Goal: Task Accomplishment & Management: Manage account settings

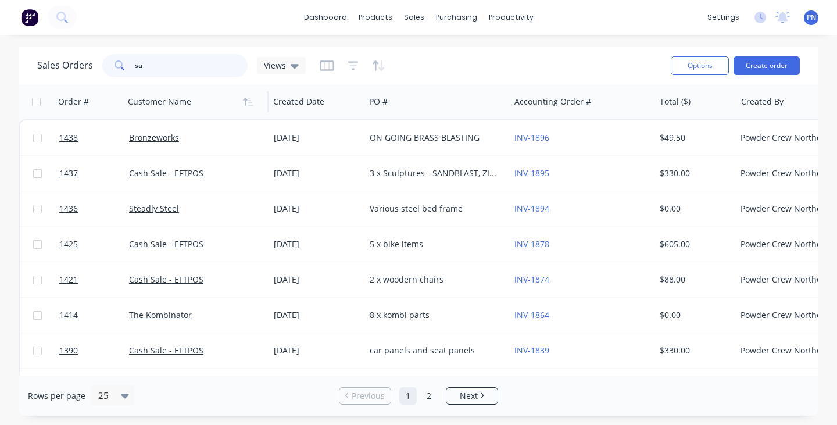
type input "s"
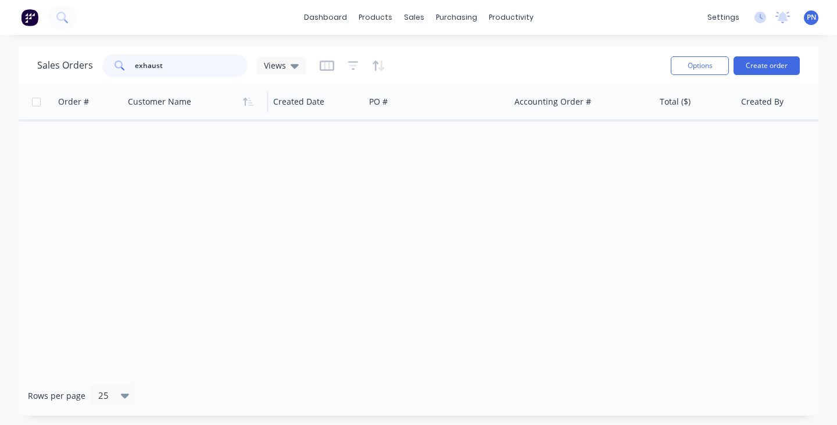
type input "exhaust"
drag, startPoint x: 179, startPoint y: 90, endPoint x: 380, endPoint y: 76, distance: 201.1
click at [380, 75] on div "Sales Orders exhaust Views" at bounding box center [349, 65] width 624 height 28
click at [380, 63] on icon "button" at bounding box center [382, 65] width 6 height 10
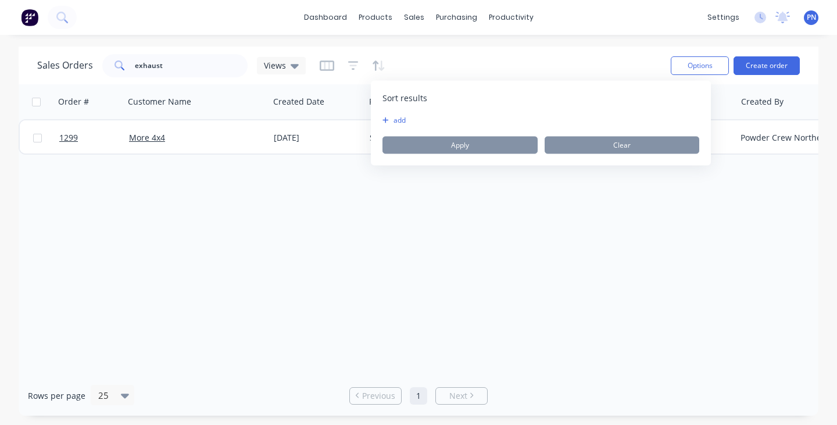
click at [396, 116] on button "add" at bounding box center [390, 120] width 15 height 9
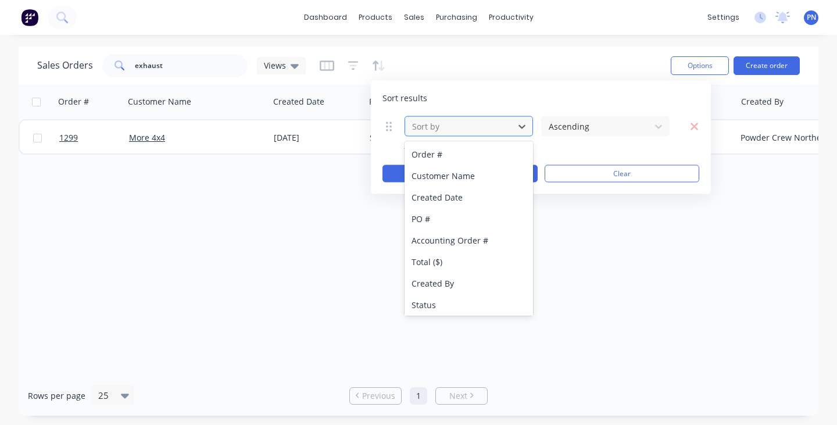
click at [434, 133] on div at bounding box center [459, 126] width 97 height 15
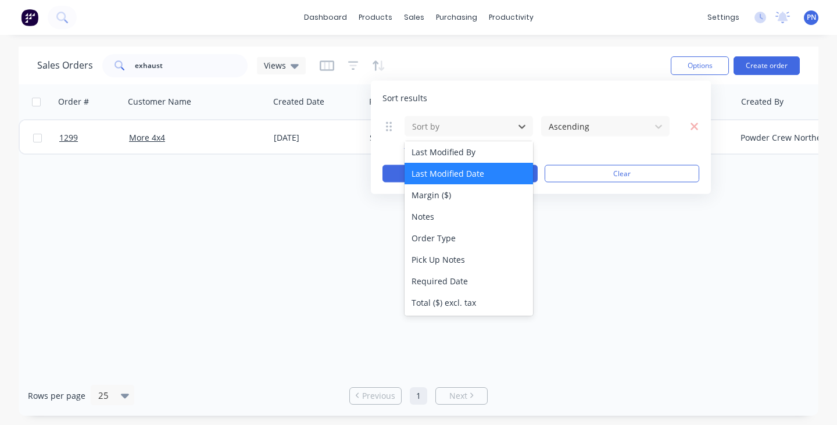
scroll to position [325, 0]
click at [467, 101] on div "Sort results" at bounding box center [541, 98] width 317 height 12
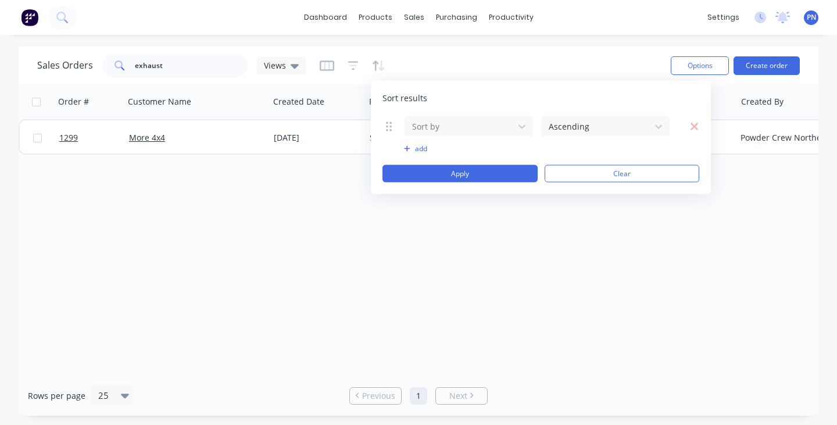
click at [426, 149] on button "add" at bounding box center [469, 148] width 130 height 9
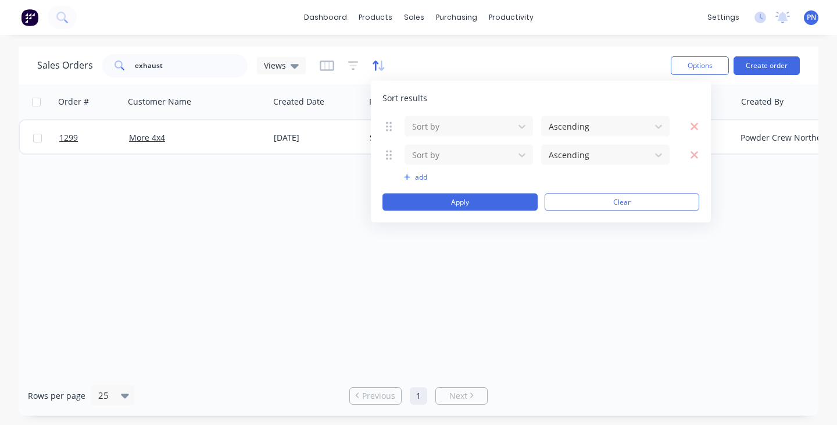
click at [375, 66] on icon "button" at bounding box center [376, 65] width 6 height 10
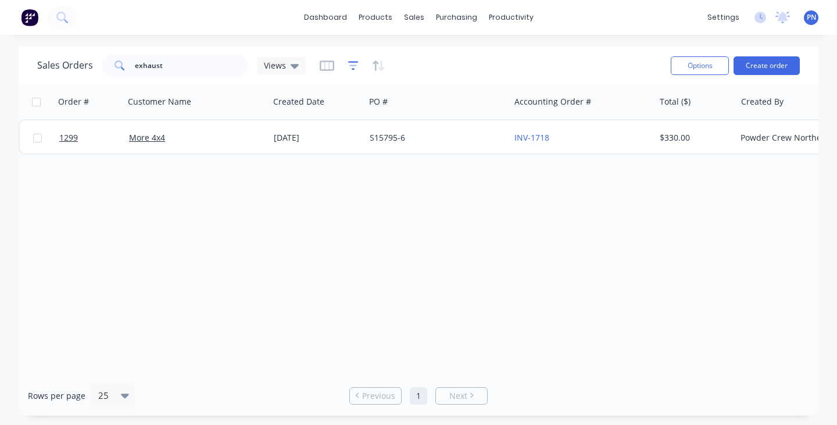
click at [351, 63] on icon "button" at bounding box center [353, 66] width 10 height 12
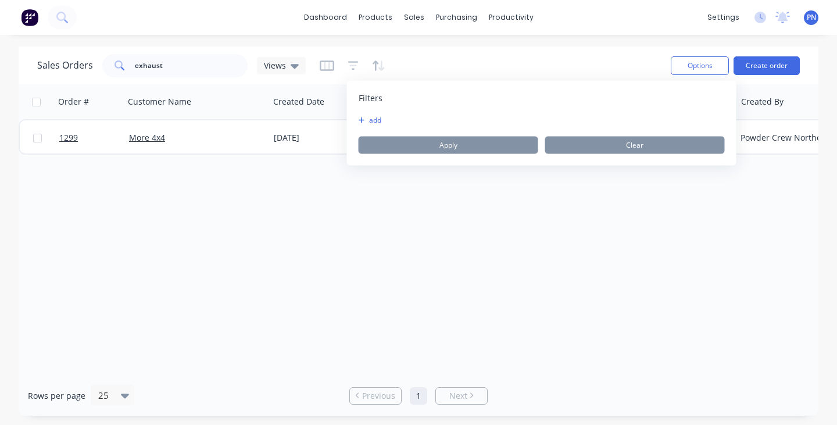
click at [379, 119] on button "add" at bounding box center [373, 120] width 29 height 9
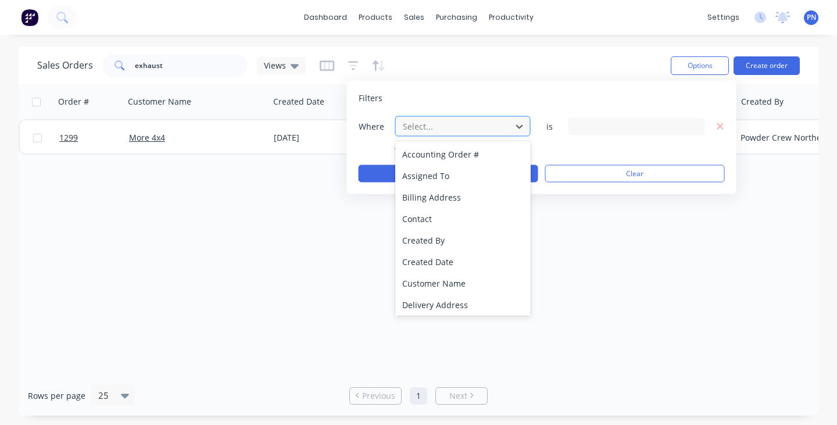
click at [430, 126] on div "Select..." at bounding box center [454, 126] width 102 height 12
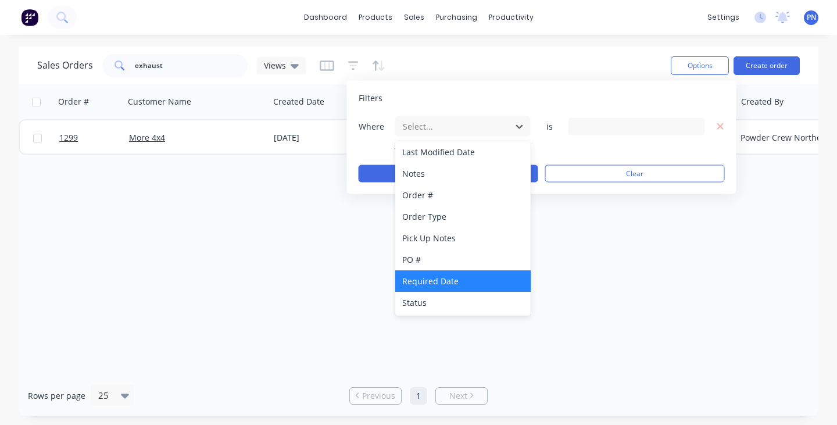
scroll to position [282, 0]
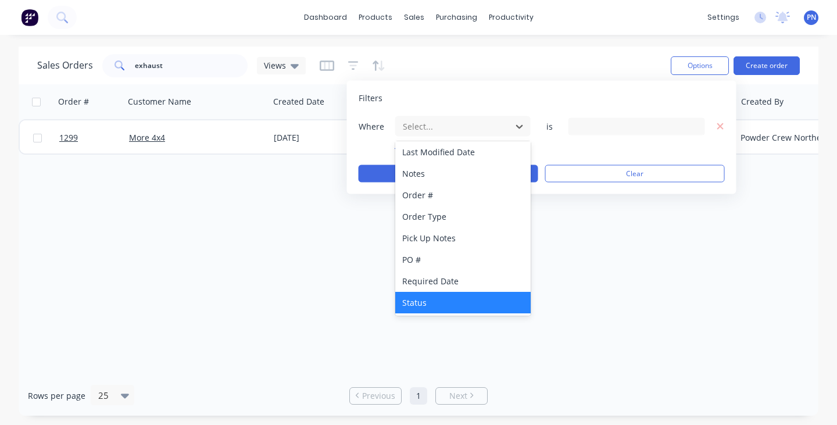
click at [437, 304] on div "Status" at bounding box center [462, 303] width 135 height 22
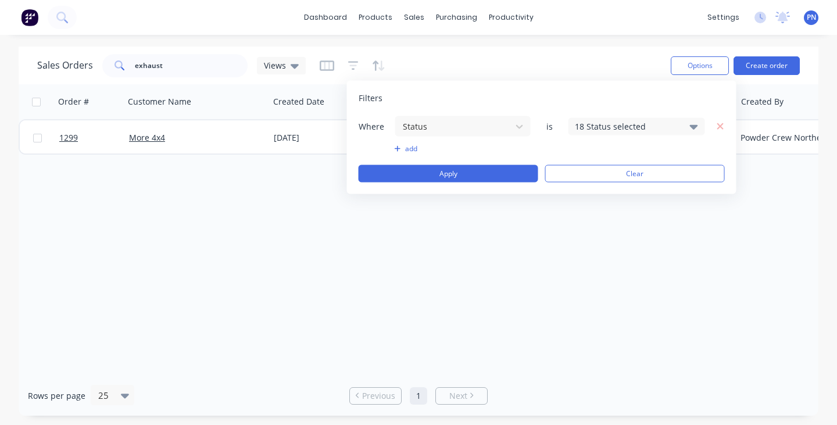
click at [612, 122] on div "18 Status selected" at bounding box center [627, 126] width 105 height 12
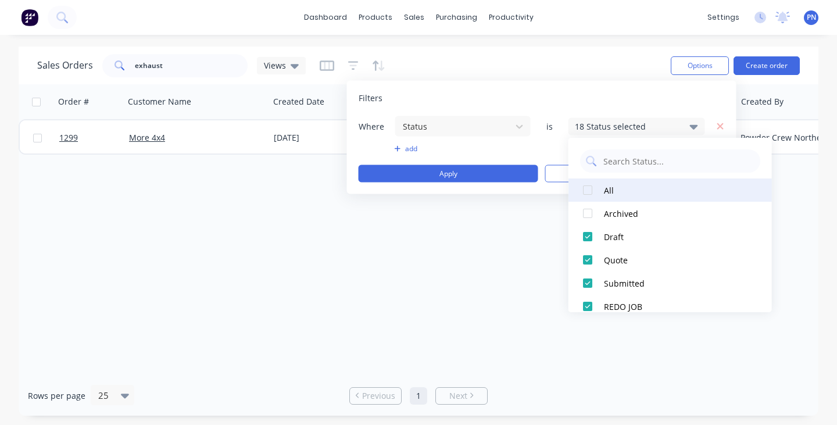
click at [586, 190] on div at bounding box center [587, 190] width 23 height 23
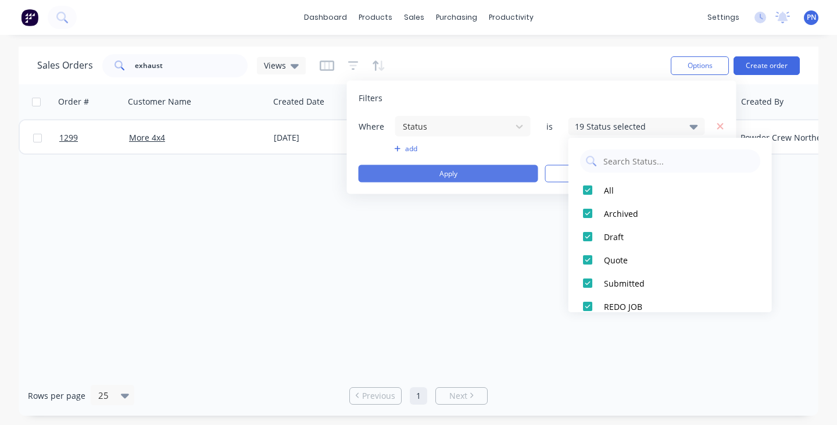
click at [489, 174] on button "Apply" at bounding box center [449, 173] width 180 height 17
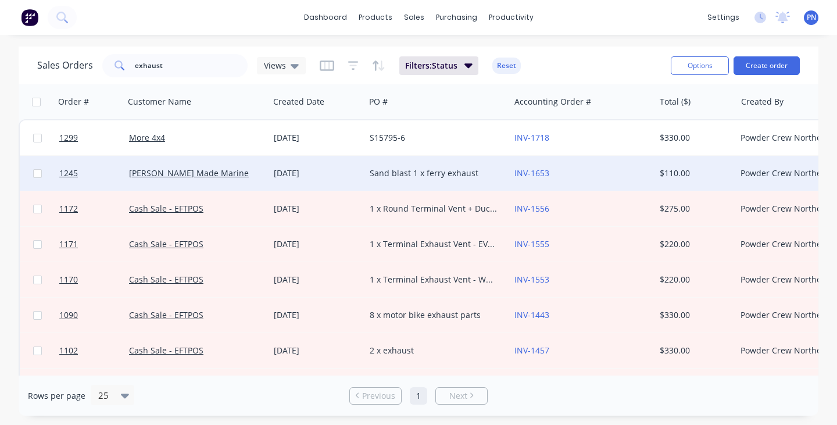
click at [239, 169] on div "[PERSON_NAME] Made Marine" at bounding box center [193, 173] width 129 height 12
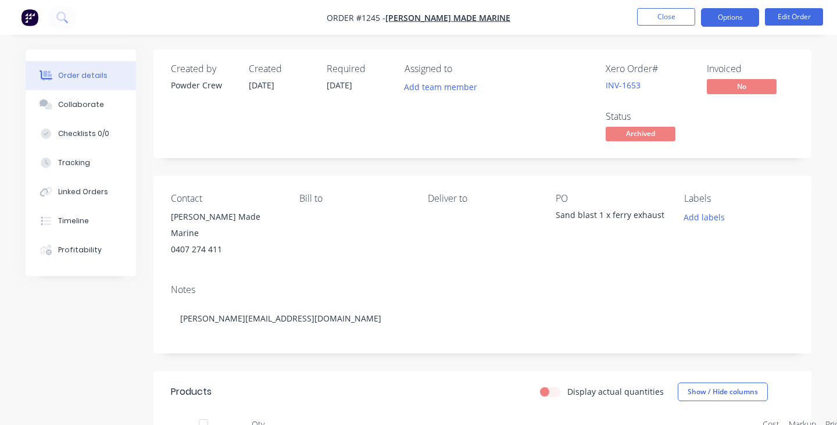
click at [720, 17] on button "Options" at bounding box center [730, 17] width 58 height 19
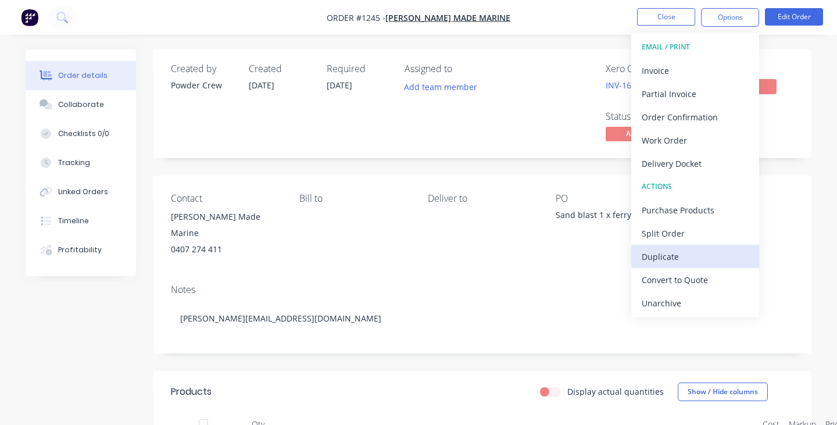
click at [662, 252] on div "Duplicate" at bounding box center [695, 256] width 107 height 17
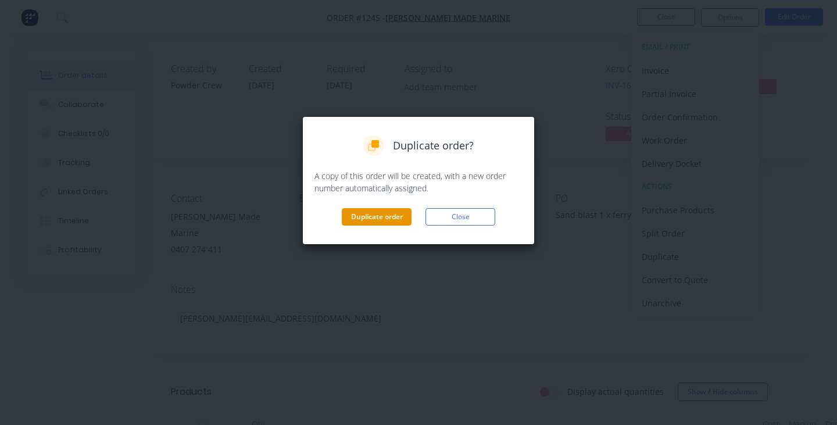
click at [383, 211] on button "Duplicate order" at bounding box center [377, 216] width 70 height 17
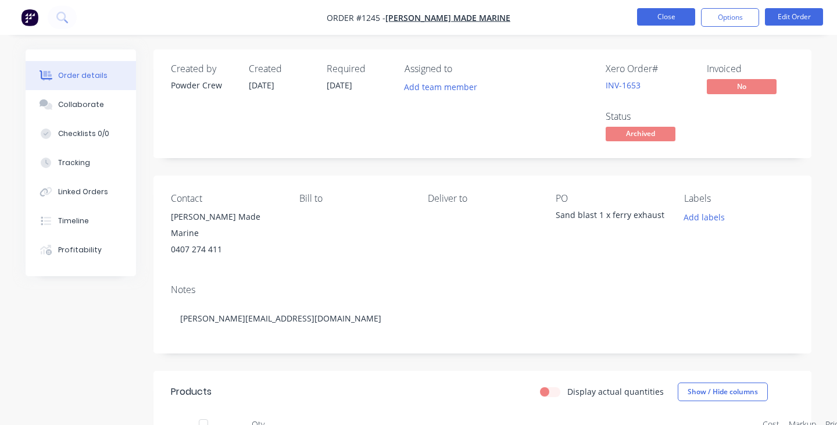
click at [657, 20] on button "Close" at bounding box center [666, 16] width 58 height 17
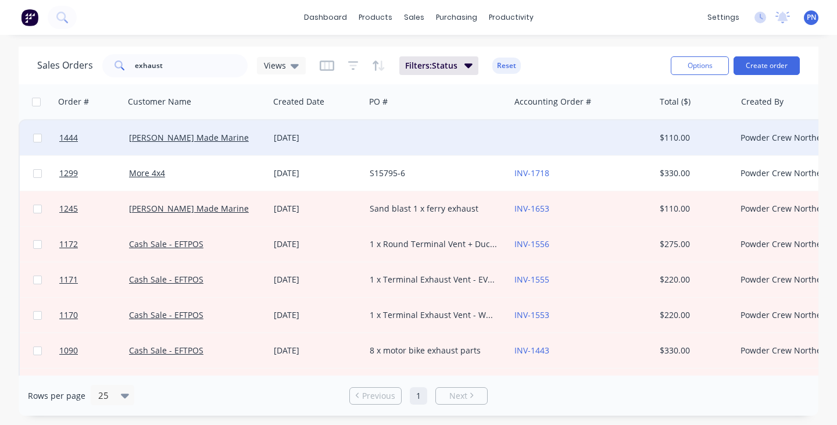
click at [395, 133] on div at bounding box center [437, 137] width 145 height 35
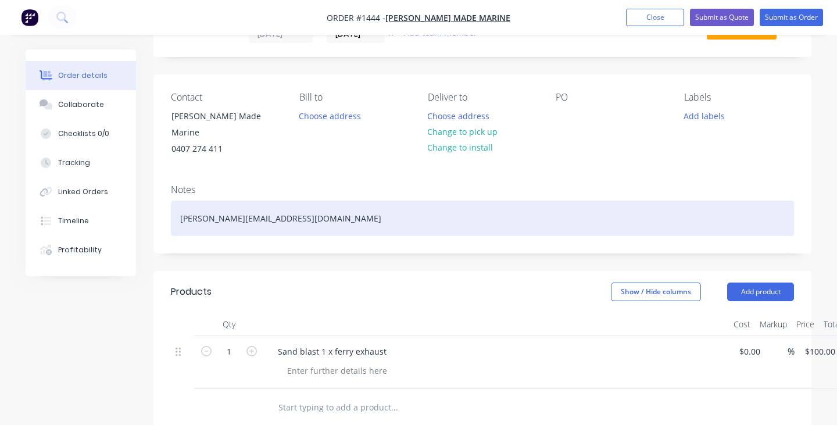
scroll to position [92, 0]
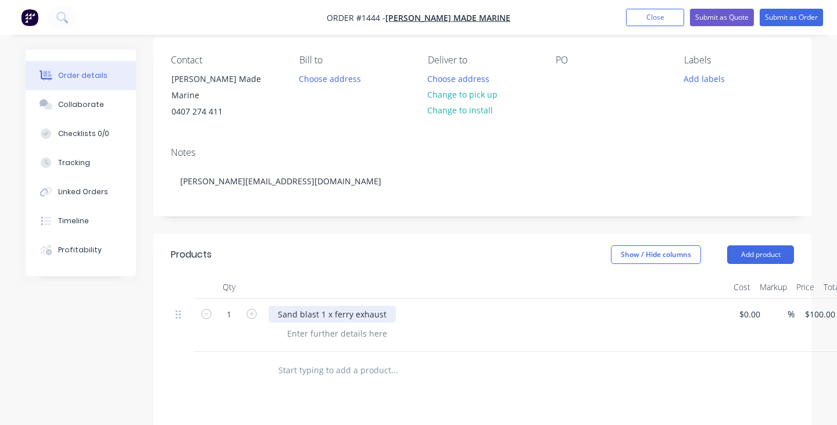
click at [320, 306] on div "Sand blast 1 x ferry exhaust" at bounding box center [332, 314] width 127 height 17
click at [324, 306] on div "Sand blast 1 x ferry exhaust" at bounding box center [332, 314] width 127 height 17
click at [656, 19] on button "Close" at bounding box center [655, 17] width 58 height 17
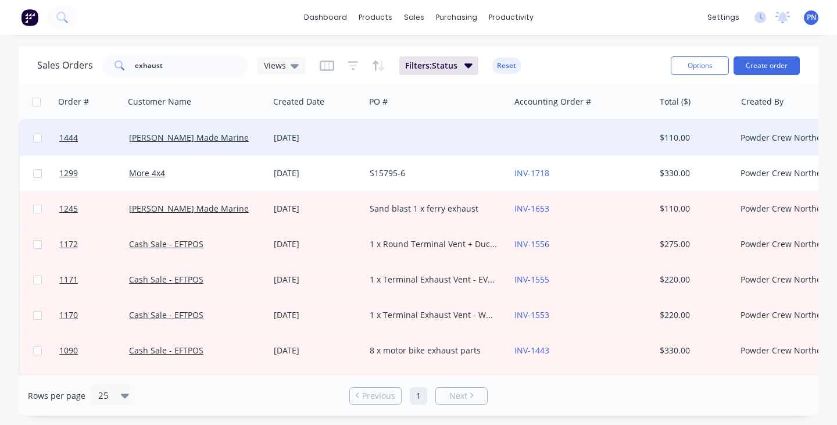
click at [433, 128] on div at bounding box center [437, 137] width 145 height 35
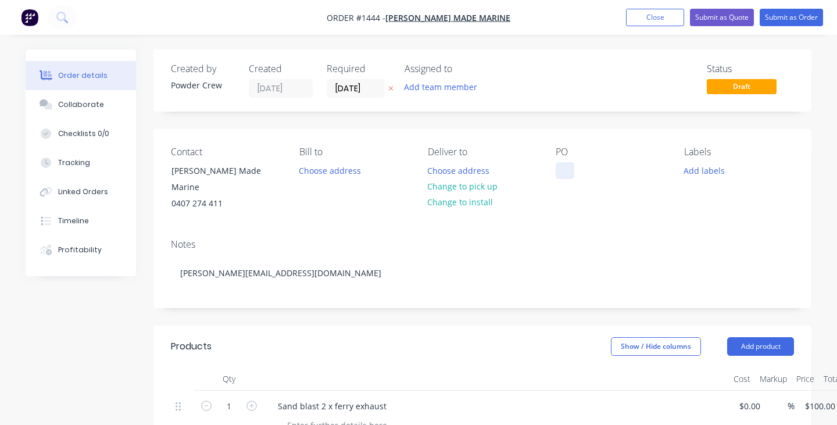
click at [563, 176] on div at bounding box center [565, 170] width 19 height 17
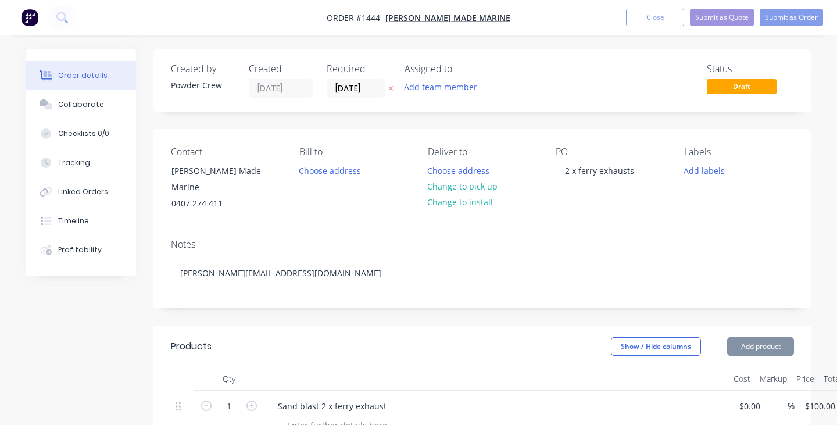
click at [603, 239] on div "Notes" at bounding box center [482, 244] width 623 height 11
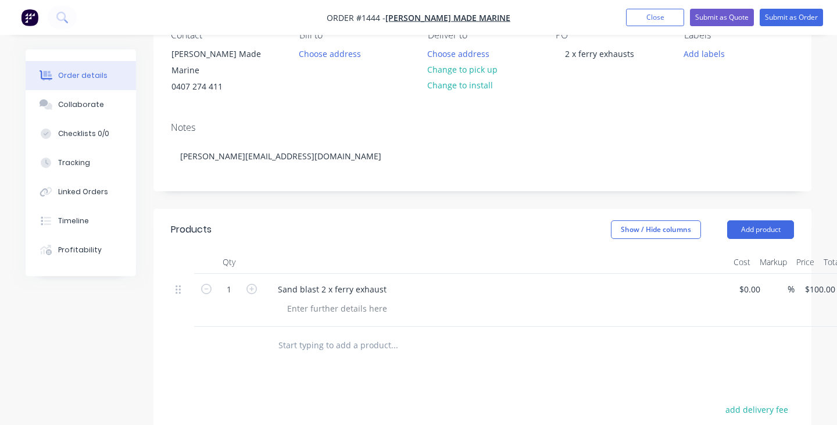
scroll to position [119, 0]
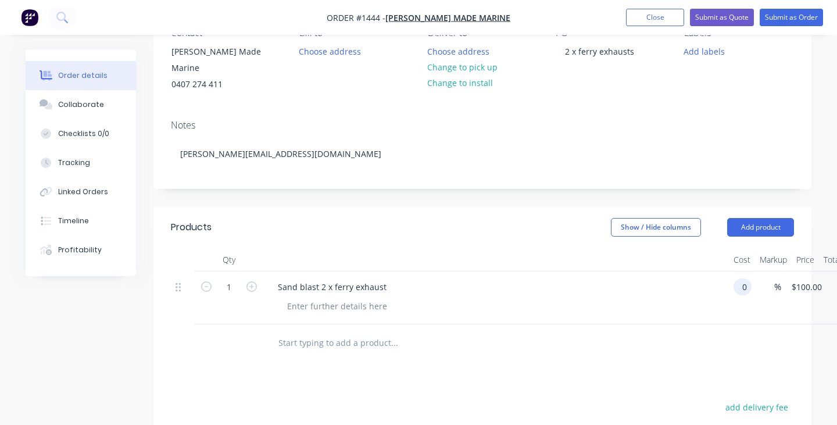
click at [748, 280] on input "0" at bounding box center [744, 287] width 13 height 17
type input "2"
type input "$150.00"
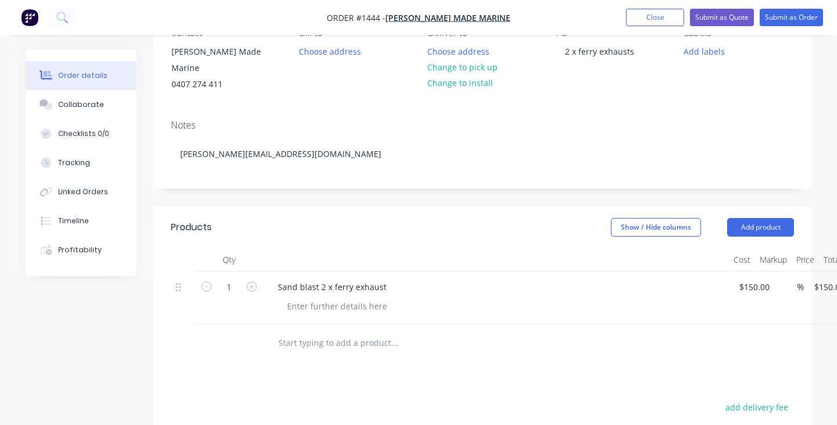
click at [677, 309] on div "Sand blast 2 x ferry exhaust" at bounding box center [496, 298] width 465 height 53
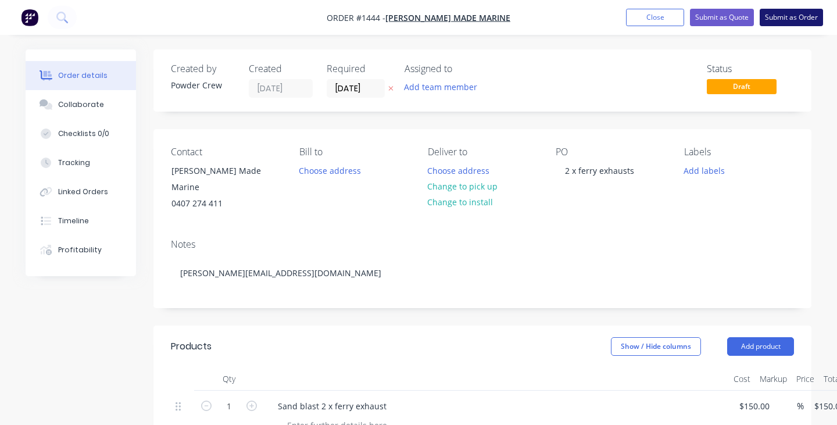
scroll to position [0, 0]
click at [780, 17] on button "Submit as Order" at bounding box center [791, 17] width 63 height 17
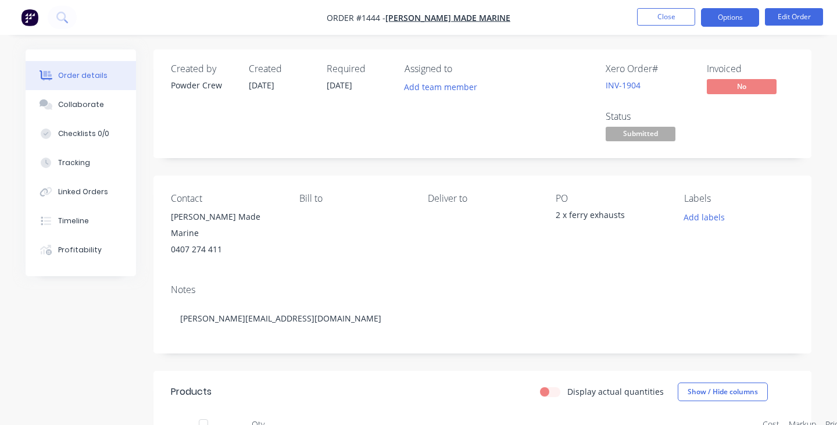
click at [737, 17] on button "Options" at bounding box center [730, 17] width 58 height 19
click at [774, 151] on div "Created by Powder Crew Created [DATE] Required [DATE] Assigned to Add team memb…" at bounding box center [483, 103] width 658 height 109
click at [656, 133] on span "Submitted" at bounding box center [641, 134] width 70 height 15
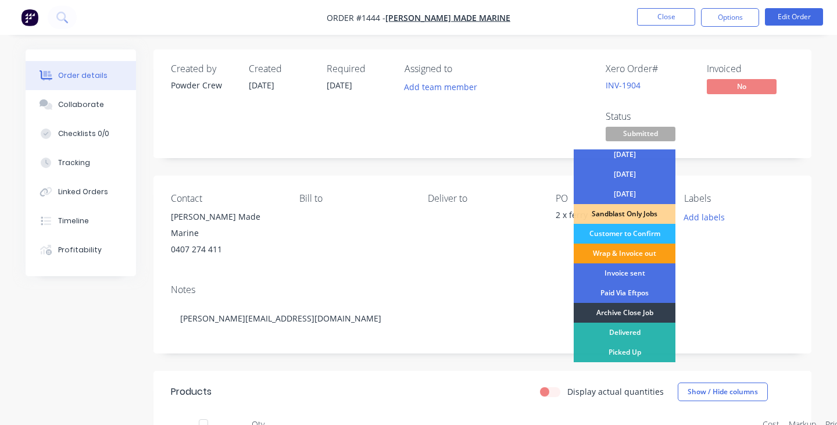
scroll to position [84, 0]
click at [629, 255] on div "Wrap & Invoice out" at bounding box center [625, 254] width 102 height 20
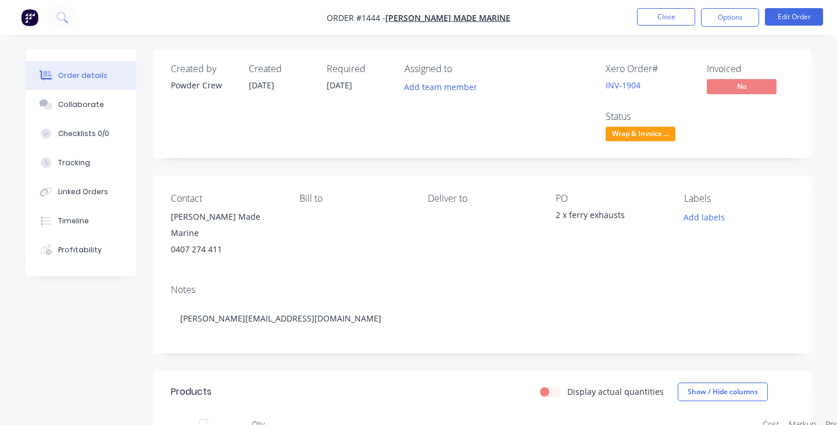
click at [661, 7] on nav "Order #1444 - [PERSON_NAME] Made Marine Close Options Edit Order" at bounding box center [418, 17] width 837 height 35
click at [661, 17] on button "Close" at bounding box center [666, 16] width 58 height 17
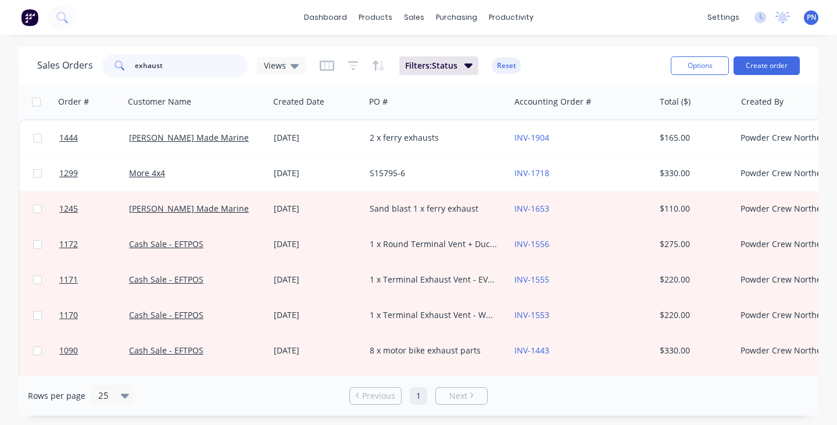
click at [206, 66] on input "exhaust" at bounding box center [191, 65] width 113 height 23
click at [756, 67] on button "Create order" at bounding box center [767, 65] width 66 height 19
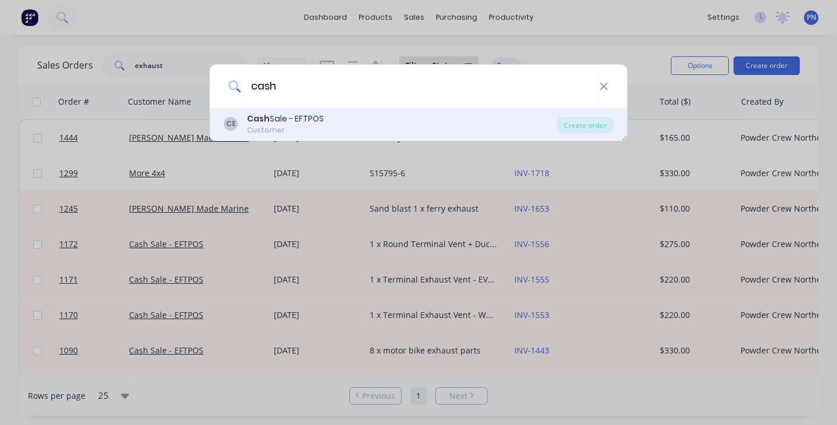
type input "cash"
click at [284, 126] on div "Customer" at bounding box center [285, 130] width 77 height 10
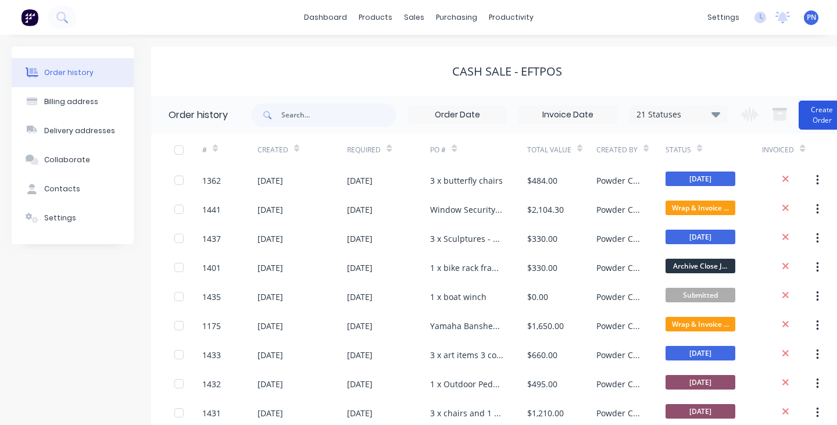
click at [819, 106] on button "Create Order" at bounding box center [822, 115] width 47 height 29
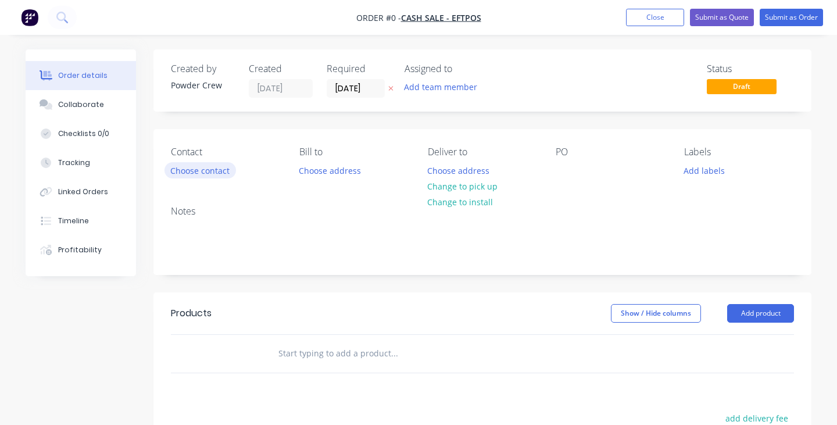
click at [204, 169] on button "Choose contact" at bounding box center [201, 170] width 72 height 16
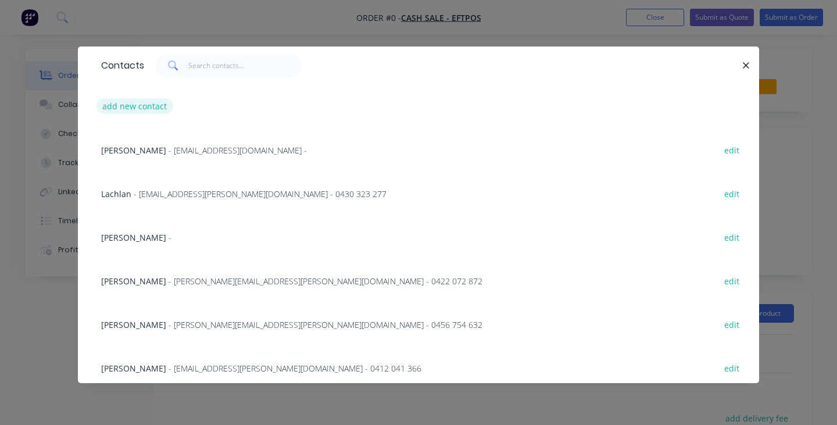
click at [154, 107] on button "add new contact" at bounding box center [135, 106] width 77 height 16
select select "AU"
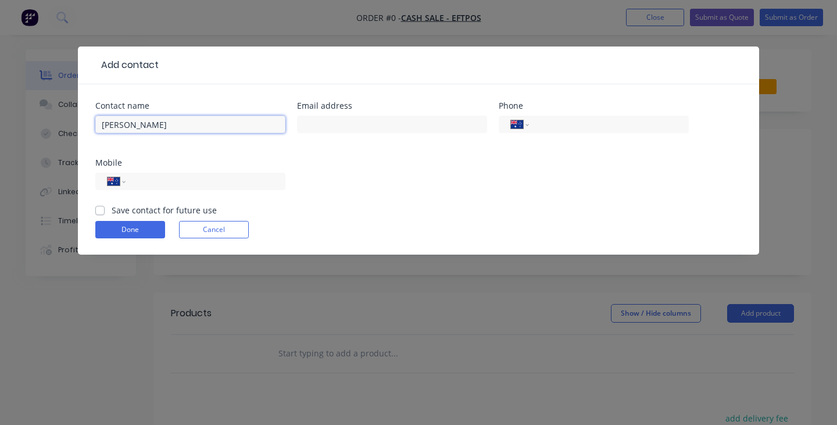
type input "[PERSON_NAME]"
click at [192, 158] on div "Contact name [PERSON_NAME] Email address Phone International [GEOGRAPHIC_DATA] …" at bounding box center [418, 153] width 647 height 102
click at [169, 183] on input "tel" at bounding box center [204, 181] width 140 height 13
type input "0414 484 940"
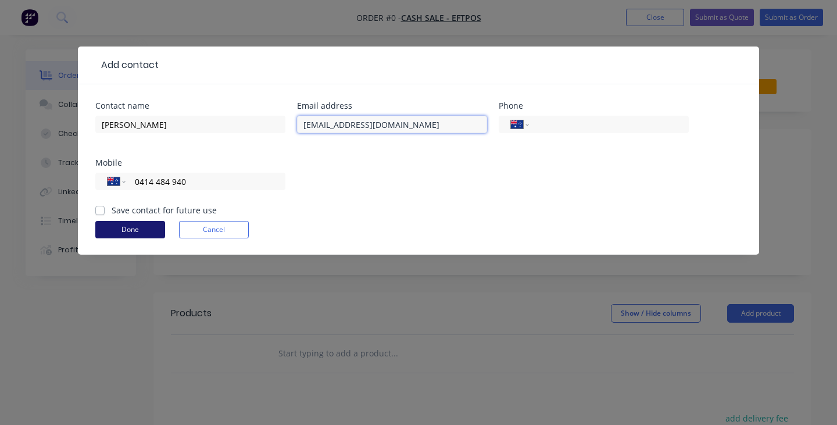
type input "[EMAIL_ADDRESS][DOMAIN_NAME]"
click at [132, 233] on button "Done" at bounding box center [130, 229] width 70 height 17
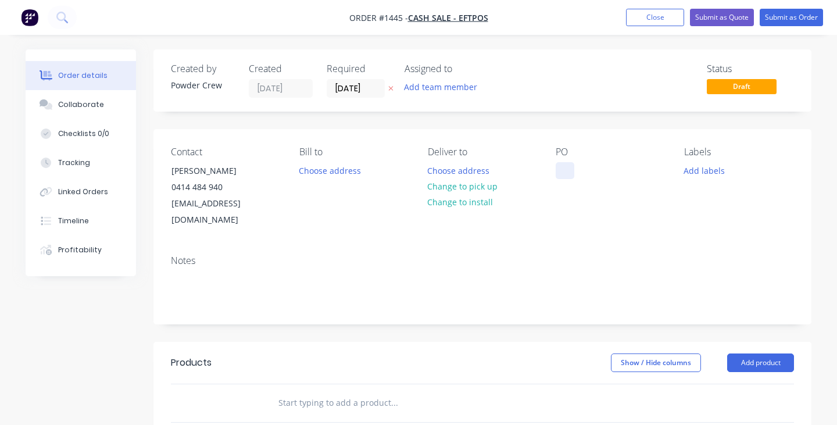
click at [563, 169] on div at bounding box center [565, 170] width 19 height 17
click at [563, 173] on div "Car parts" at bounding box center [583, 170] width 55 height 17
click at [569, 179] on div "various Car parts" at bounding box center [598, 170] width 85 height 17
click at [569, 177] on div "various Car parts" at bounding box center [598, 170] width 85 height 17
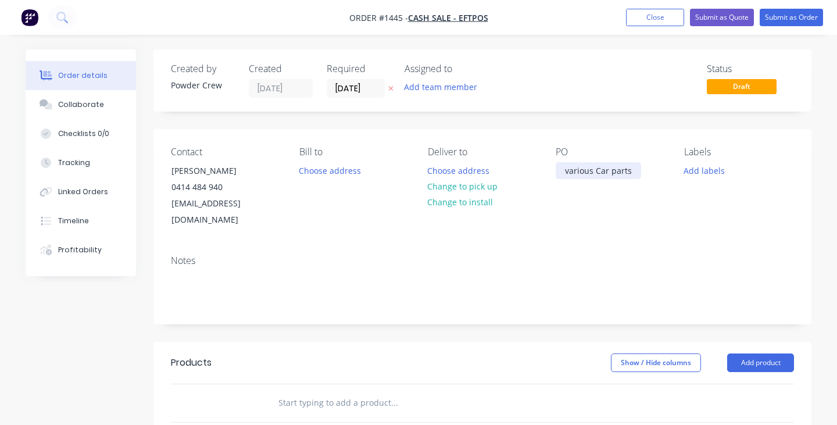
click at [569, 177] on div "various Car parts" at bounding box center [598, 170] width 85 height 17
copy div "various Car parts"
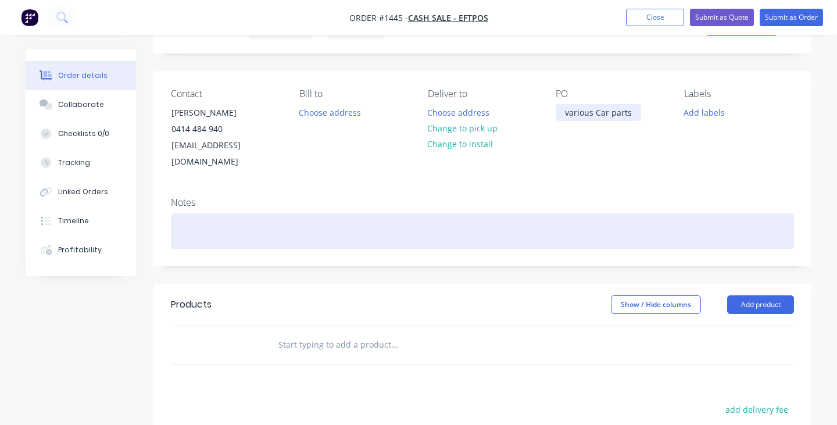
scroll to position [123, 0]
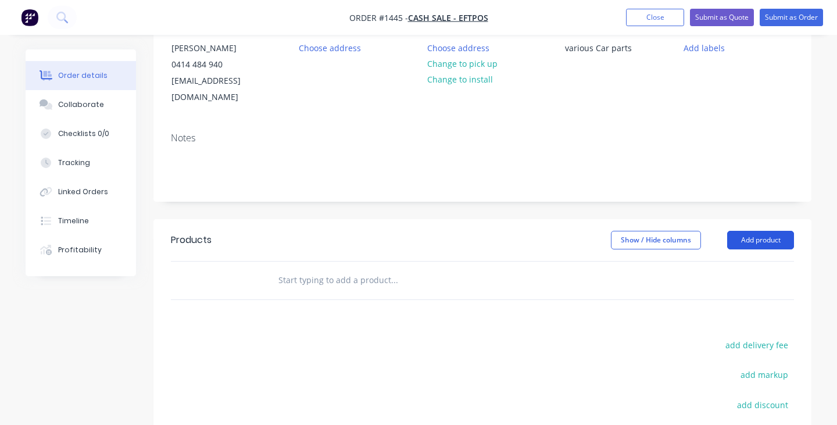
click at [755, 231] on button "Add product" at bounding box center [760, 240] width 67 height 19
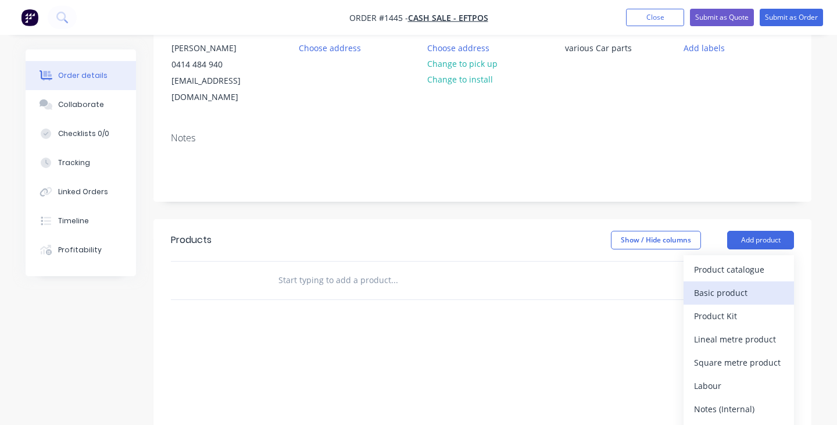
click at [736, 284] on div "Basic product" at bounding box center [739, 292] width 90 height 17
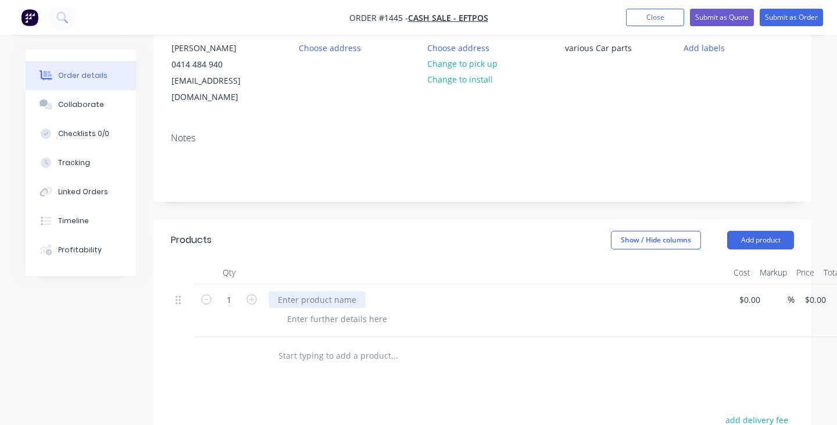
click at [326, 291] on div at bounding box center [317, 299] width 97 height 17
paste div
click at [731, 169] on div "Notes" at bounding box center [483, 162] width 658 height 78
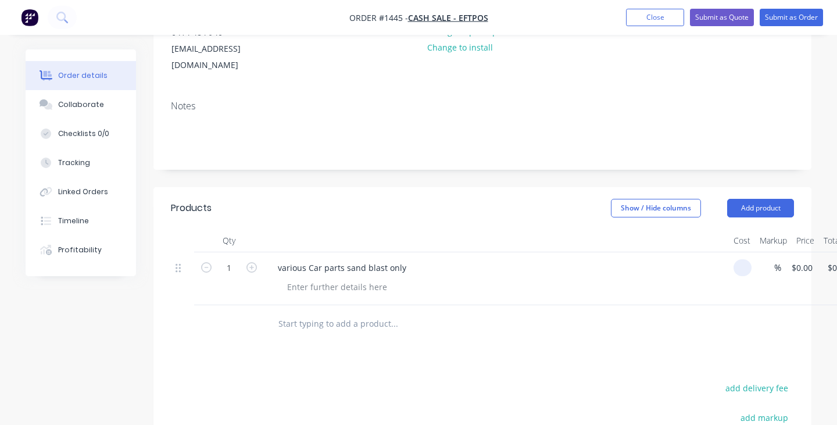
click at [751, 259] on input at bounding box center [744, 267] width 13 height 17
type input "$200.00"
click at [748, 95] on div "Notes" at bounding box center [483, 130] width 658 height 78
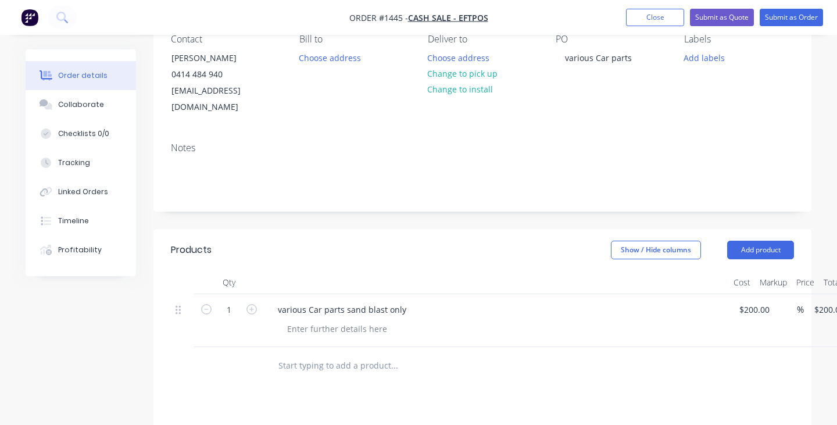
scroll to position [0, 0]
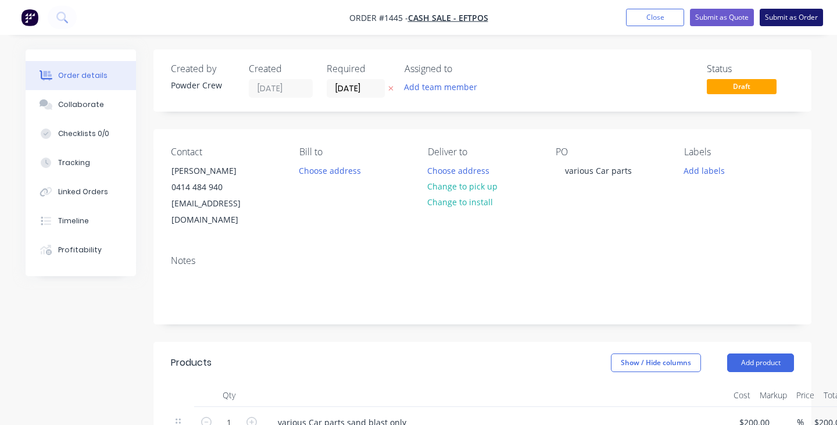
click at [791, 13] on button "Submit as Order" at bounding box center [791, 17] width 63 height 17
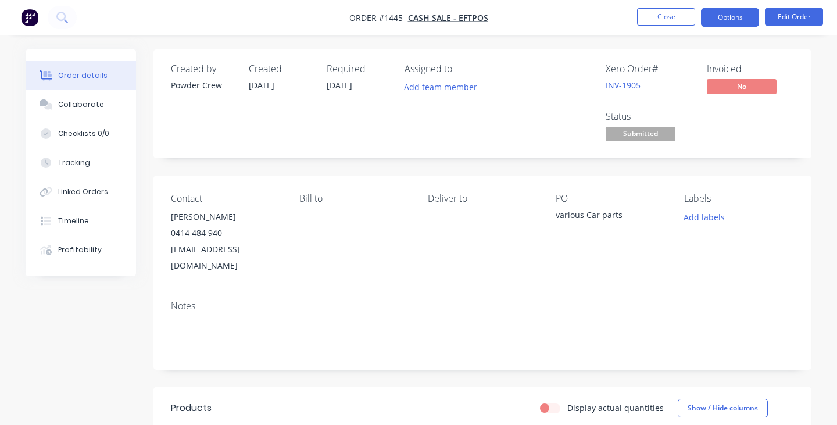
click at [730, 24] on button "Options" at bounding box center [730, 17] width 58 height 19
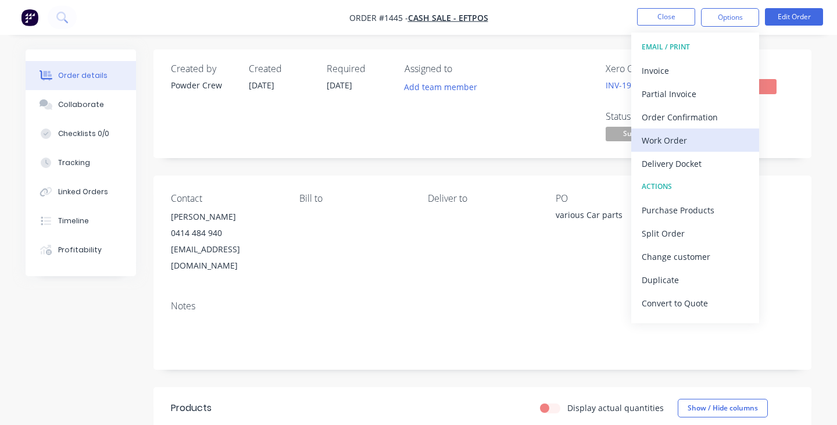
click at [670, 142] on div "Work Order" at bounding box center [695, 140] width 107 height 17
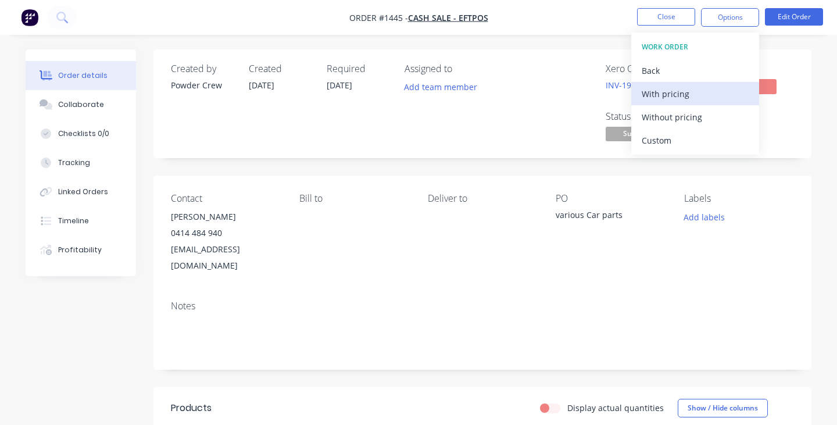
click at [672, 97] on div "With pricing" at bounding box center [695, 93] width 107 height 17
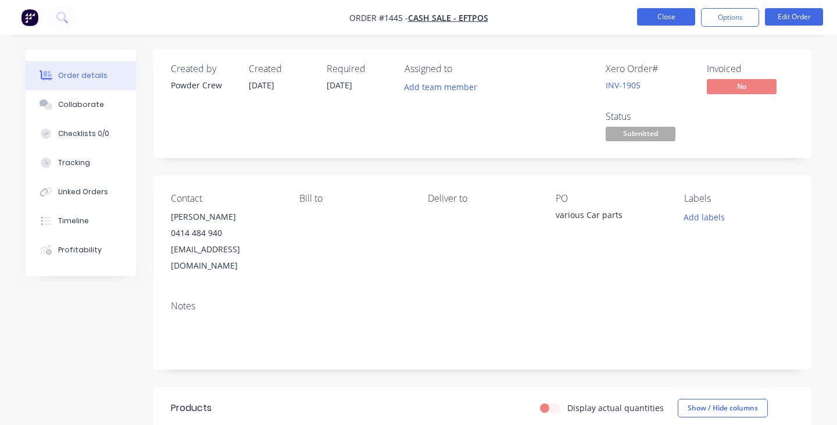
click at [679, 16] on button "Close" at bounding box center [666, 16] width 58 height 17
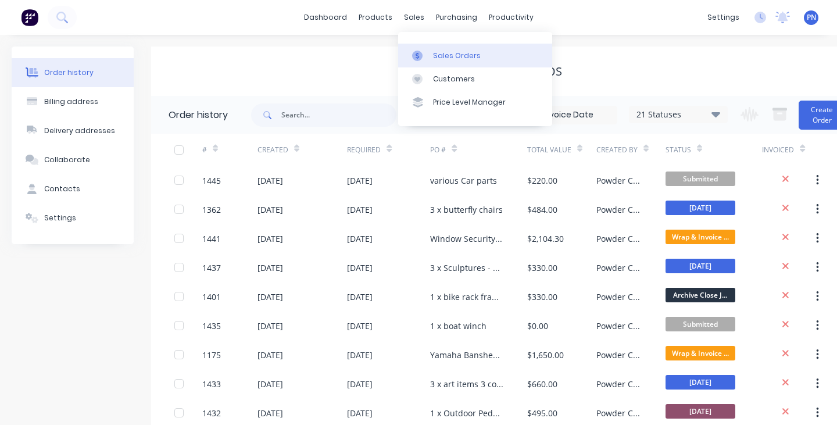
click at [441, 54] on div "Sales Orders" at bounding box center [457, 56] width 48 height 10
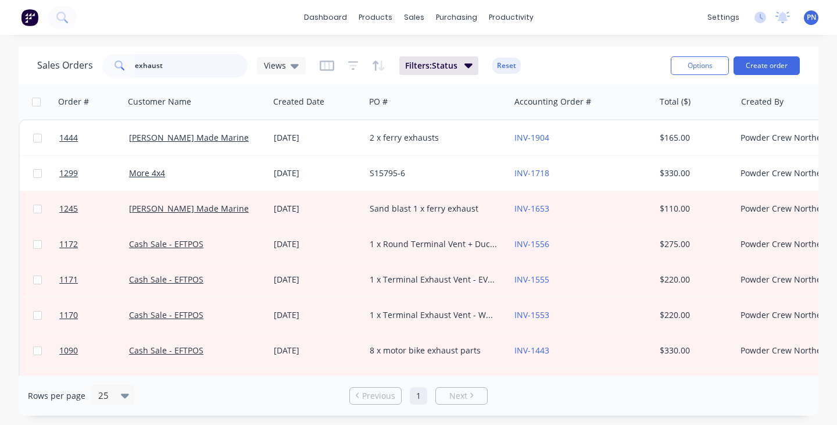
click at [204, 63] on input "exhaust" at bounding box center [191, 65] width 113 height 23
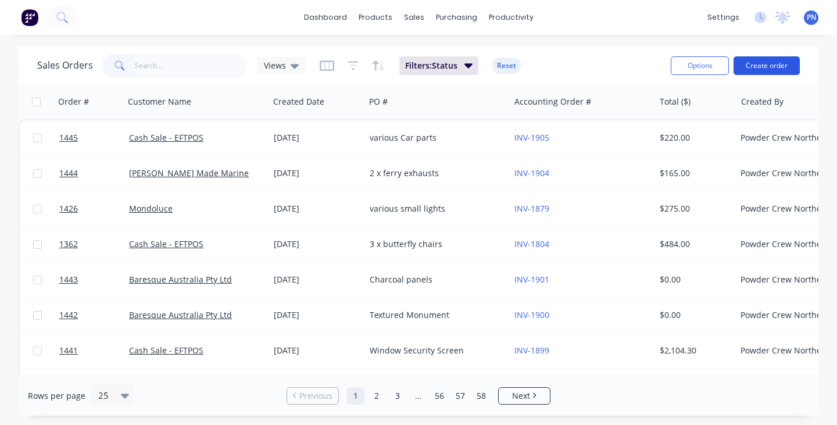
click at [763, 62] on button "Create order" at bounding box center [767, 65] width 66 height 19
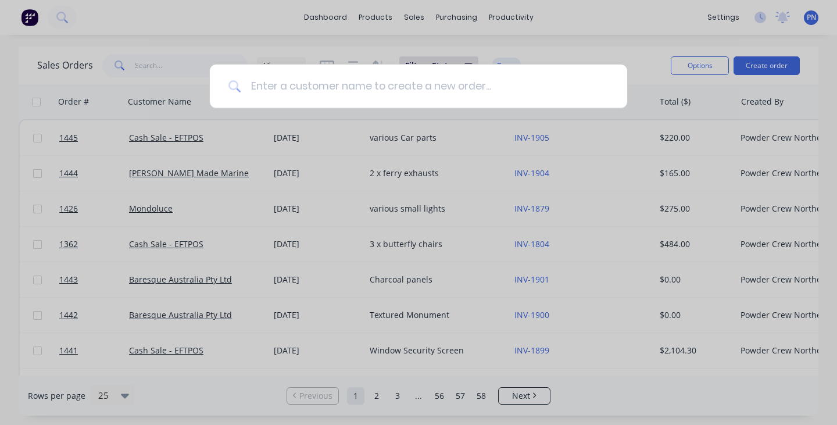
click at [405, 88] on input at bounding box center [424, 87] width 367 height 44
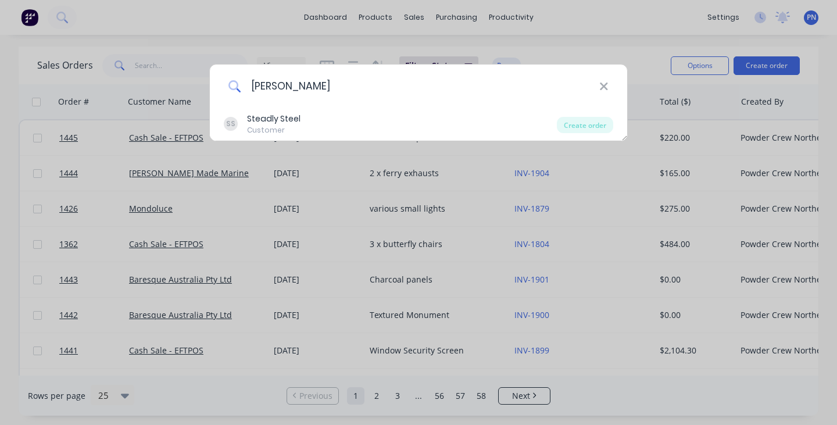
type input "J"
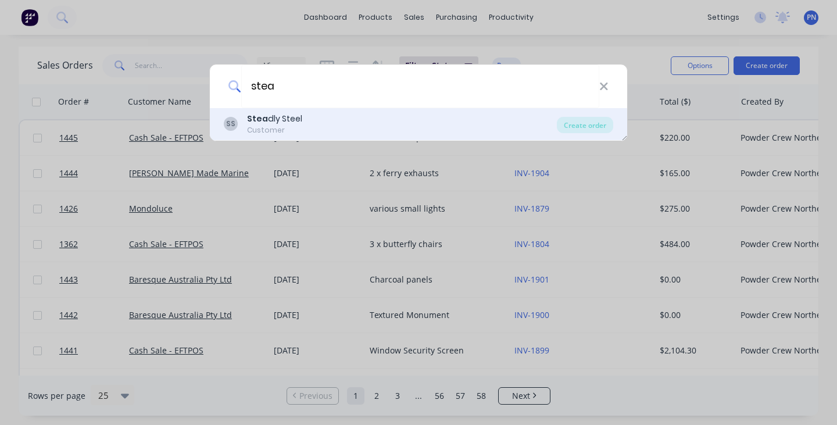
type input "stea"
click at [327, 122] on div "SS Stea dly Steel Customer" at bounding box center [390, 124] width 333 height 23
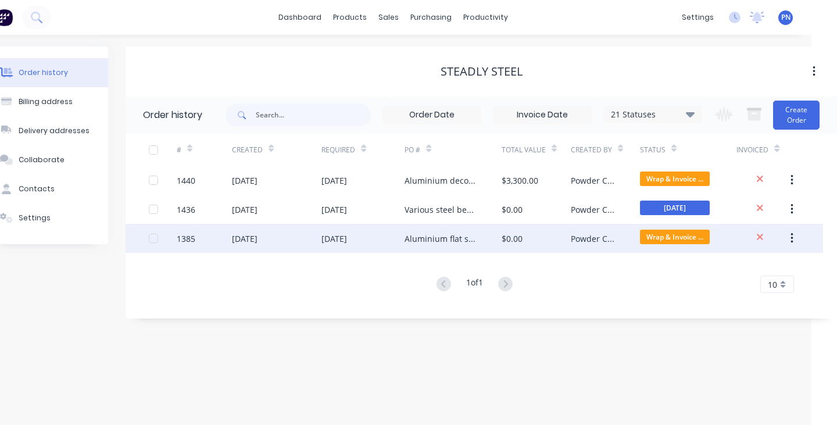
scroll to position [0, 26]
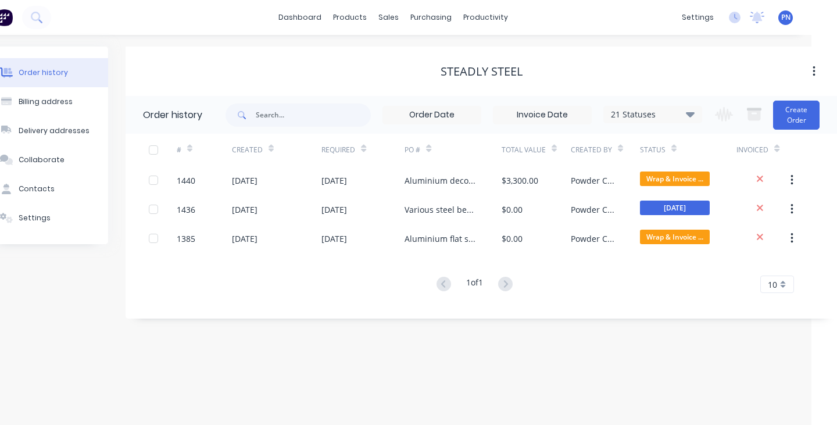
click at [386, 311] on div "Order history 21 Statuses Invoice Status Invoiced Not Invoiced Partial Order St…" at bounding box center [482, 207] width 712 height 223
click at [792, 120] on button "Create Order" at bounding box center [796, 115] width 47 height 29
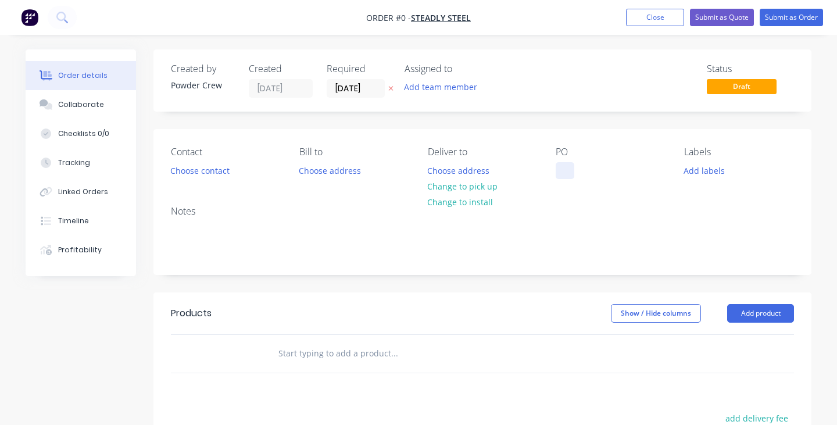
click at [565, 174] on div at bounding box center [565, 170] width 19 height 17
click at [587, 174] on div "4 x steel brackets" at bounding box center [599, 170] width 86 height 17
copy div "4 x steel brackets"
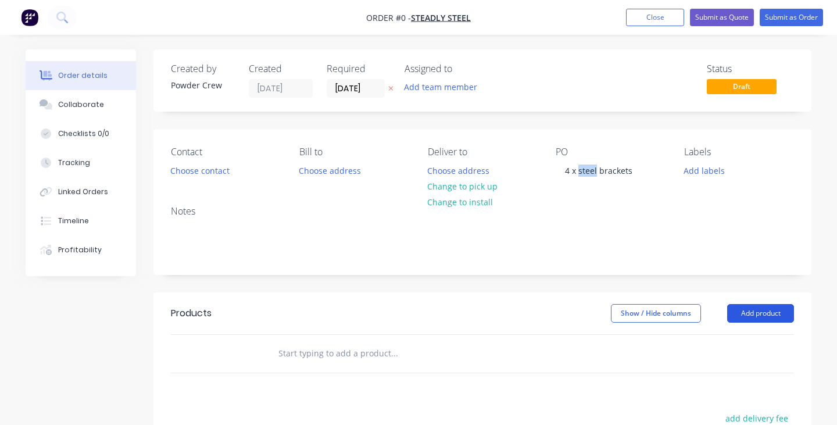
click at [757, 315] on div "Order details Collaborate Checklists 0/0 Tracking Linked Orders Timeline Profit…" at bounding box center [418, 359] width 809 height 620
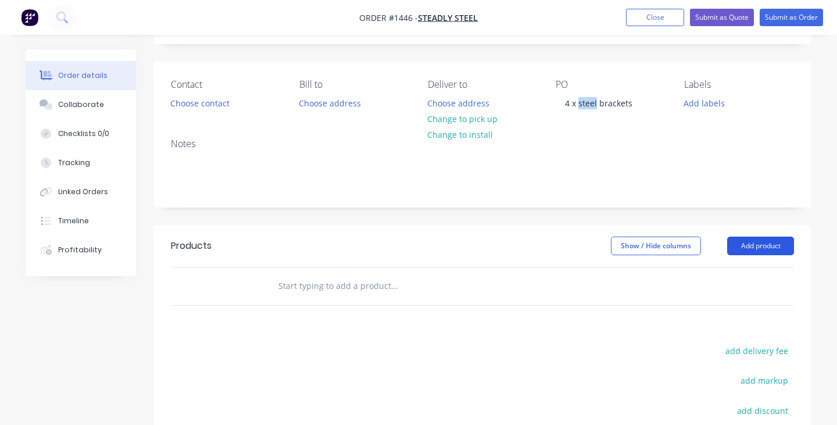
scroll to position [106, 0]
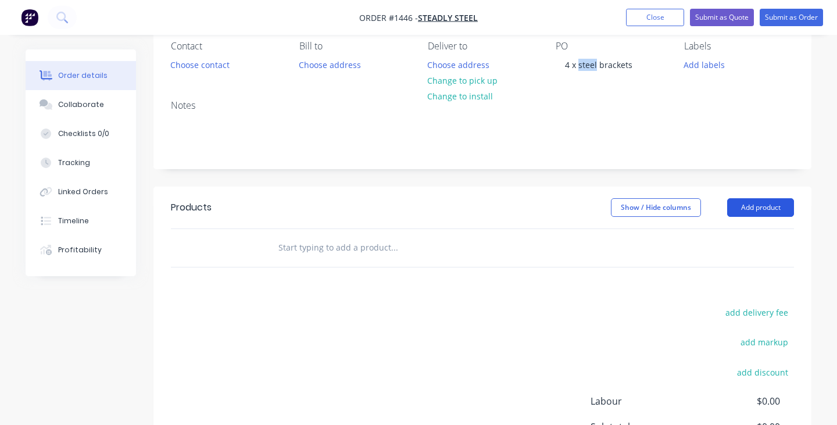
click at [760, 204] on button "Add product" at bounding box center [760, 207] width 67 height 19
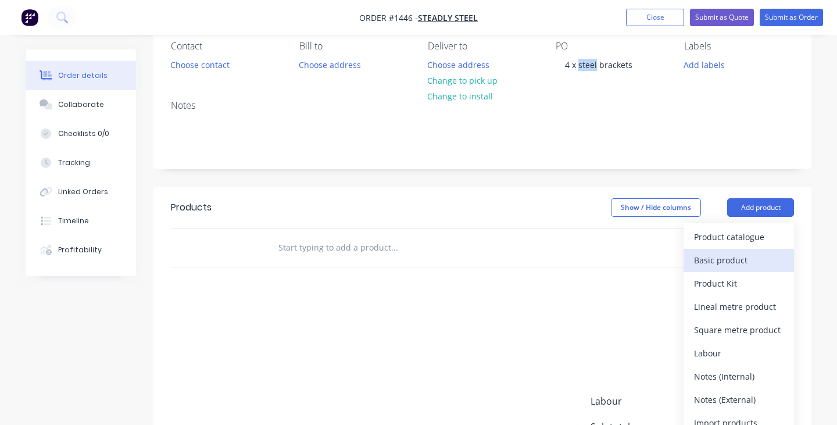
click at [734, 255] on div "Basic product" at bounding box center [739, 260] width 90 height 17
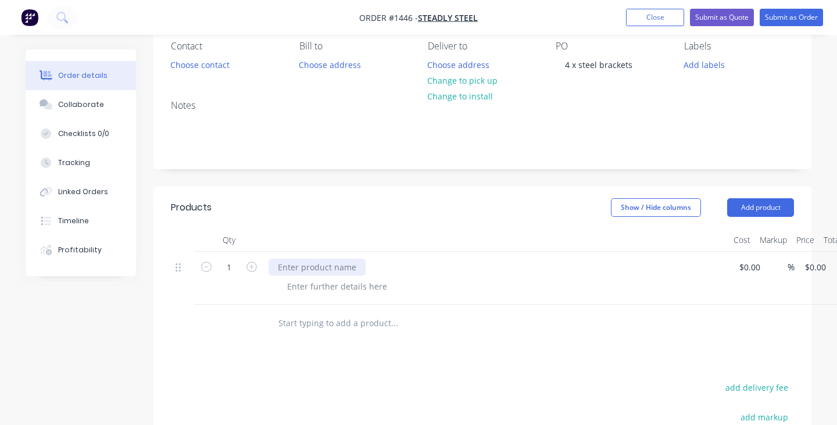
click at [331, 263] on div at bounding box center [317, 267] width 97 height 17
paste div
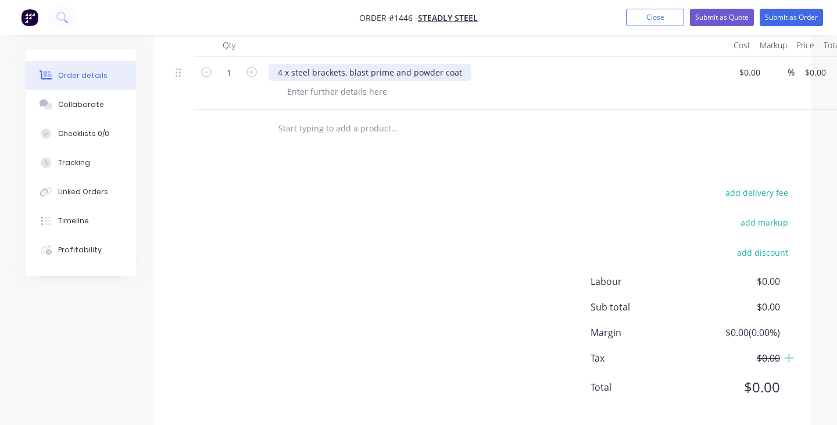
scroll to position [198, 0]
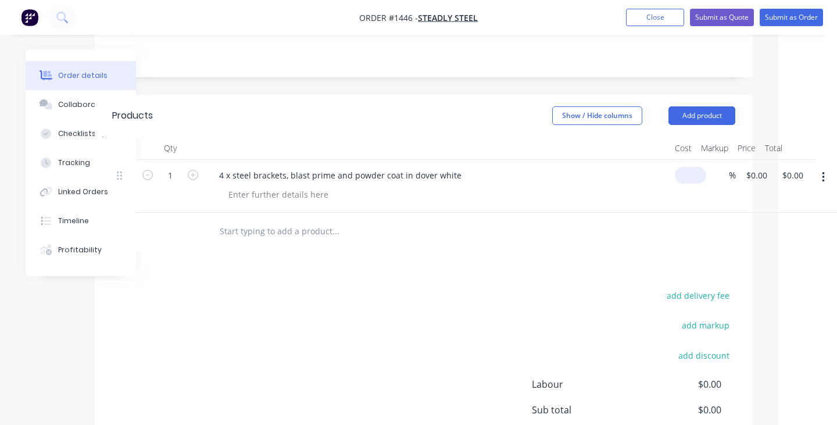
click at [690, 178] on div "$0.00" at bounding box center [690, 175] width 31 height 17
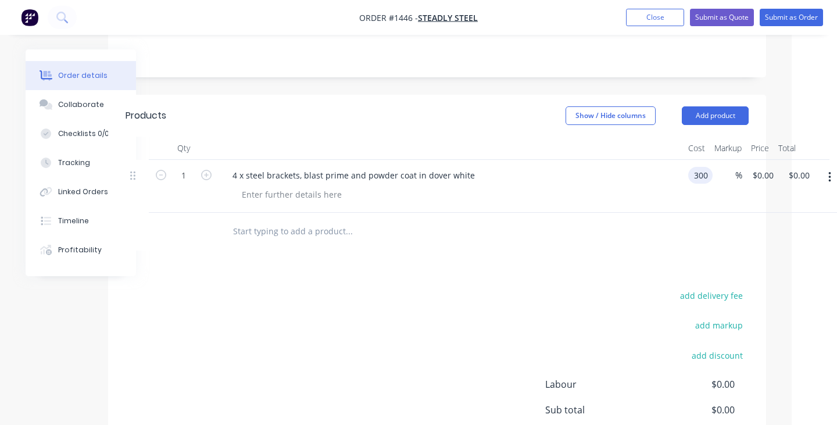
type input "$300.00"
click at [629, 231] on div at bounding box center [427, 231] width 409 height 23
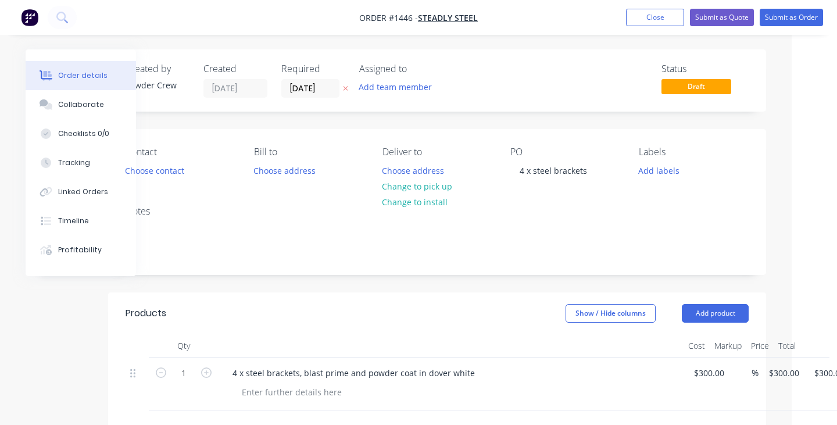
scroll to position [0, 45]
click at [786, 20] on button "Submit as Order" at bounding box center [791, 17] width 63 height 17
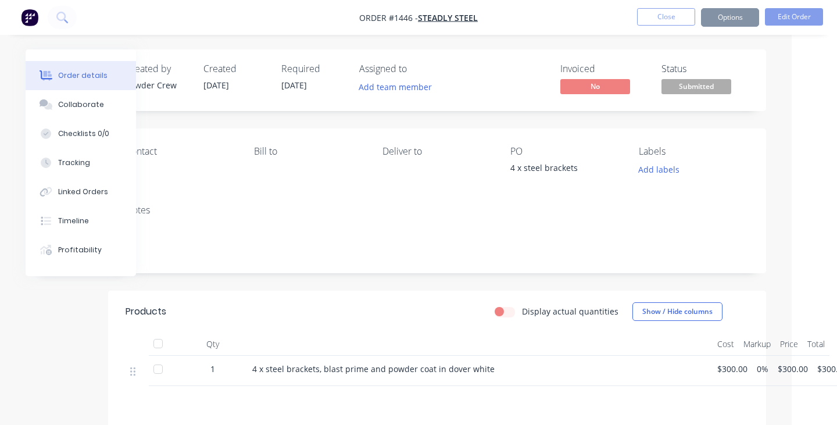
scroll to position [0, 0]
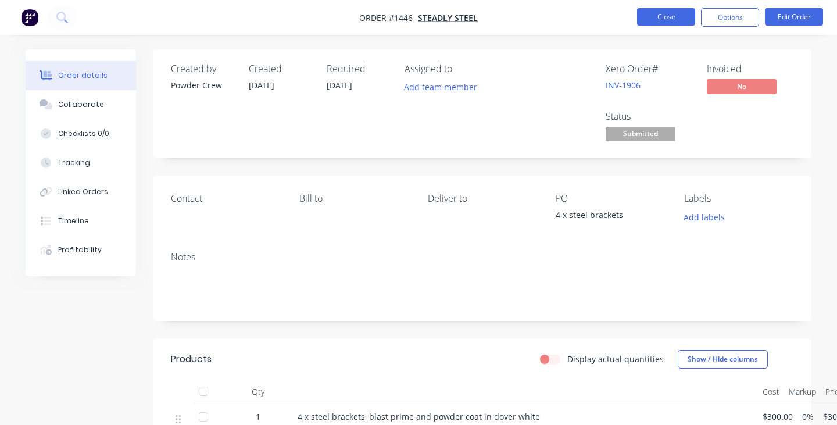
click at [673, 16] on button "Close" at bounding box center [666, 16] width 58 height 17
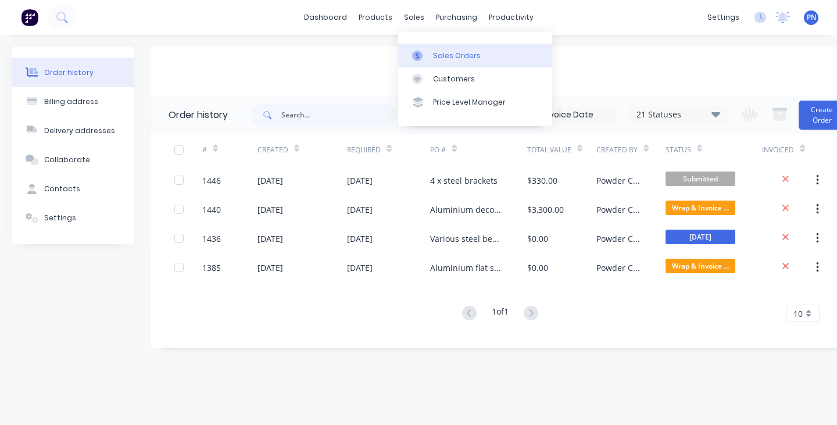
click at [442, 51] on div "Sales Orders" at bounding box center [457, 56] width 48 height 10
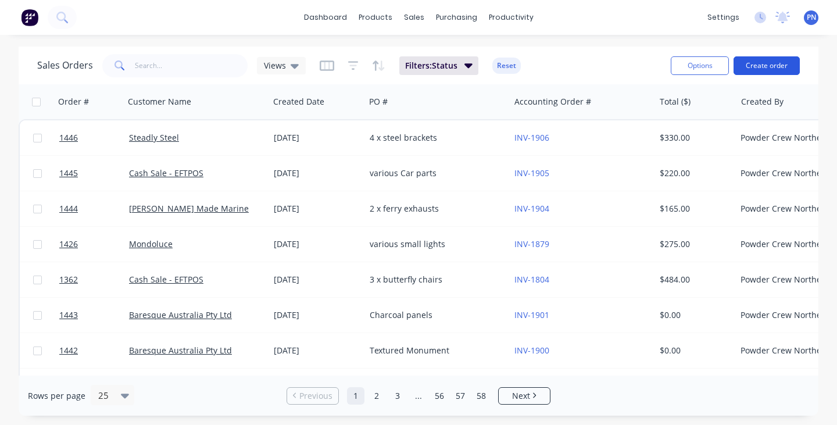
click at [777, 62] on button "Create order" at bounding box center [767, 65] width 66 height 19
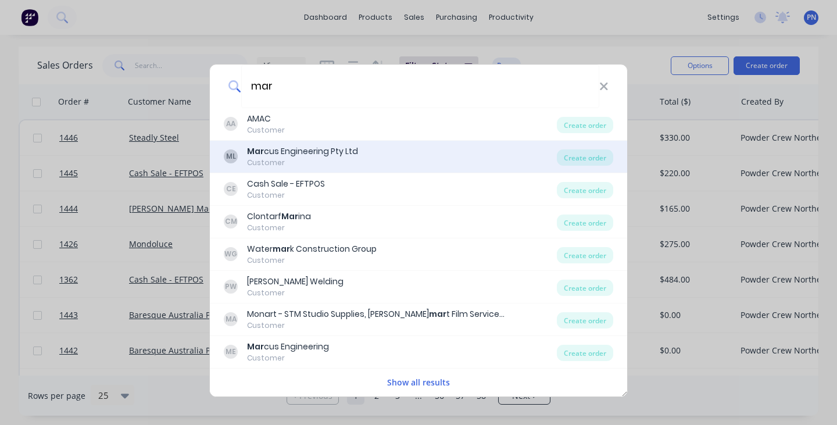
type input "mar"
click at [355, 155] on div "Mar cus Engineering Pty Ltd" at bounding box center [302, 151] width 111 height 12
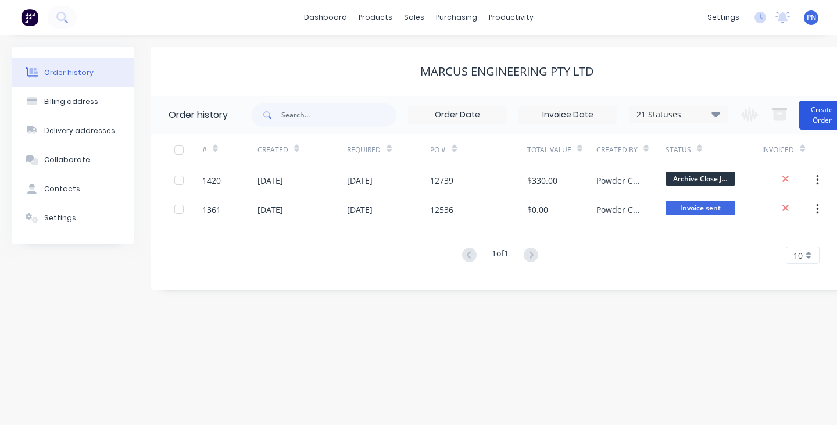
click at [818, 112] on button "Create Order" at bounding box center [822, 115] width 47 height 29
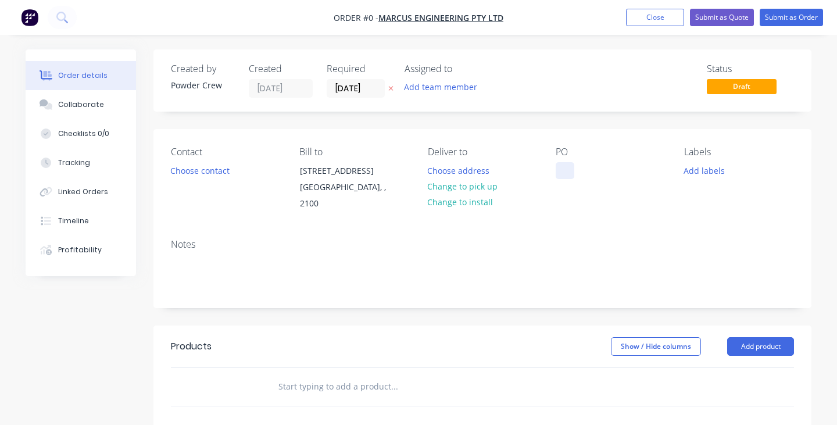
click at [562, 173] on div at bounding box center [565, 170] width 19 height 17
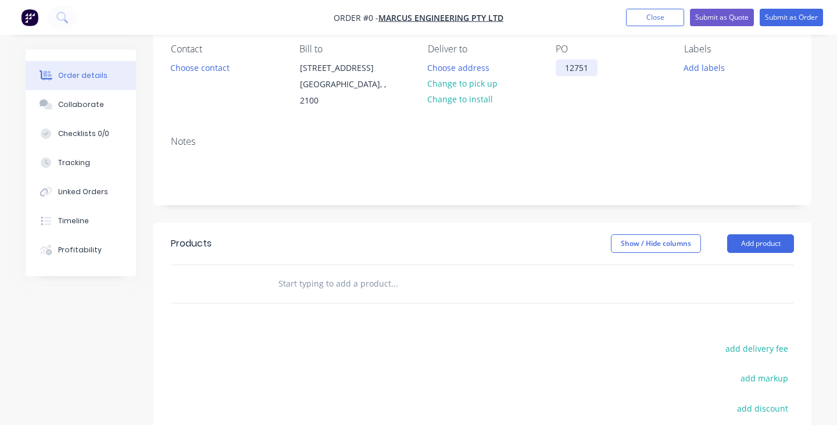
scroll to position [110, 0]
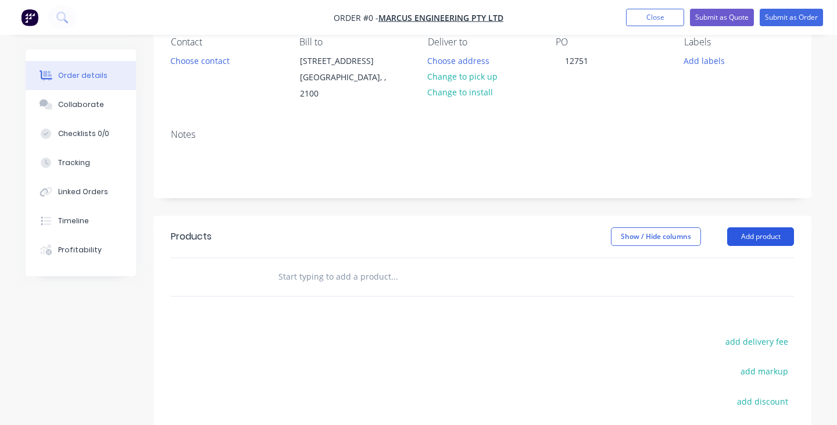
click at [752, 220] on div "Order details Collaborate Checklists 0/0 Tracking Linked Orders Timeline Profit…" at bounding box center [418, 267] width 809 height 654
click at [752, 227] on button "Add product" at bounding box center [760, 236] width 67 height 19
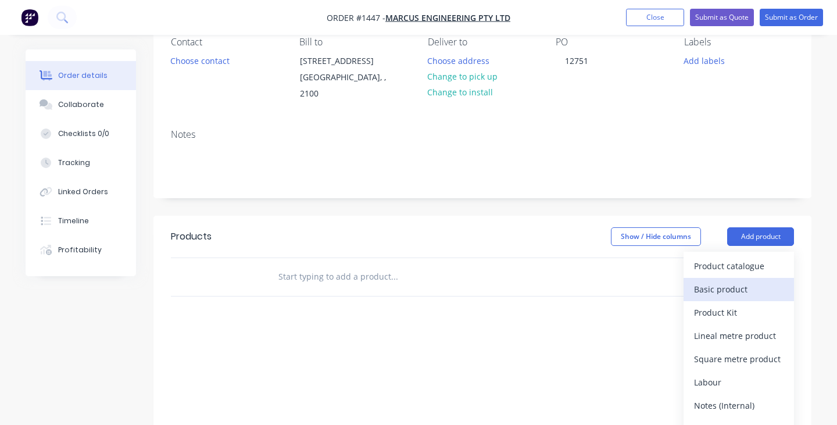
click at [741, 281] on div "Basic product" at bounding box center [739, 289] width 90 height 17
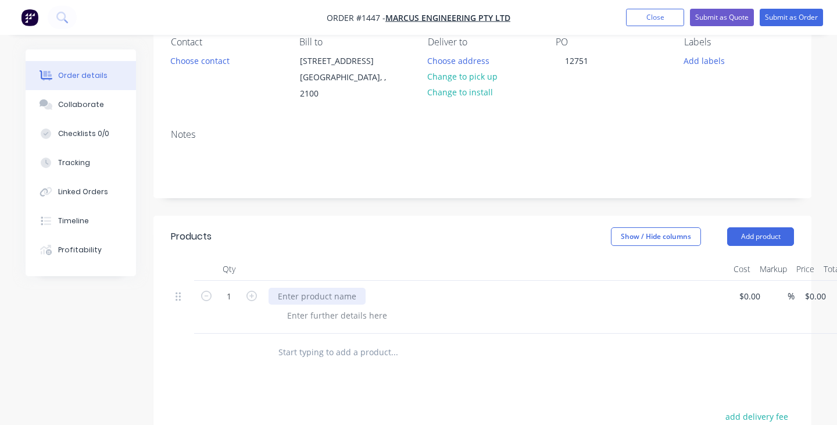
click at [325, 288] on div at bounding box center [317, 296] width 97 height 17
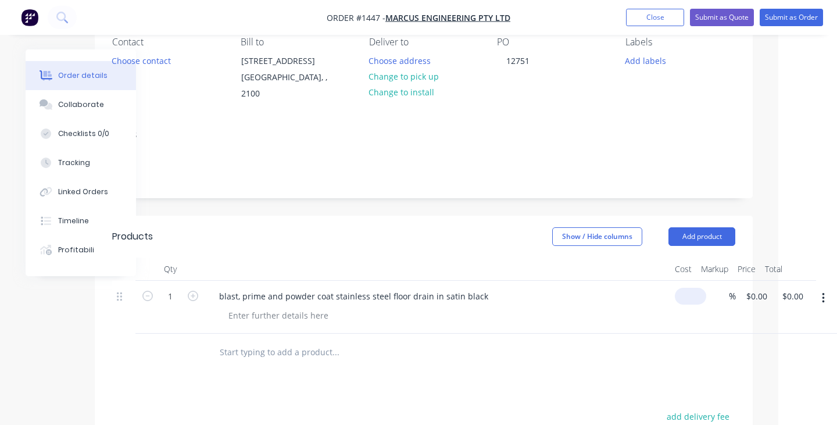
scroll to position [110, 45]
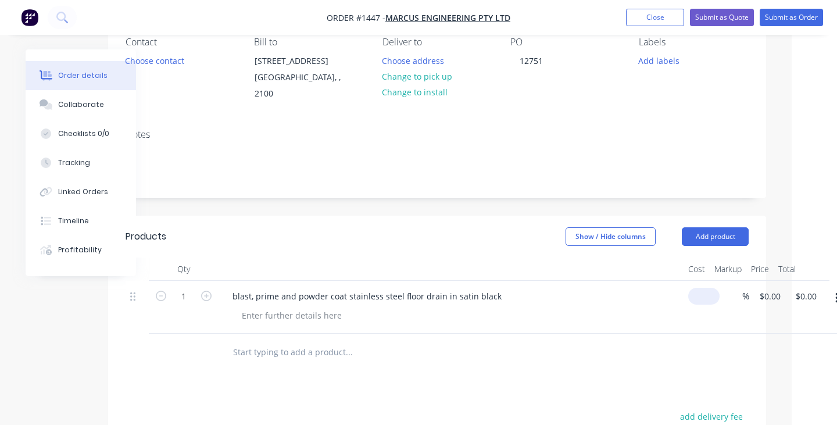
click at [685, 281] on div "$0.00" at bounding box center [702, 307] width 36 height 53
type input "$300.00"
click at [642, 316] on div "blast, prime and powder coat stainless steel floor drain in satin black" at bounding box center [451, 307] width 465 height 53
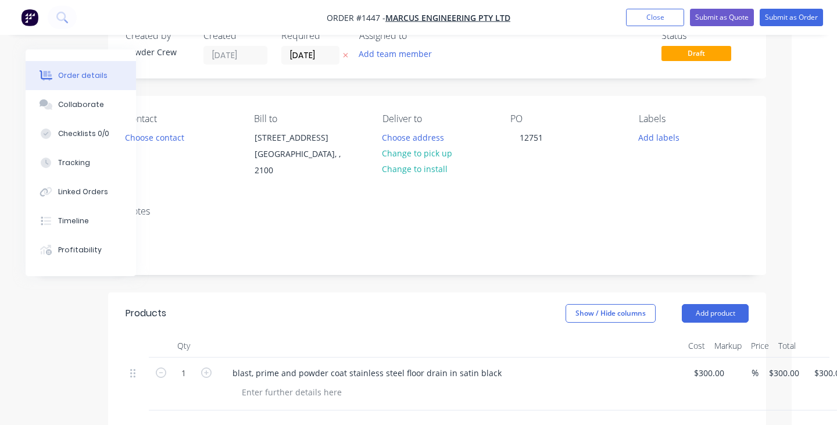
scroll to position [0, 45]
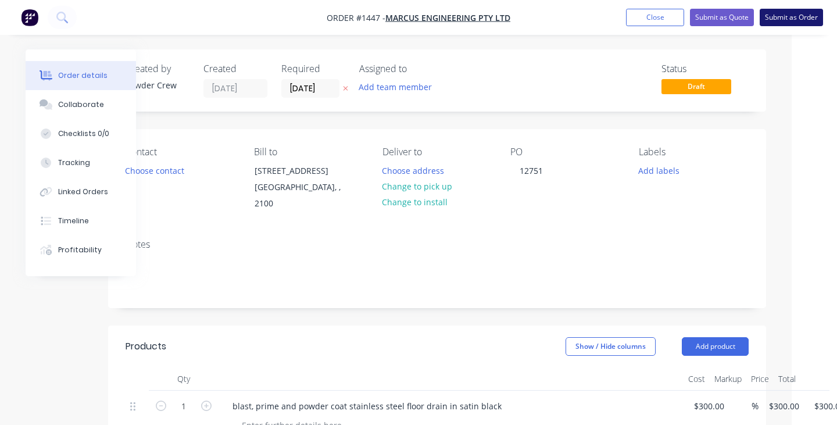
click at [796, 15] on button "Submit as Order" at bounding box center [791, 17] width 63 height 17
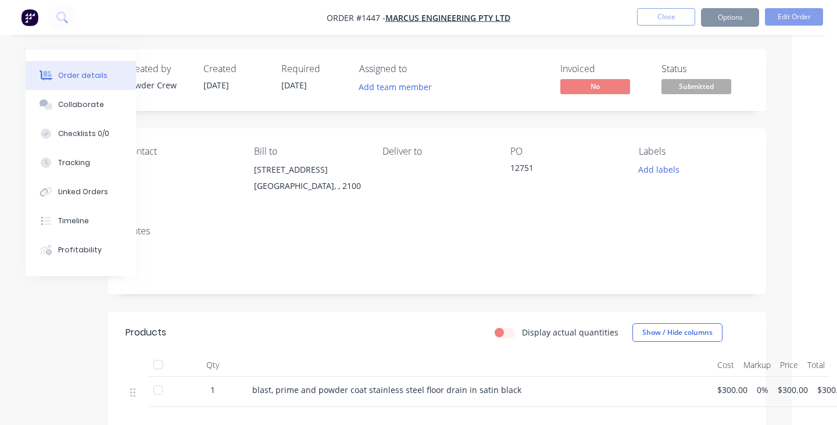
scroll to position [0, 0]
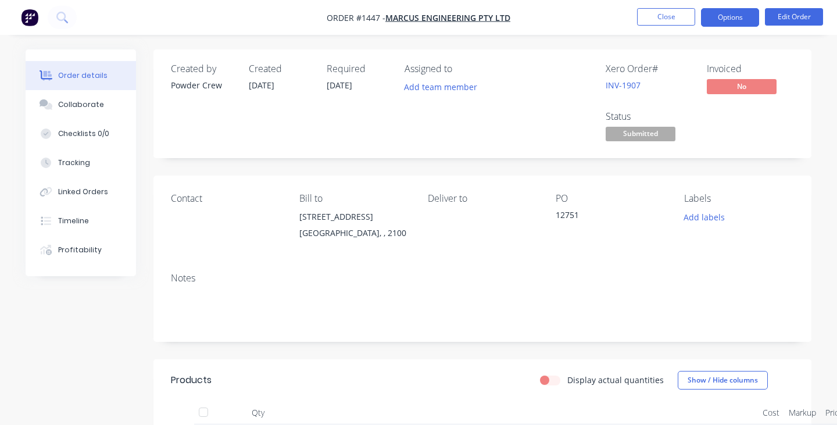
click at [730, 13] on button "Options" at bounding box center [730, 17] width 58 height 19
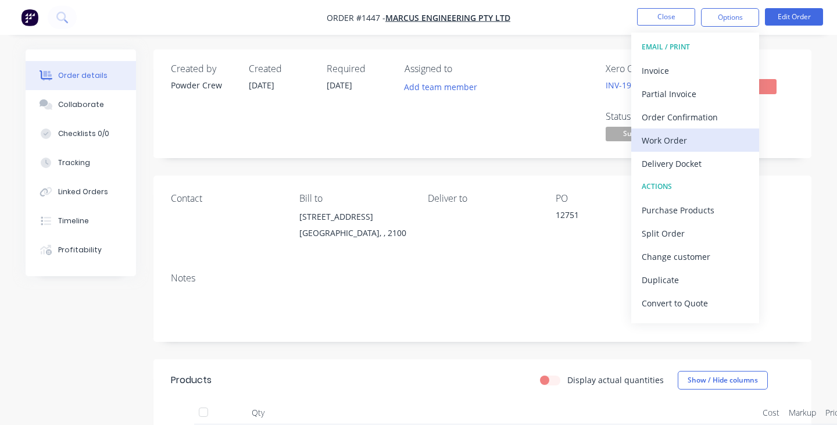
click at [692, 133] on div "Work Order" at bounding box center [695, 140] width 107 height 17
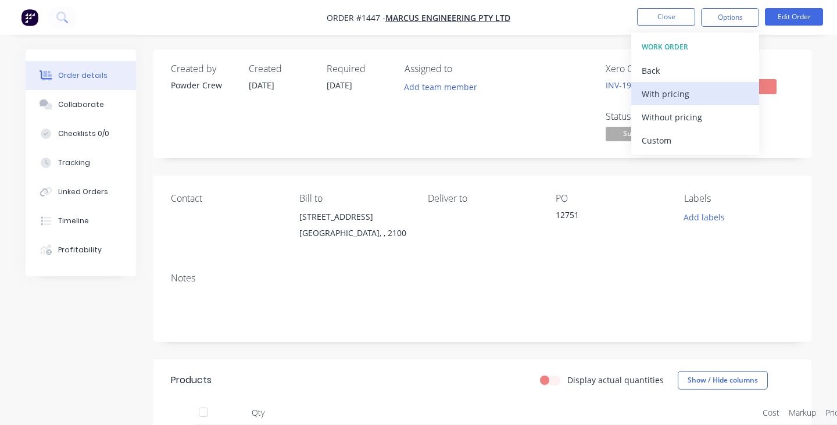
click at [694, 97] on div "With pricing" at bounding box center [695, 93] width 107 height 17
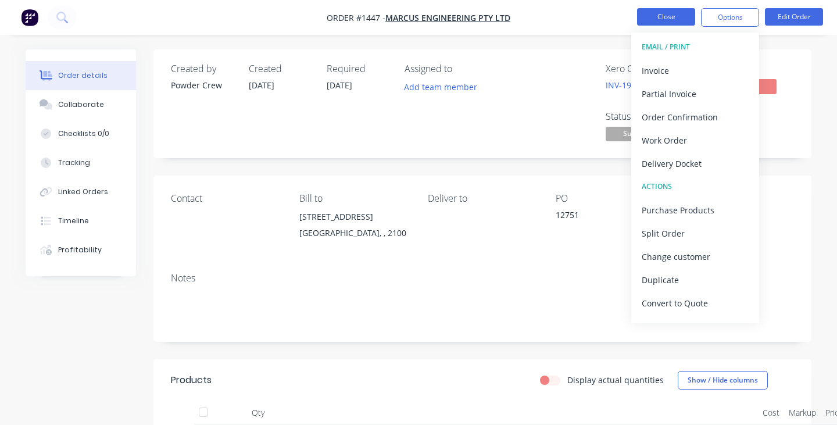
click at [655, 14] on button "Close" at bounding box center [666, 16] width 58 height 17
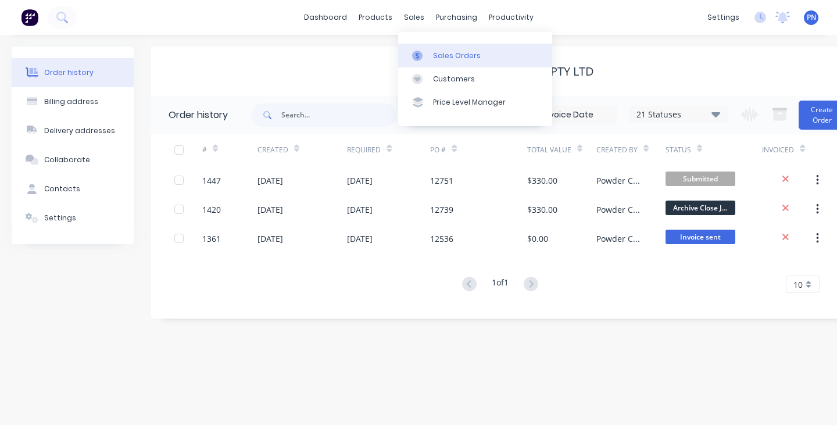
click at [458, 52] on div "Sales Orders" at bounding box center [457, 56] width 48 height 10
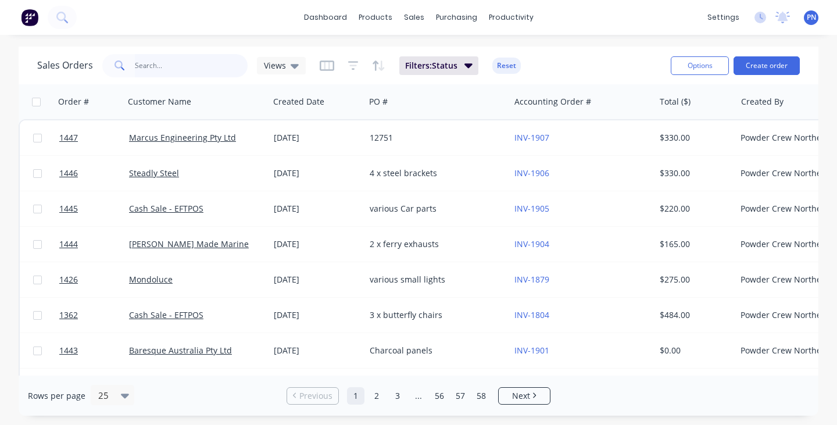
click at [213, 63] on input "text" at bounding box center [191, 65] width 113 height 23
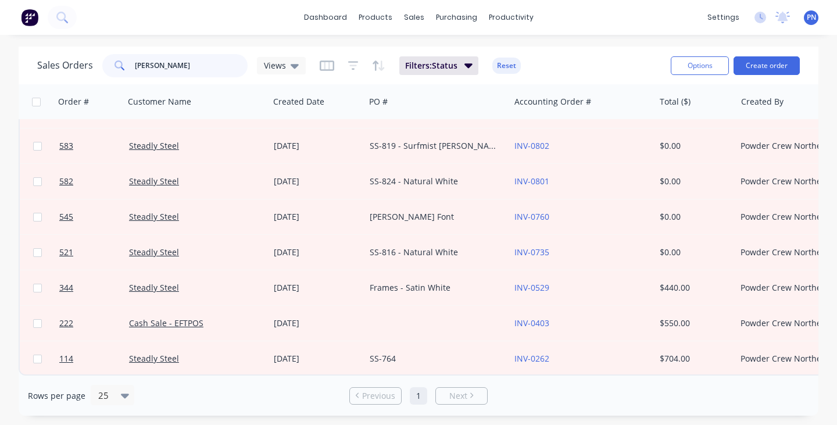
scroll to position [104, 0]
click at [169, 70] on input "[PERSON_NAME]" at bounding box center [191, 65] width 113 height 23
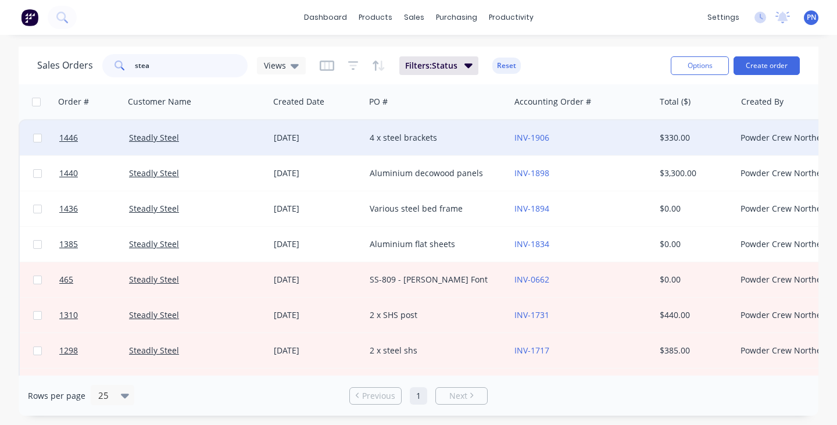
scroll to position [0, 0]
type input "stea"
click at [448, 135] on div "4 x steel brackets" at bounding box center [434, 138] width 129 height 12
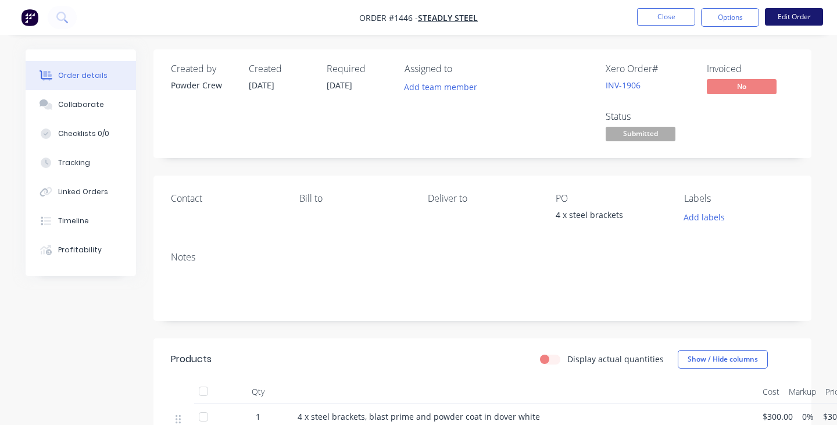
click at [795, 13] on button "Edit Order" at bounding box center [794, 16] width 58 height 17
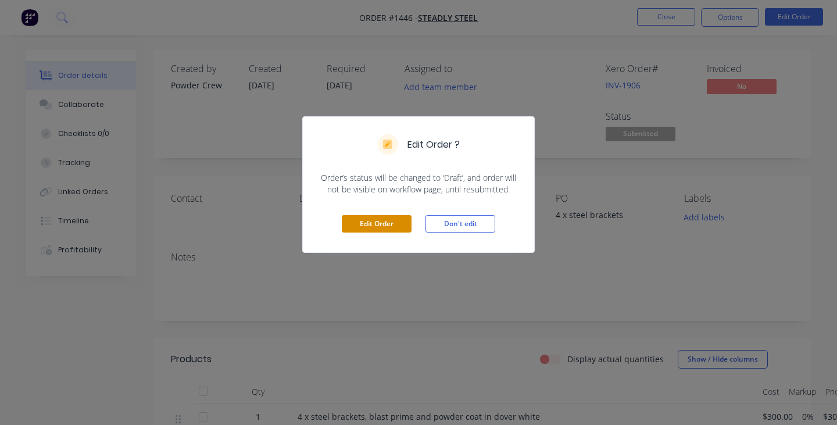
click at [383, 226] on button "Edit Order" at bounding box center [377, 223] width 70 height 17
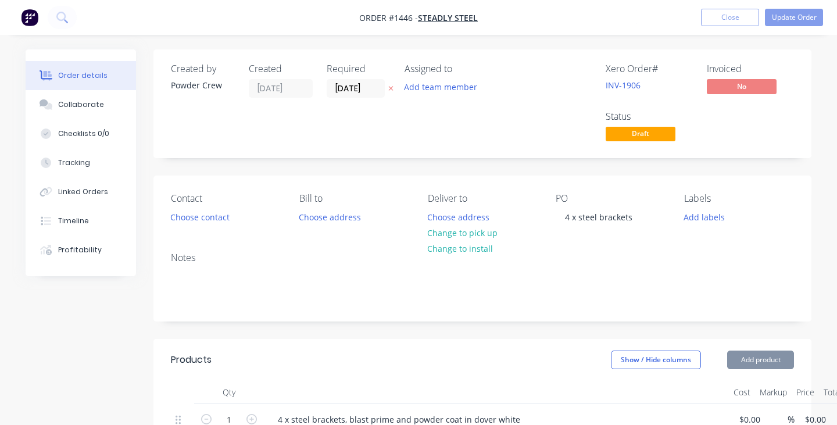
type input "$300.00"
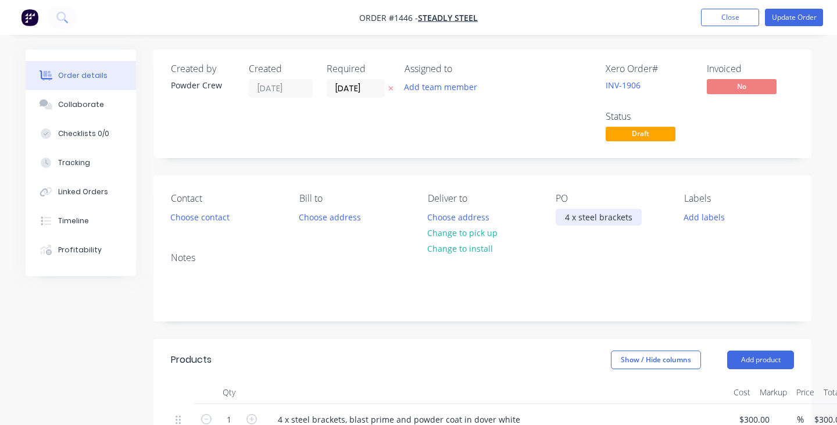
click at [571, 219] on div "4 x steel brackets" at bounding box center [599, 217] width 86 height 17
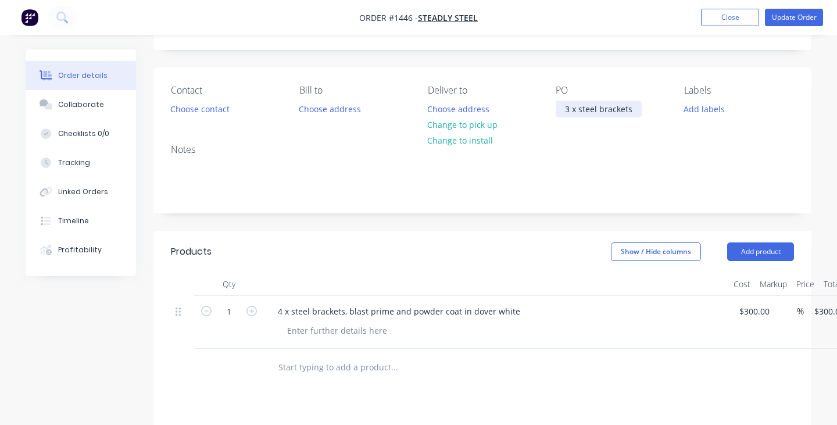
scroll to position [147, 0]
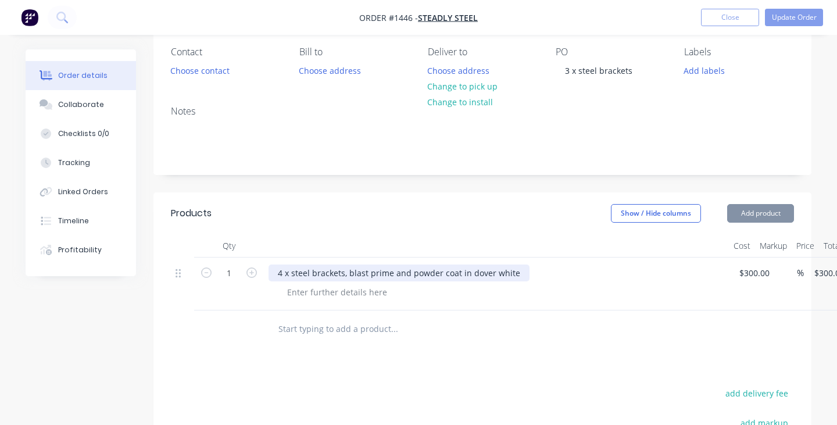
click at [282, 272] on div "4 x steel brackets, blast prime and powder coat in dover white" at bounding box center [399, 273] width 261 height 17
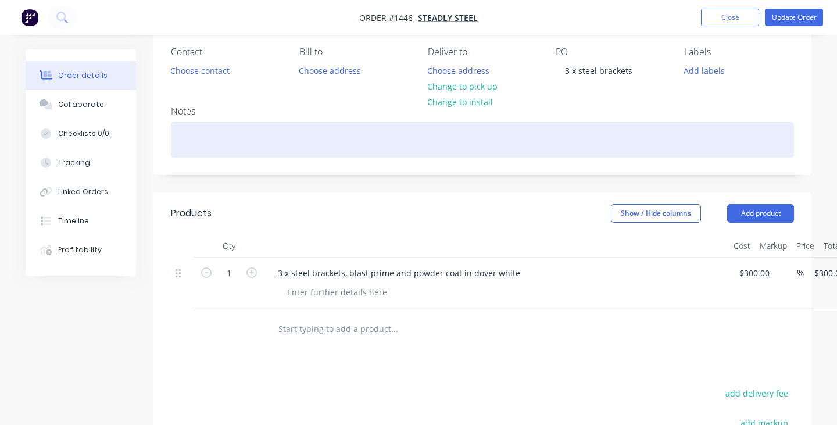
click at [564, 146] on div at bounding box center [482, 139] width 623 height 35
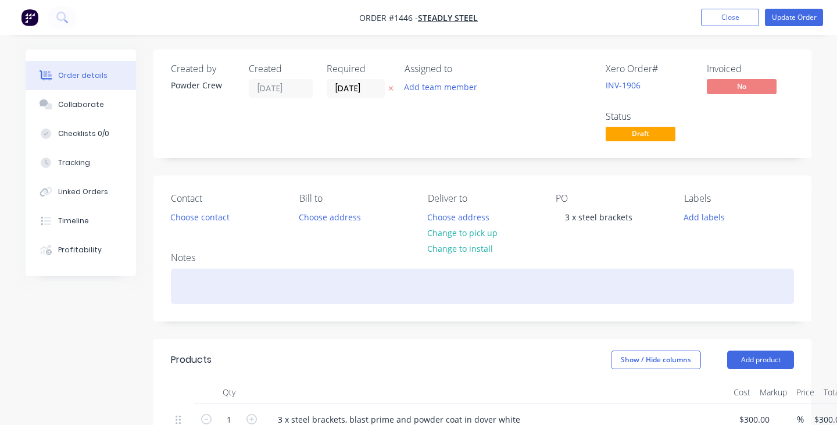
scroll to position [0, 0]
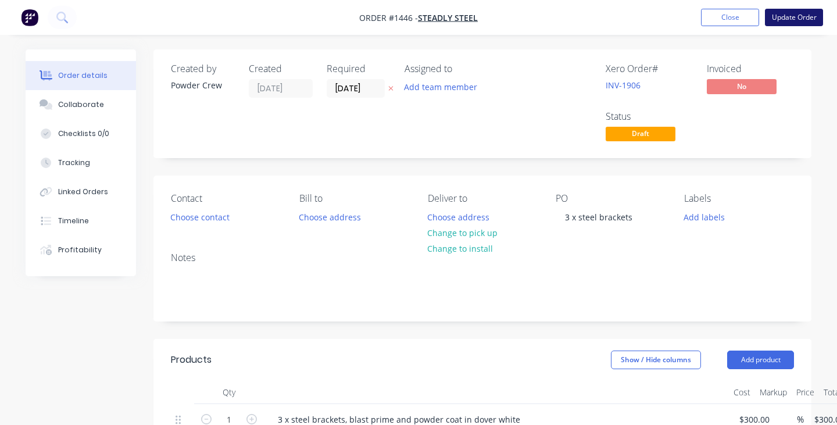
click at [787, 15] on button "Update Order" at bounding box center [794, 17] width 58 height 17
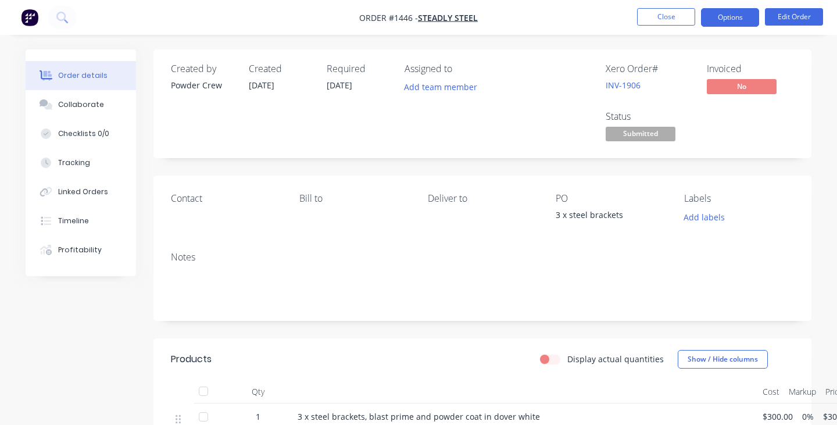
click at [728, 20] on button "Options" at bounding box center [730, 17] width 58 height 19
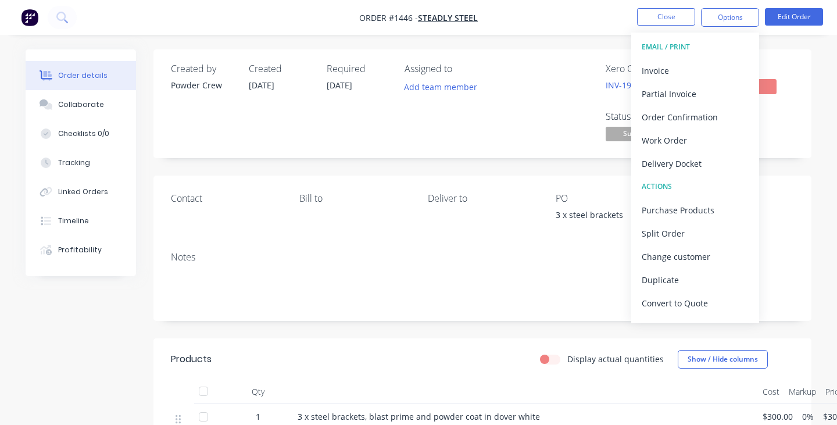
click at [775, 212] on div "Add labels" at bounding box center [739, 217] width 110 height 16
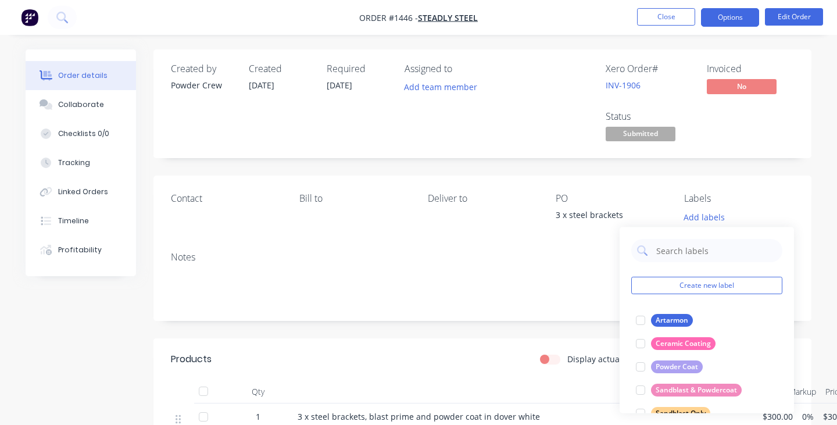
click at [732, 20] on button "Options" at bounding box center [730, 17] width 58 height 19
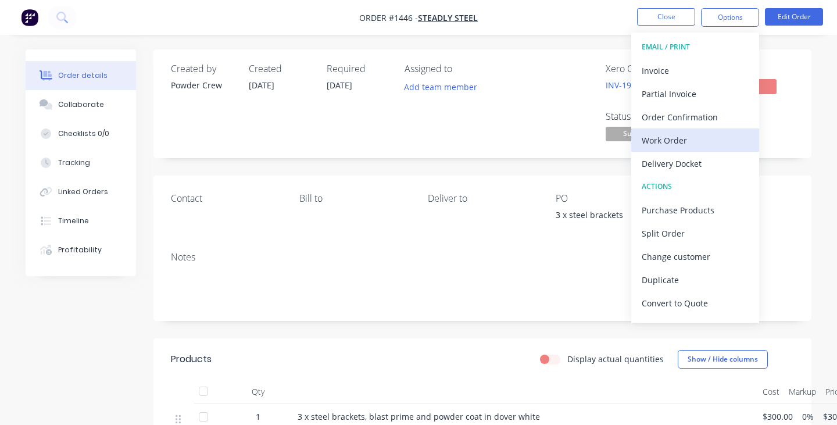
click at [686, 134] on div "Work Order" at bounding box center [695, 140] width 107 height 17
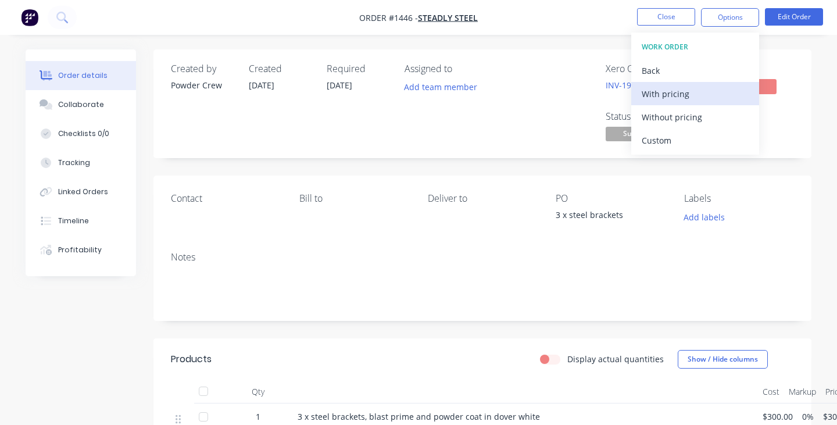
click at [676, 90] on div "With pricing" at bounding box center [695, 93] width 107 height 17
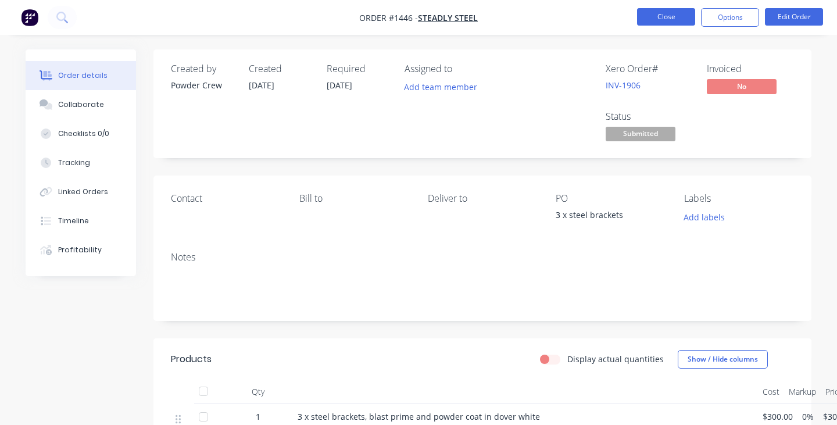
click at [666, 19] on button "Close" at bounding box center [666, 16] width 58 height 17
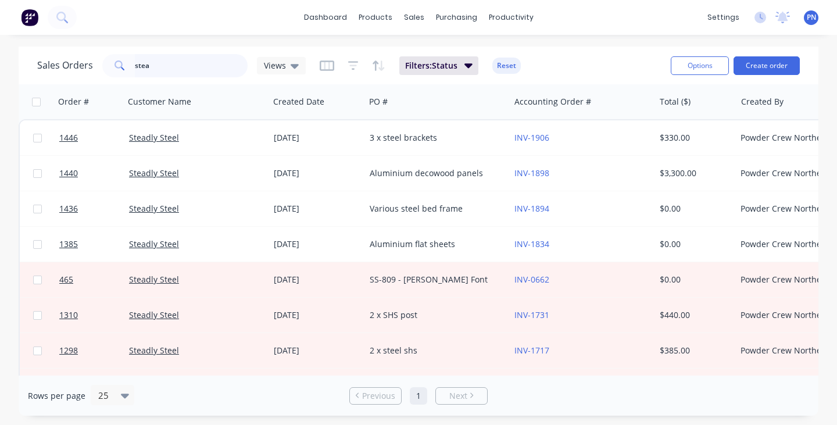
click at [160, 66] on input "stea" at bounding box center [191, 65] width 113 height 23
type input "[PERSON_NAME]"
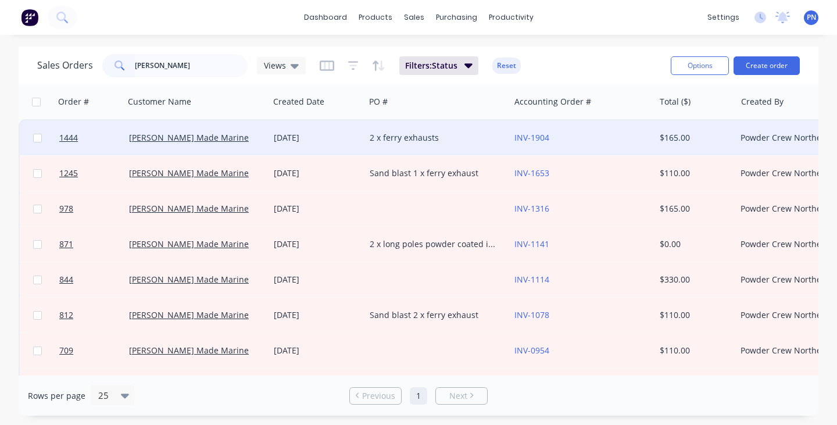
drag, startPoint x: 160, startPoint y: 66, endPoint x: 464, endPoint y: 135, distance: 311.2
click at [464, 135] on div "2 x ferry exhausts" at bounding box center [434, 138] width 129 height 12
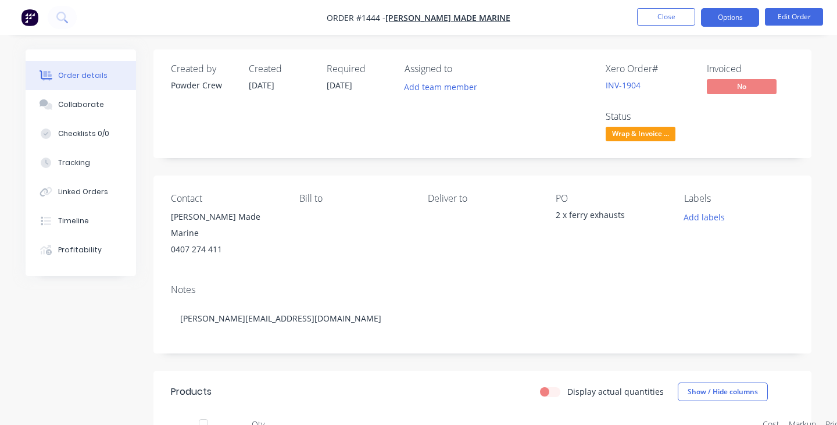
click at [724, 16] on button "Options" at bounding box center [730, 17] width 58 height 19
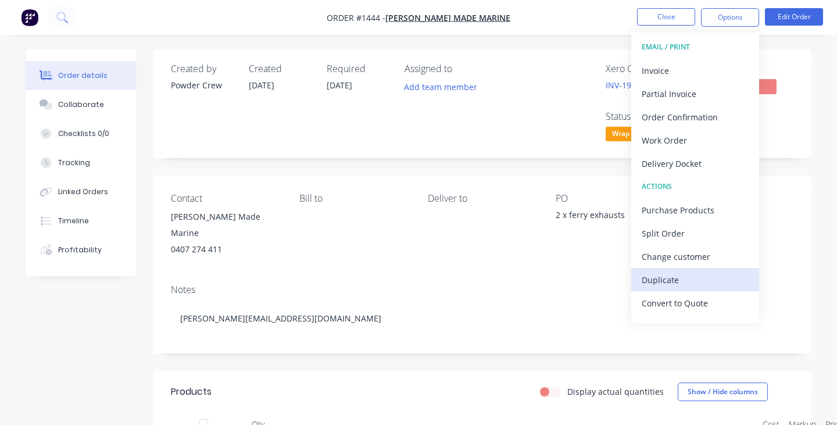
click at [659, 274] on div "Duplicate" at bounding box center [695, 280] width 107 height 17
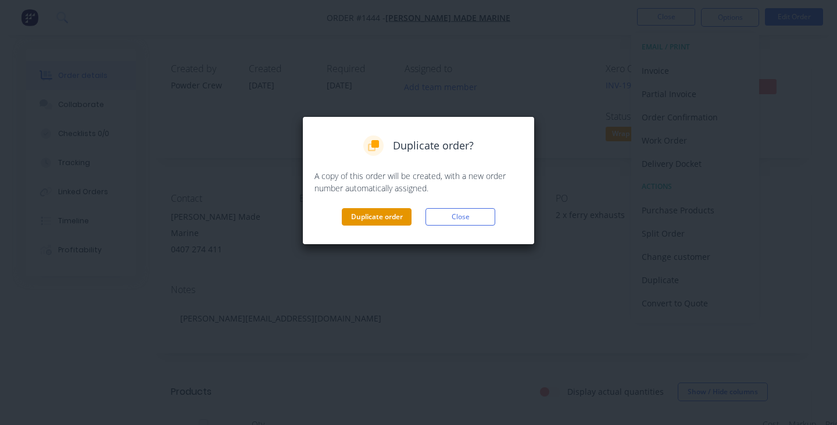
click at [386, 215] on button "Duplicate order" at bounding box center [377, 216] width 70 height 17
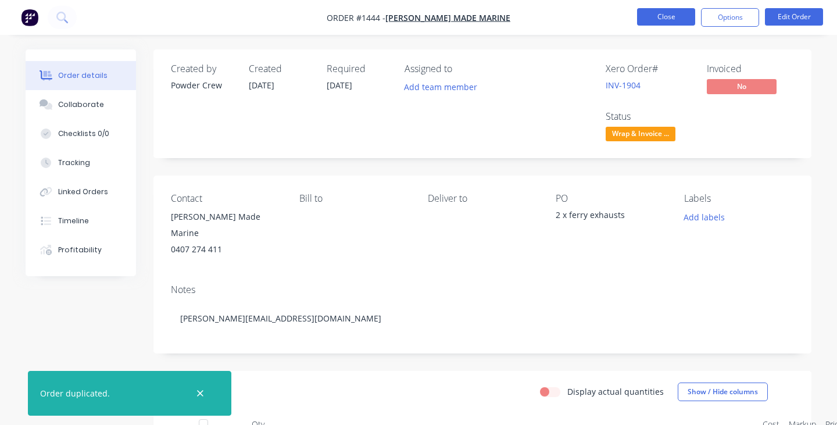
click at [681, 14] on button "Close" at bounding box center [666, 16] width 58 height 17
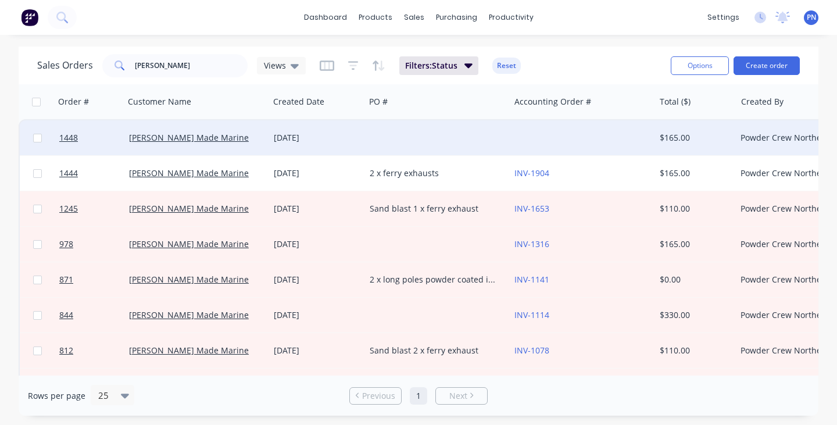
click at [381, 143] on div at bounding box center [437, 137] width 145 height 35
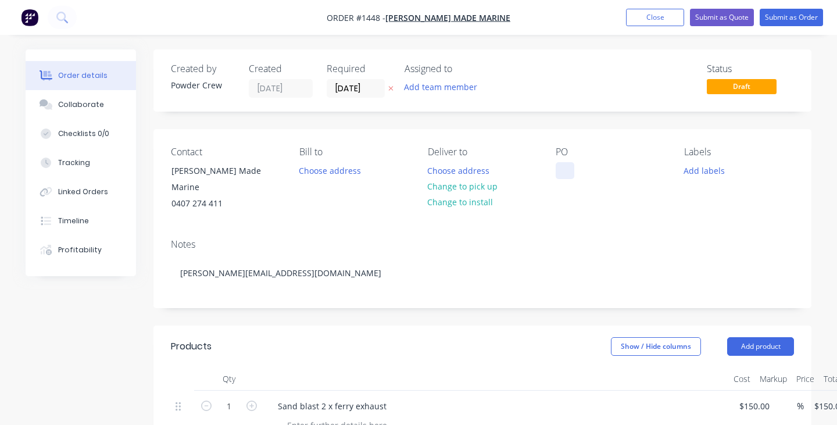
click at [568, 176] on div at bounding box center [565, 170] width 19 height 17
click at [569, 177] on div "2 x intake manifolds" at bounding box center [604, 170] width 97 height 17
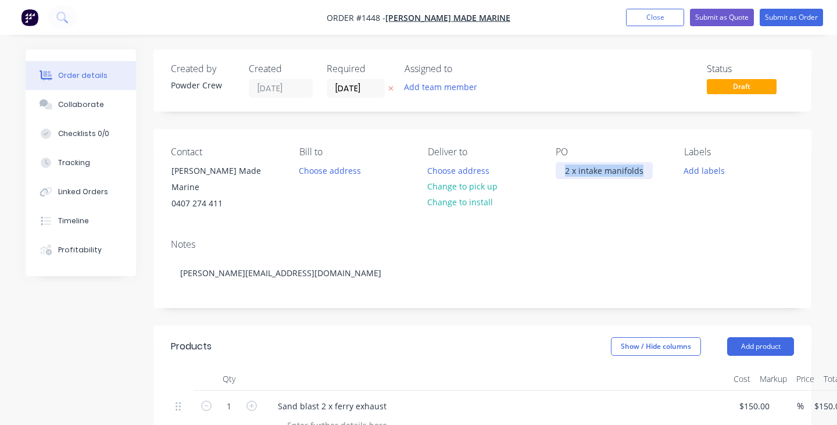
copy div "2 x intake manifolds"
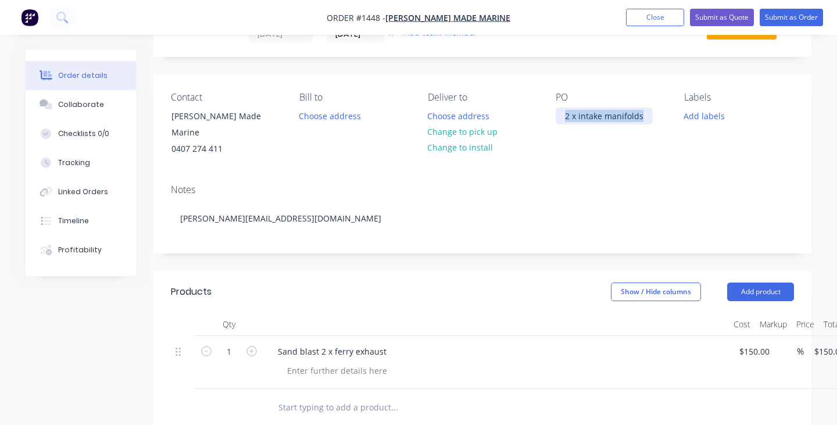
scroll to position [74, 0]
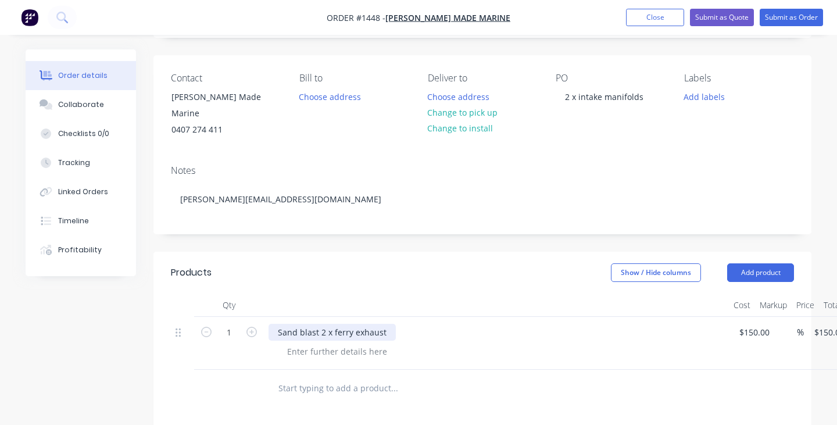
click at [342, 324] on div "Sand blast 2 x ferry exhaust" at bounding box center [332, 332] width 127 height 17
drag, startPoint x: 319, startPoint y: 320, endPoint x: 401, endPoint y: 322, distance: 82.0
click at [401, 324] on div "Sand blast 2 x ferry exhaust" at bounding box center [497, 332] width 456 height 17
paste div
click at [780, 11] on button "Submit as Order" at bounding box center [791, 17] width 63 height 17
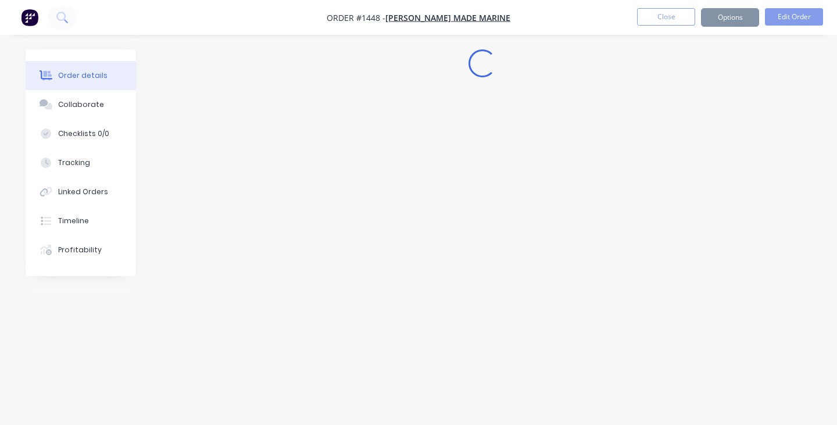
scroll to position [0, 0]
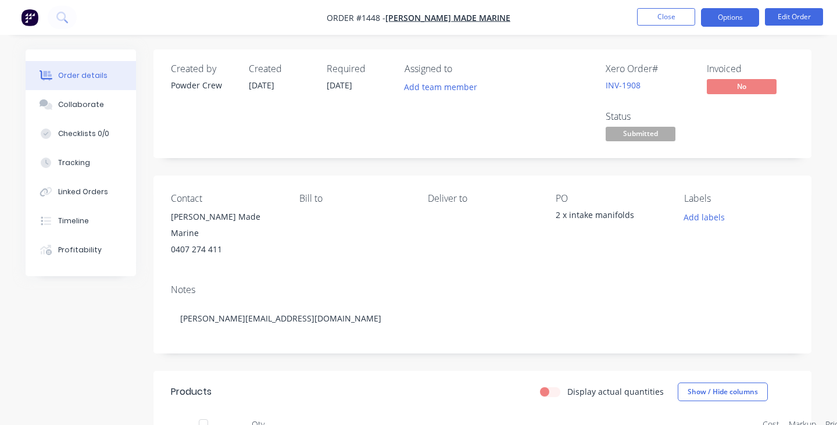
click at [725, 17] on button "Options" at bounding box center [730, 17] width 58 height 19
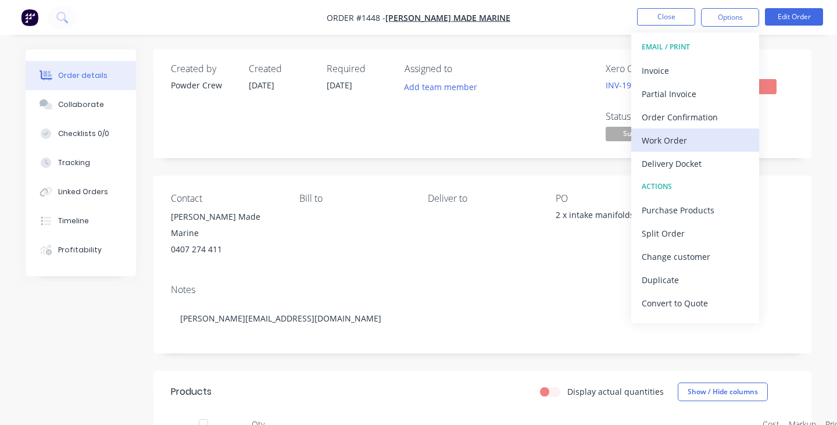
click at [673, 140] on div "Work Order" at bounding box center [695, 140] width 107 height 17
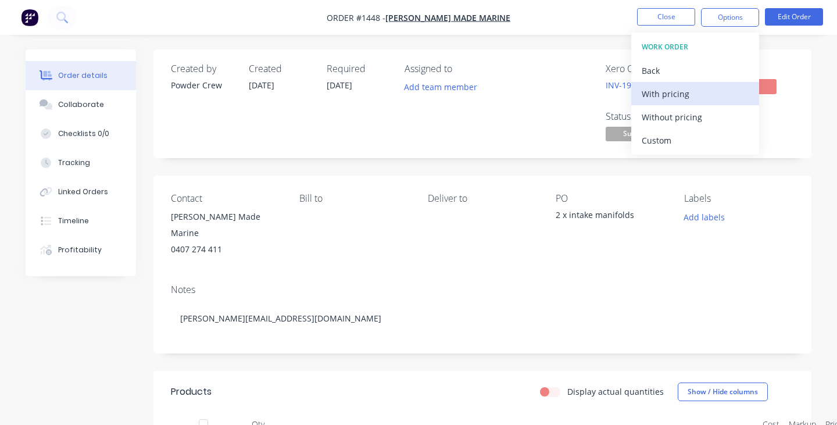
click at [676, 91] on div "With pricing" at bounding box center [695, 93] width 107 height 17
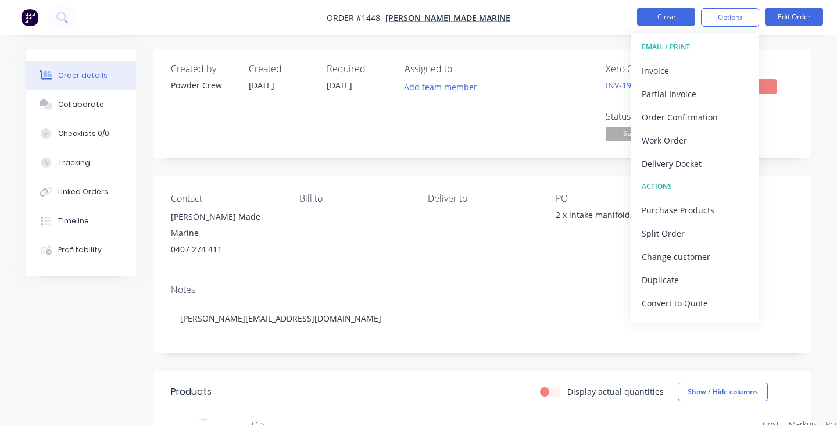
click at [657, 20] on button "Close" at bounding box center [666, 16] width 58 height 17
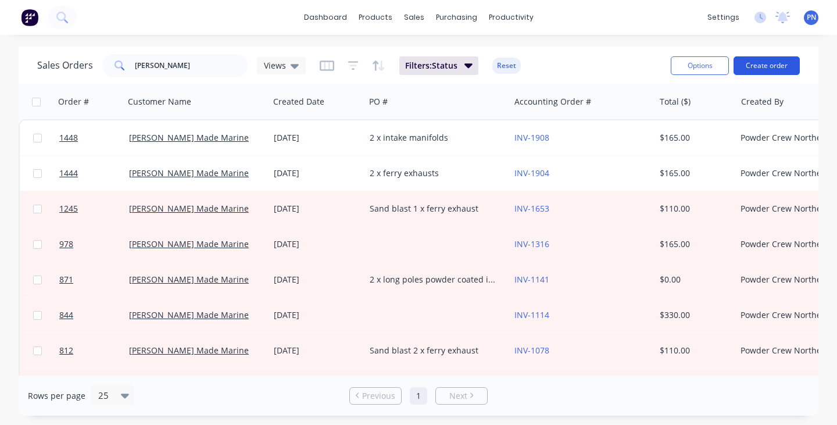
click at [745, 69] on button "Create order" at bounding box center [767, 65] width 66 height 19
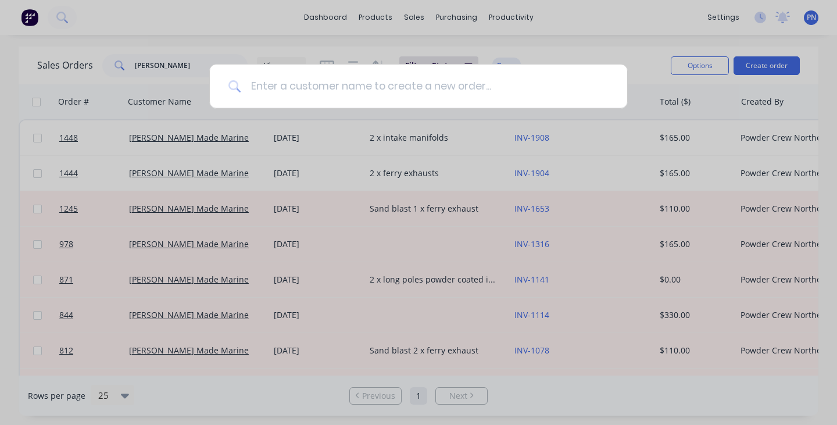
click at [547, 94] on input at bounding box center [424, 87] width 367 height 44
type input "espre"
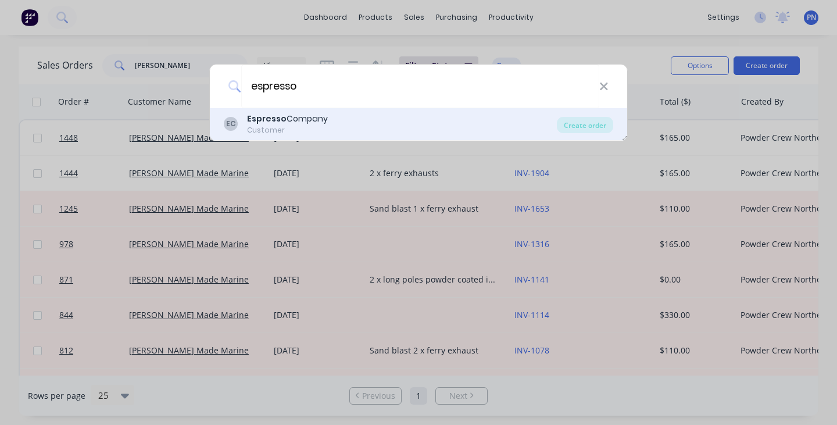
drag, startPoint x: 547, startPoint y: 94, endPoint x: 348, endPoint y: 125, distance: 200.8
click at [348, 125] on div "EC Espresso Company Customer" at bounding box center [390, 124] width 333 height 23
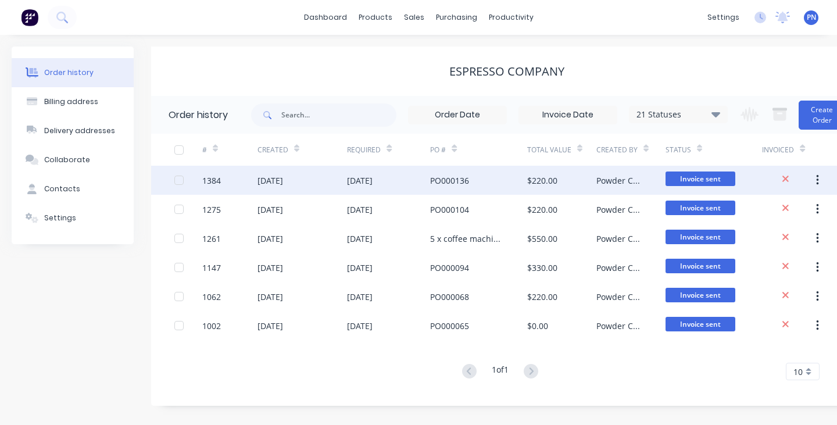
click at [506, 181] on div "PO000136" at bounding box center [478, 180] width 97 height 29
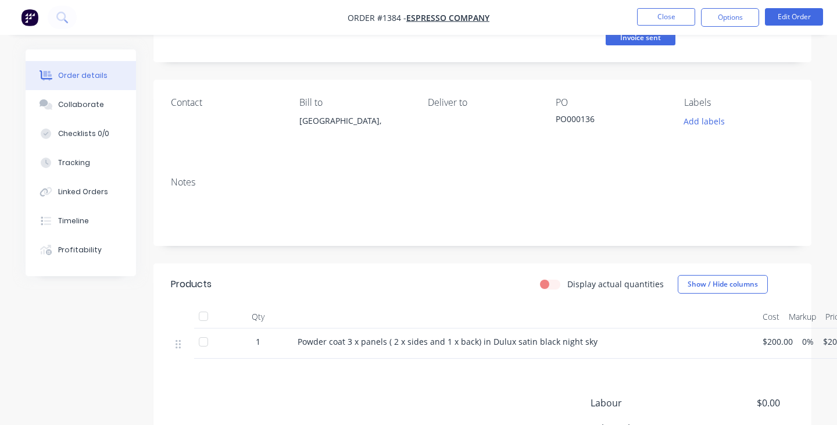
scroll to position [48, 0]
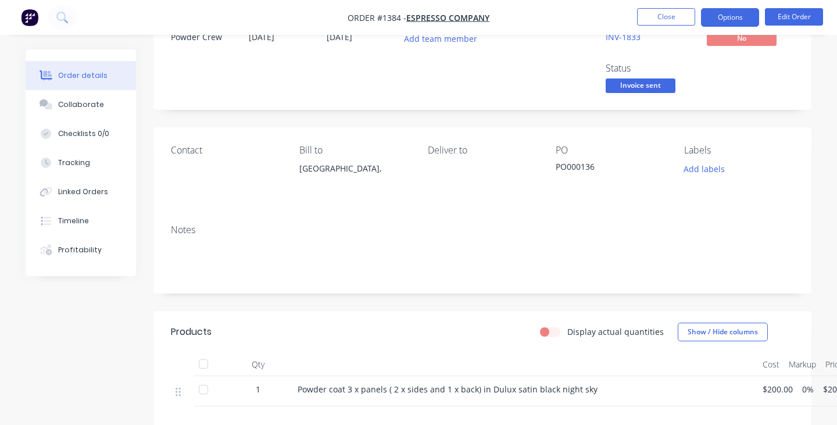
click at [734, 17] on button "Options" at bounding box center [730, 17] width 58 height 19
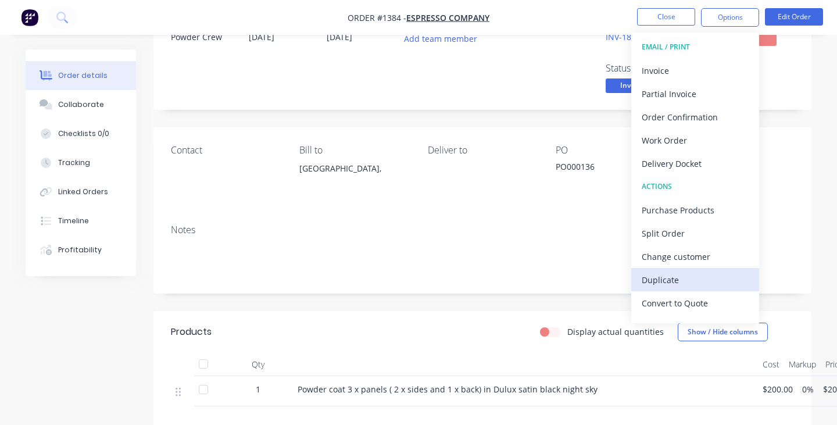
click at [678, 281] on div "Duplicate" at bounding box center [695, 280] width 107 height 17
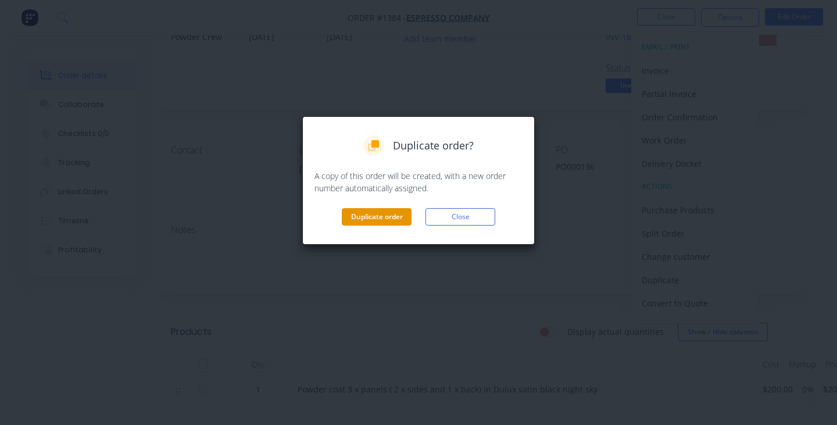
click at [395, 214] on button "Duplicate order" at bounding box center [377, 216] width 70 height 17
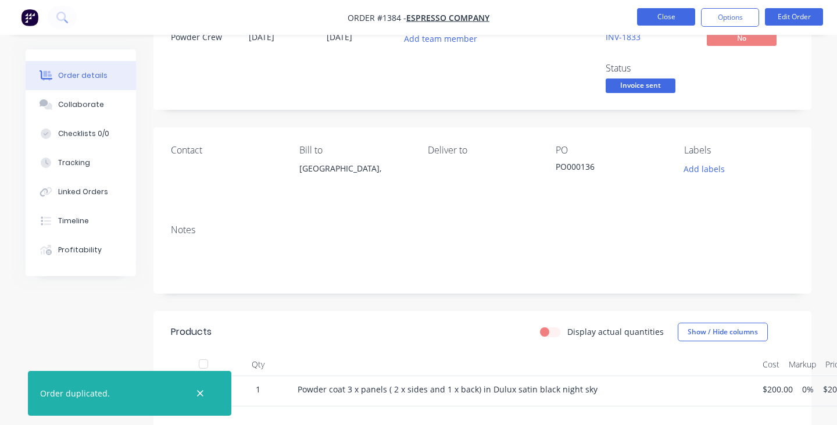
click at [665, 15] on button "Close" at bounding box center [666, 16] width 58 height 17
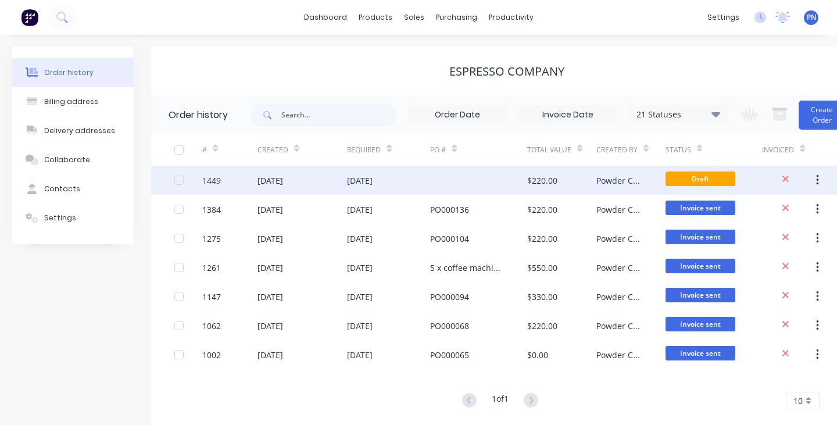
click at [459, 179] on div at bounding box center [478, 180] width 97 height 29
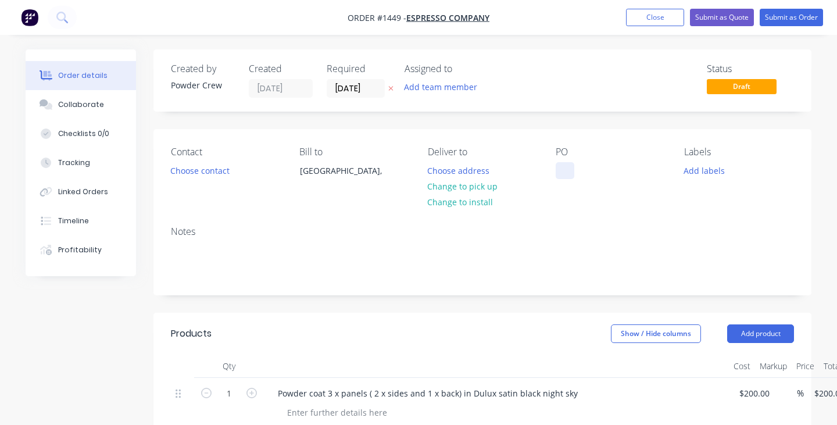
click at [563, 169] on div at bounding box center [565, 170] width 19 height 17
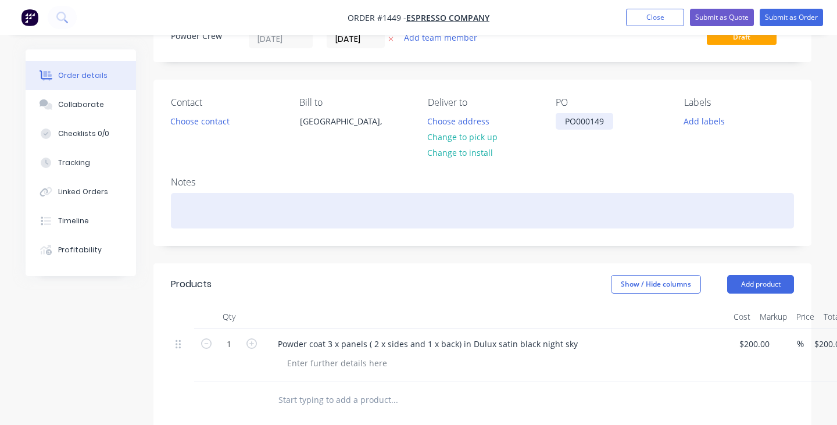
scroll to position [101, 0]
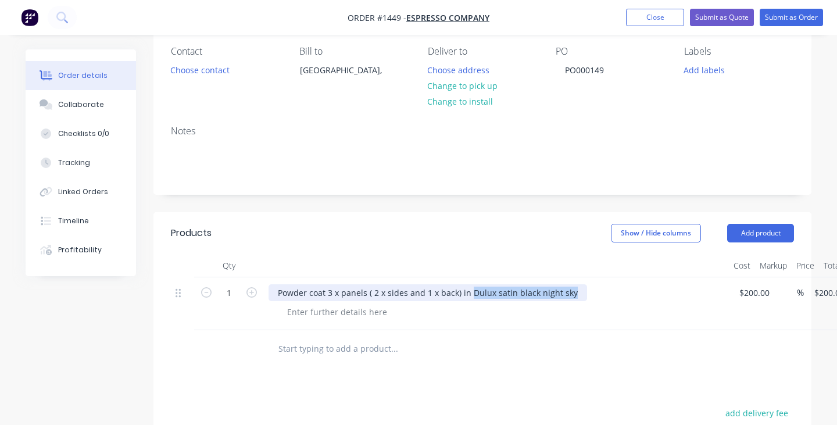
drag, startPoint x: 573, startPoint y: 295, endPoint x: 470, endPoint y: 294, distance: 102.9
click at [470, 294] on div "Powder coat 3 x panels ( 2 x sides and 1 x back) in Dulux satin black night sky" at bounding box center [428, 292] width 319 height 17
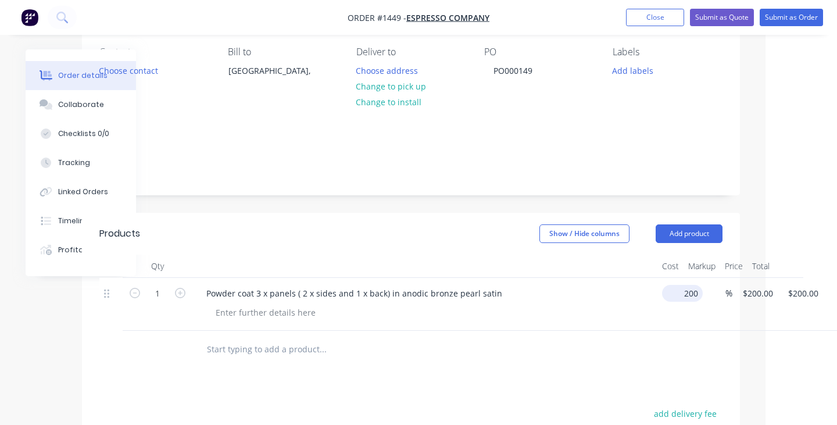
click at [680, 297] on input "200" at bounding box center [685, 293] width 36 height 17
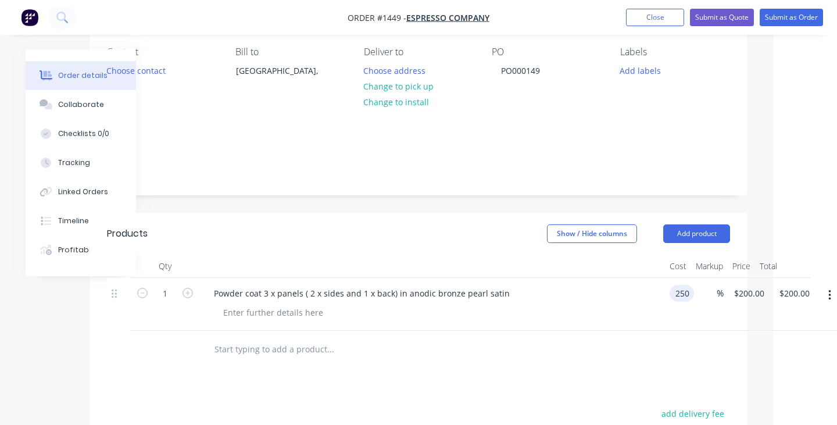
type input "$250.00"
click at [612, 312] on div at bounding box center [437, 312] width 447 height 17
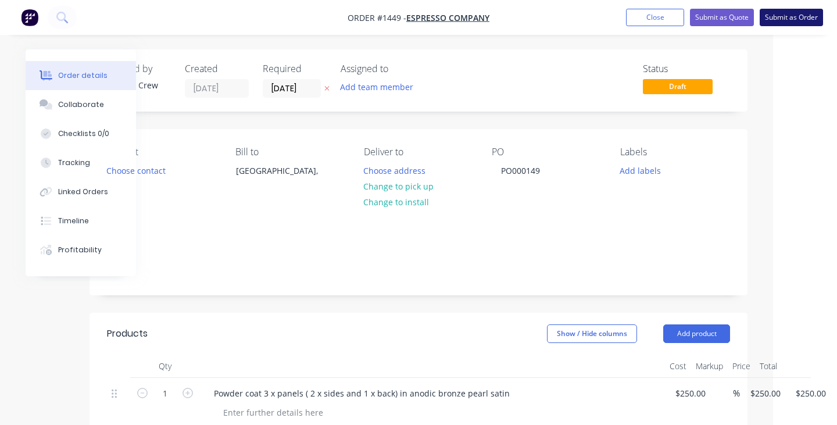
scroll to position [0, 64]
click at [791, 20] on button "Submit as Order" at bounding box center [791, 17] width 63 height 17
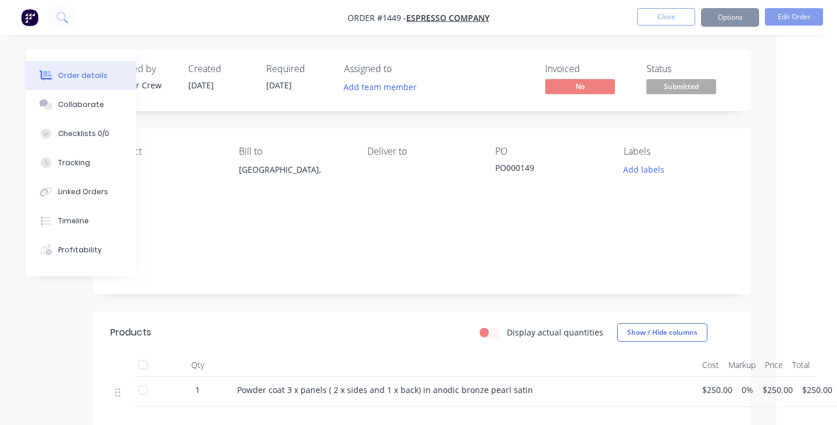
scroll to position [0, 0]
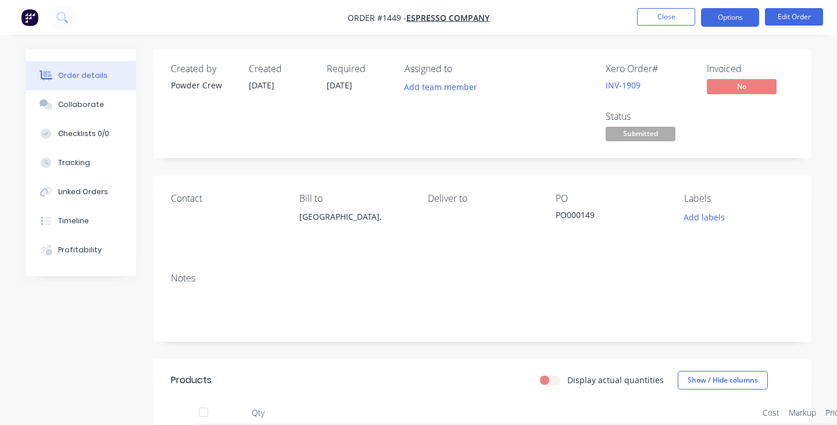
click at [727, 16] on button "Options" at bounding box center [730, 17] width 58 height 19
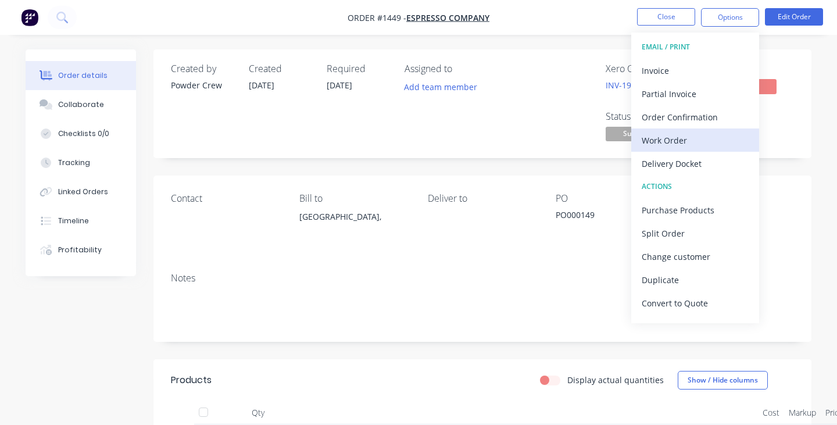
click at [693, 142] on div "Work Order" at bounding box center [695, 140] width 107 height 17
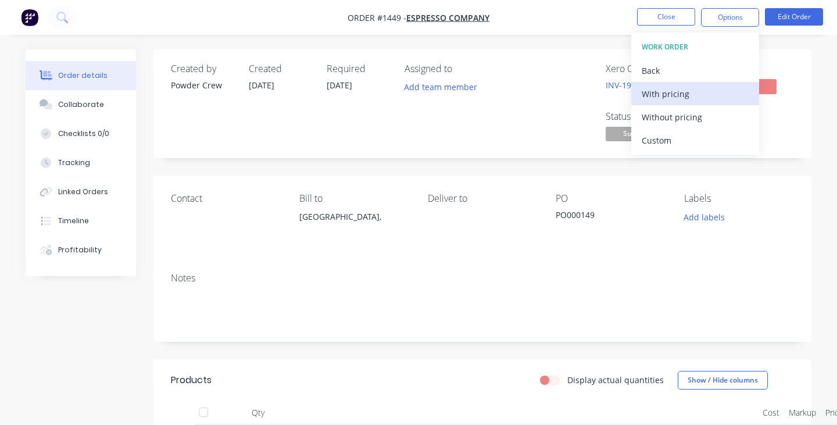
click at [688, 92] on div "With pricing" at bounding box center [695, 93] width 107 height 17
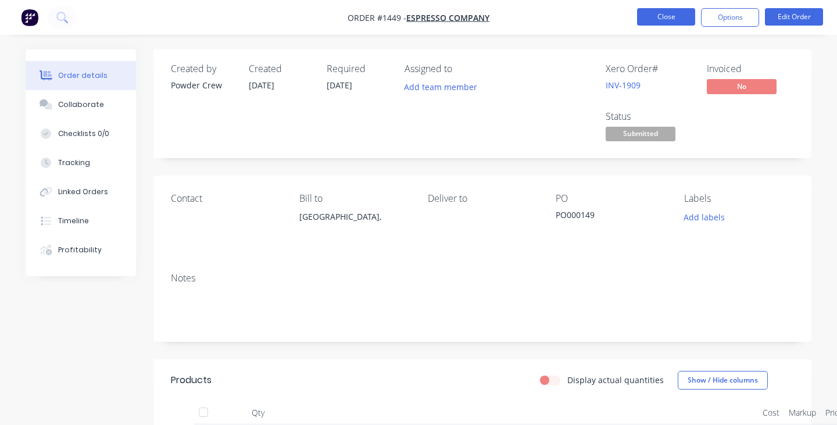
click at [665, 16] on button "Close" at bounding box center [666, 16] width 58 height 17
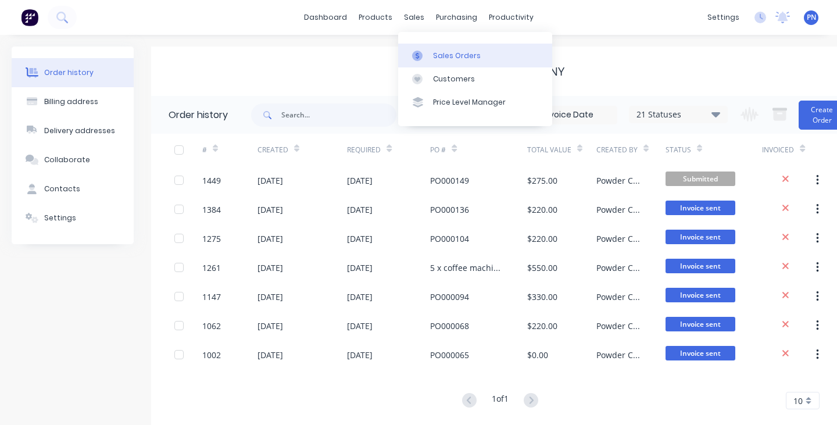
click at [437, 55] on div "Sales Orders" at bounding box center [457, 56] width 48 height 10
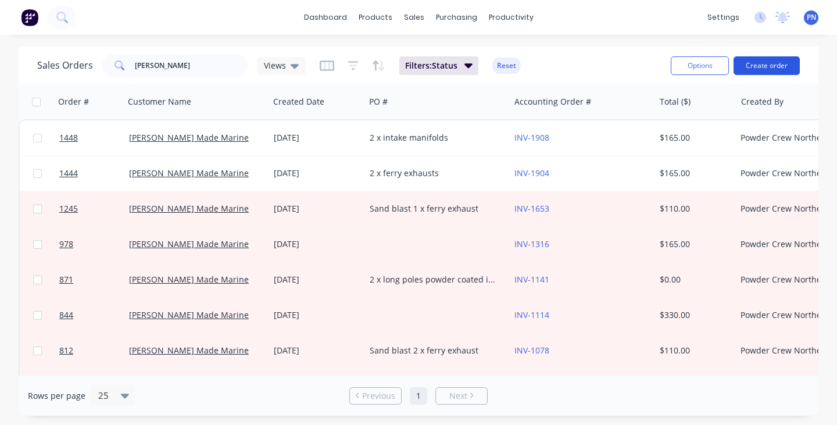
click at [763, 66] on button "Create order" at bounding box center [767, 65] width 66 height 19
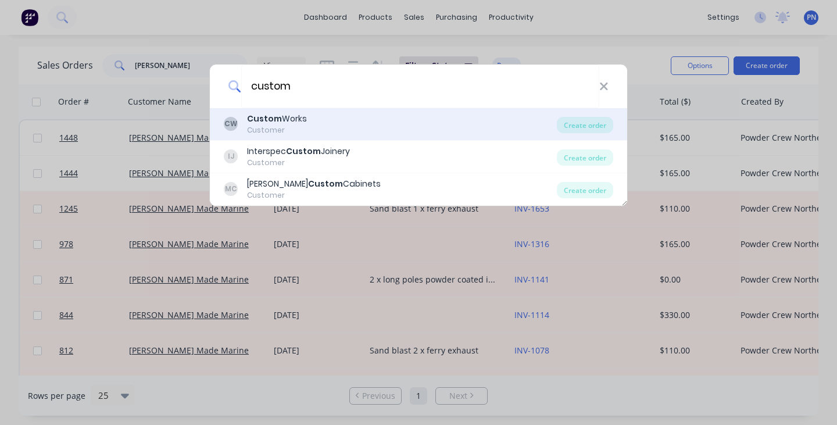
type input "custom"
click at [327, 123] on div "CW Custom Works Customer" at bounding box center [390, 124] width 333 height 23
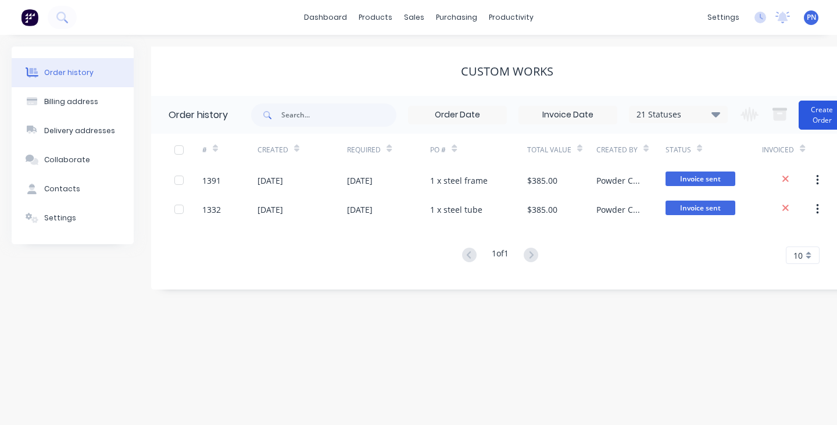
click at [829, 119] on button "Create Order" at bounding box center [822, 115] width 47 height 29
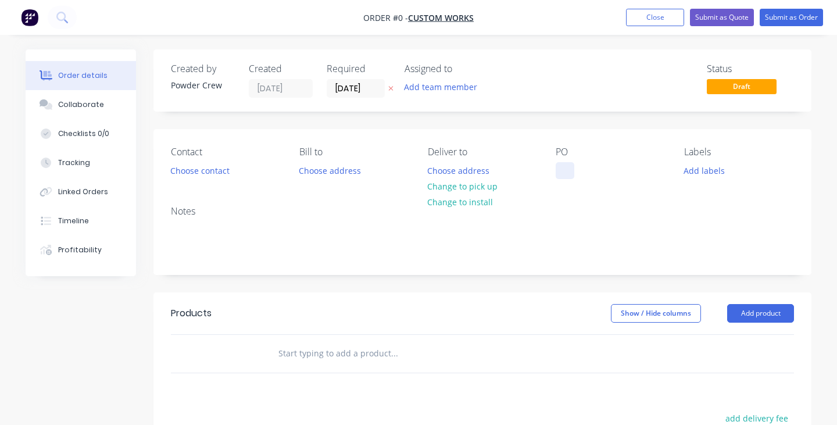
click at [569, 167] on div at bounding box center [565, 170] width 19 height 17
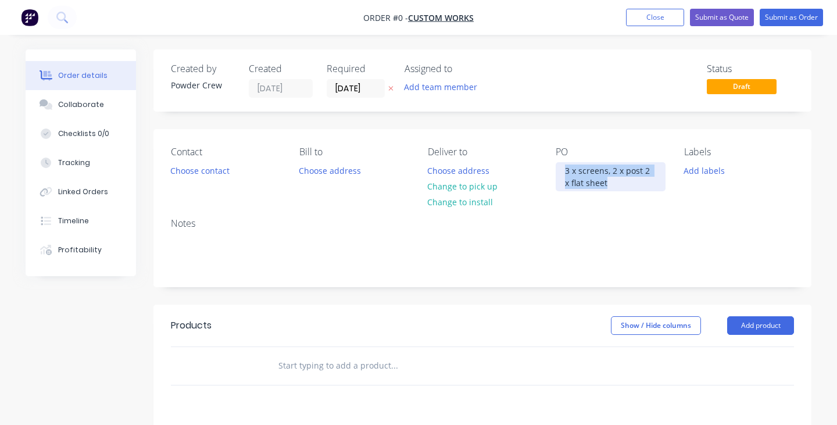
drag, startPoint x: 606, startPoint y: 184, endPoint x: 562, endPoint y: 172, distance: 46.6
click at [562, 172] on div "3 x screens, 2 x post 2 x flat sheet" at bounding box center [611, 176] width 110 height 29
copy div "3 x screens, 2 x post 2 x flat sheet"
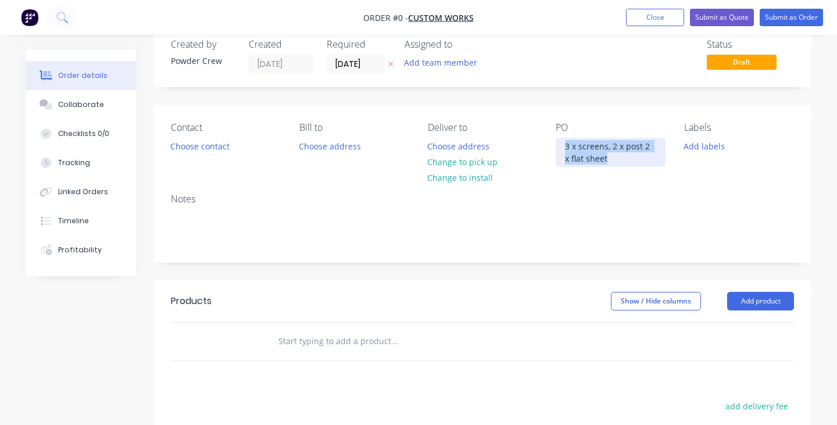
scroll to position [42, 0]
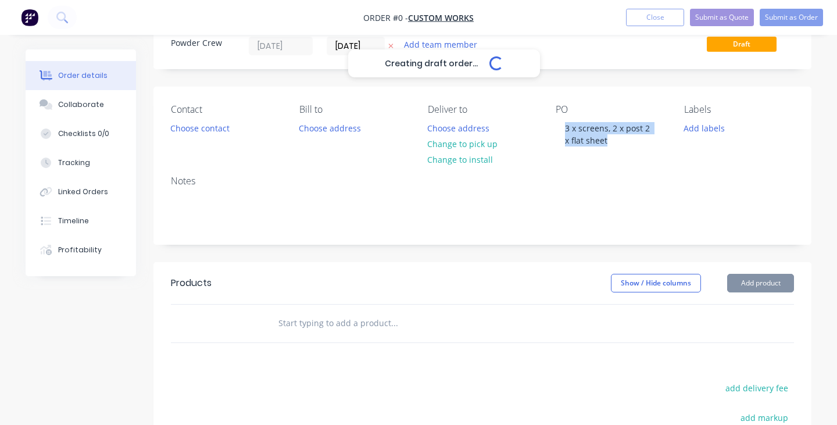
click at [784, 281] on div "Creating draft order... Loading... Order details Collaborate Checklists 0/0 Tra…" at bounding box center [418, 323] width 809 height 633
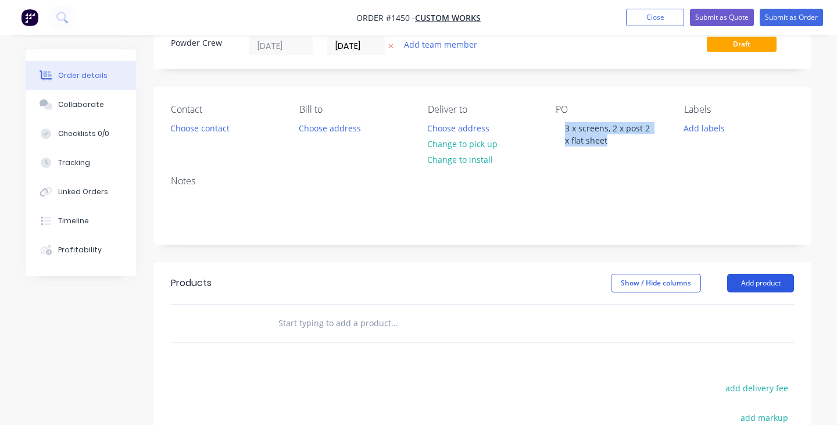
click at [784, 281] on button "Add product" at bounding box center [760, 283] width 67 height 19
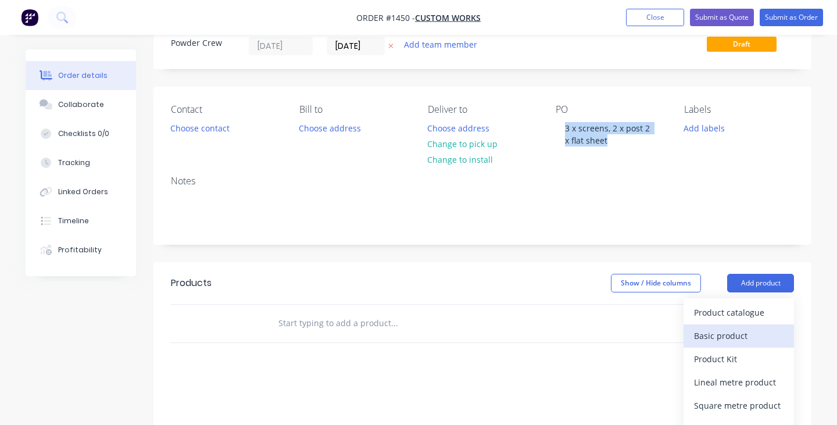
click at [738, 338] on div "Basic product" at bounding box center [739, 335] width 90 height 17
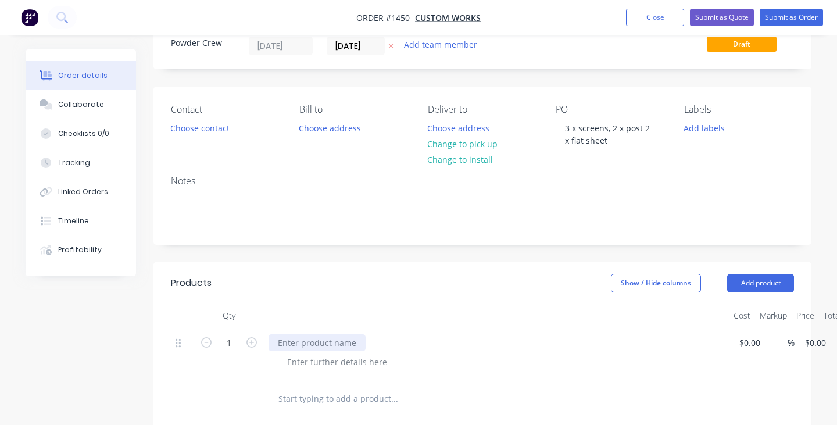
click at [340, 340] on div at bounding box center [317, 342] width 97 height 17
paste div
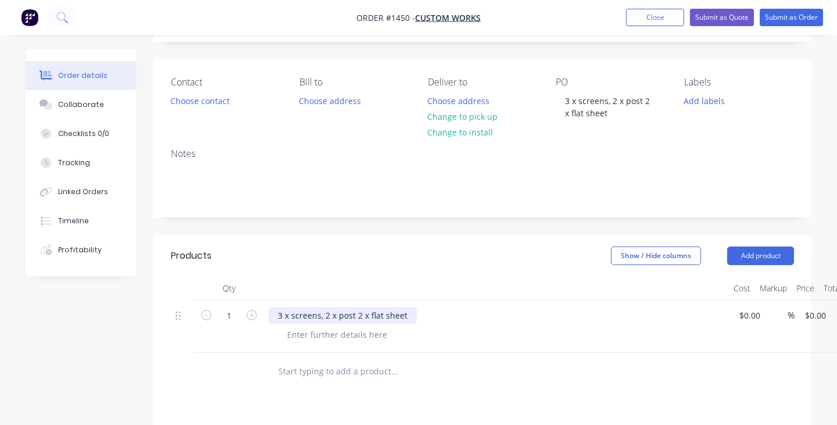
scroll to position [122, 0]
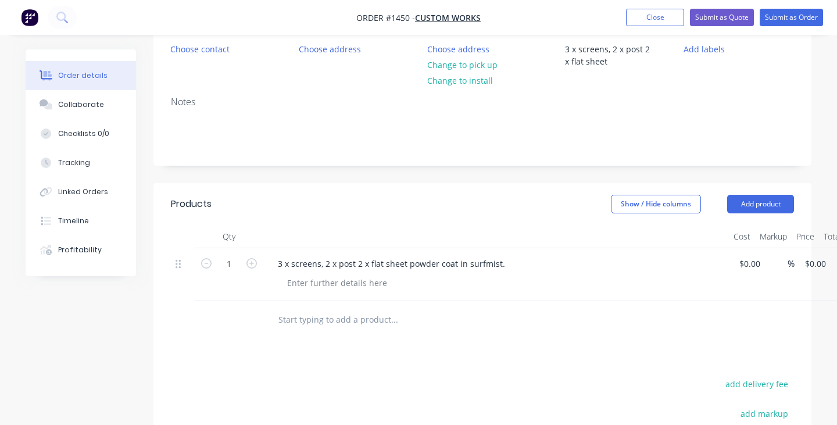
click at [553, 342] on div "Products Show / Hide columns Add product Qty Cost Markup Price Total 1 3 x scre…" at bounding box center [483, 400] width 658 height 435
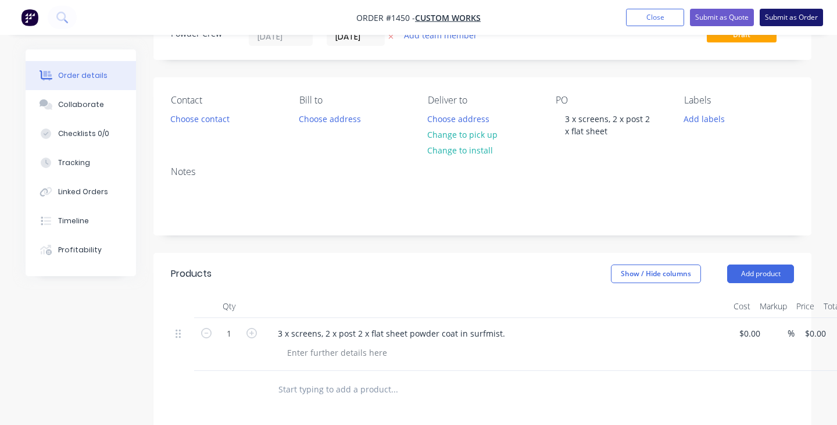
click at [799, 13] on button "Submit as Order" at bounding box center [791, 17] width 63 height 17
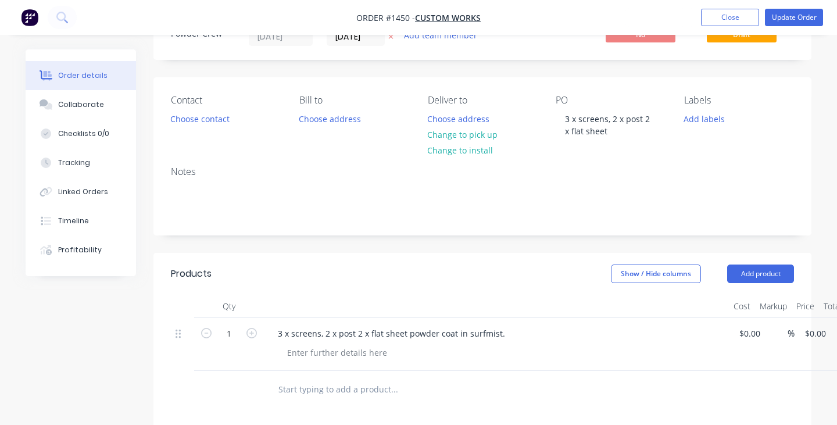
scroll to position [0, 0]
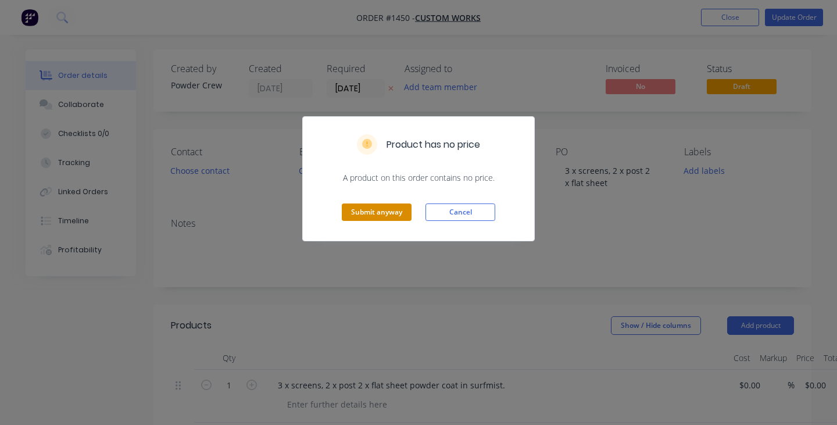
click at [395, 208] on button "Submit anyway" at bounding box center [377, 212] width 70 height 17
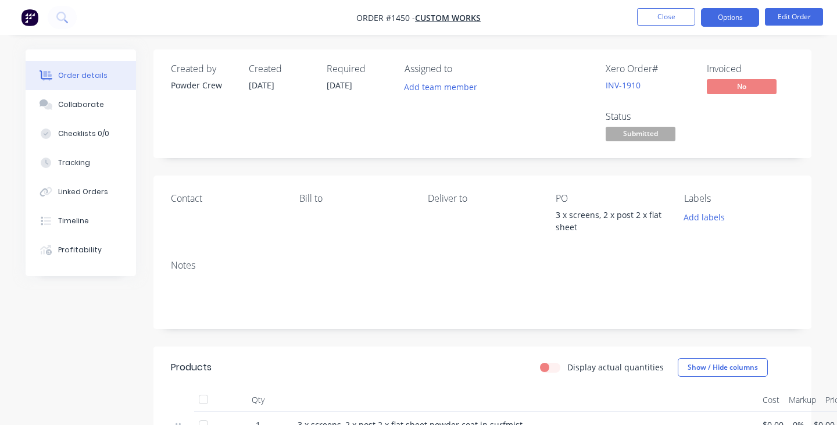
click at [738, 20] on button "Options" at bounding box center [730, 17] width 58 height 19
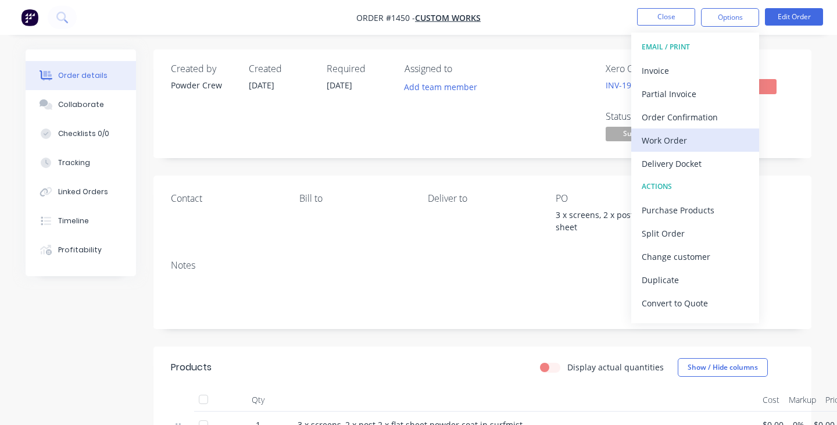
click at [682, 135] on div "Work Order" at bounding box center [695, 140] width 107 height 17
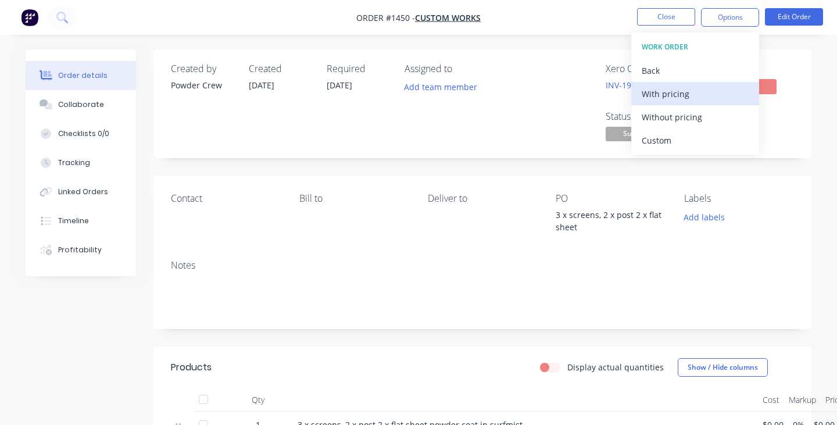
click at [674, 94] on div "With pricing" at bounding box center [695, 93] width 107 height 17
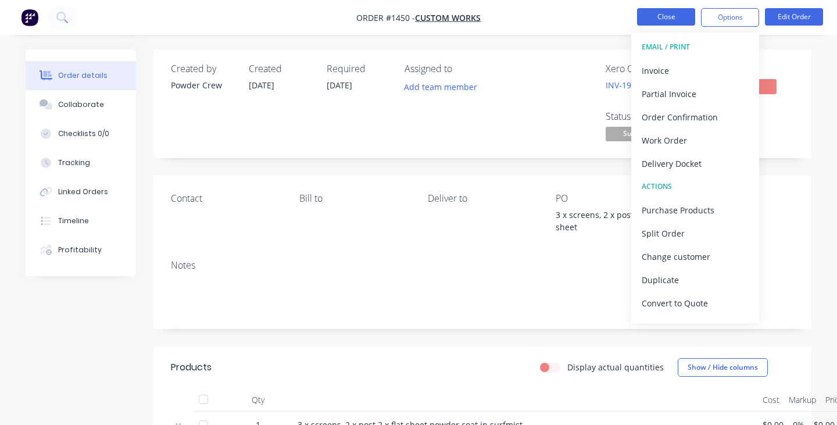
click at [671, 20] on button "Close" at bounding box center [666, 16] width 58 height 17
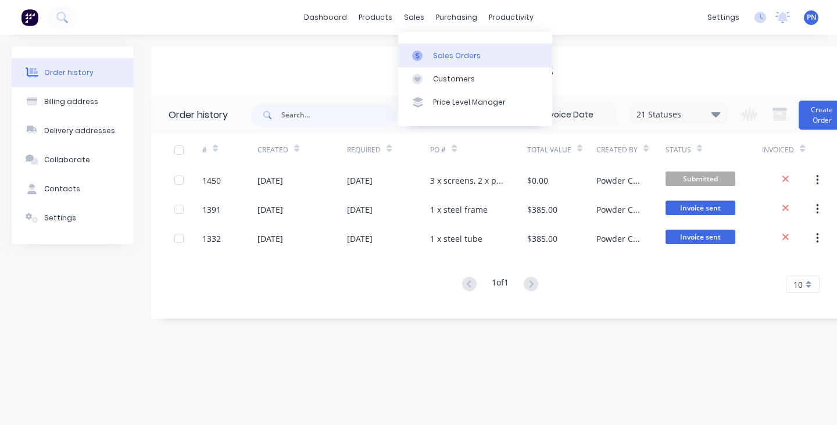
click at [434, 54] on div "Sales Orders" at bounding box center [457, 56] width 48 height 10
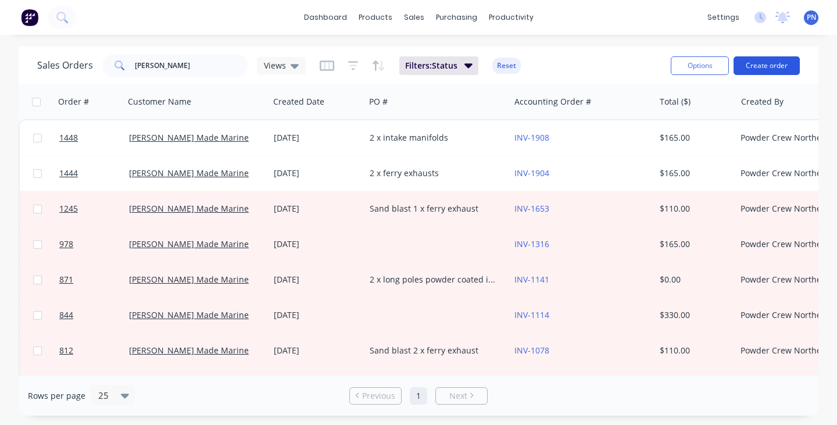
click at [765, 59] on button "Create order" at bounding box center [767, 65] width 66 height 19
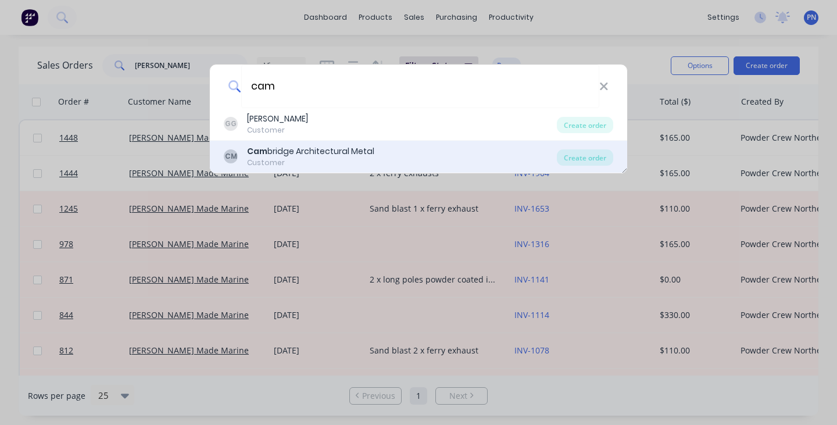
type input "cam"
click at [363, 149] on div "Cam bridge Architectural Metal" at bounding box center [310, 151] width 127 height 12
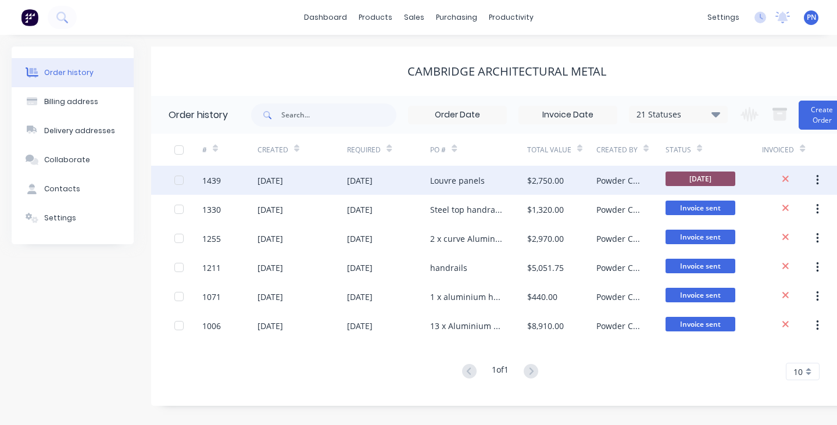
click at [507, 180] on div "Louvre panels" at bounding box center [478, 180] width 97 height 29
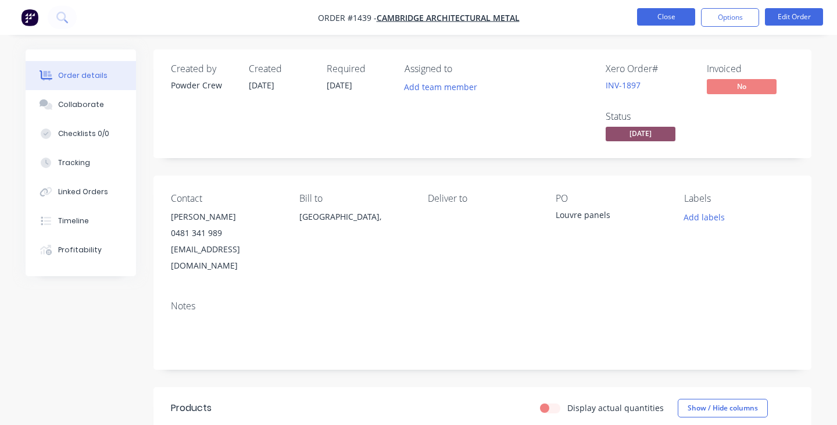
click at [652, 14] on button "Close" at bounding box center [666, 16] width 58 height 17
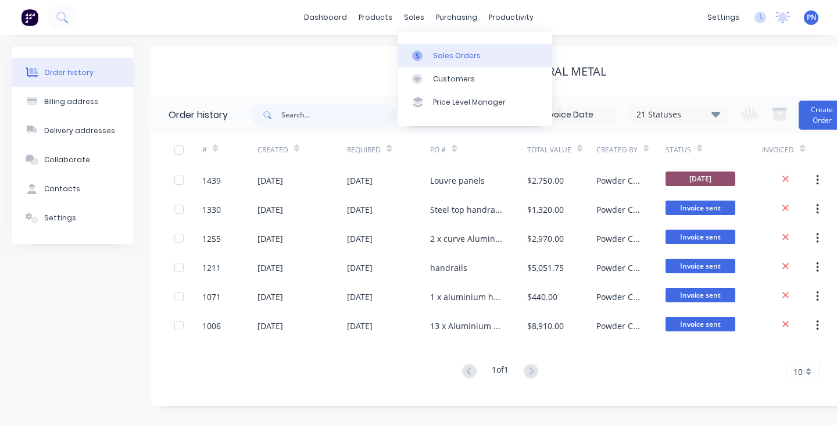
click at [433, 48] on link "Sales Orders" at bounding box center [475, 55] width 154 height 23
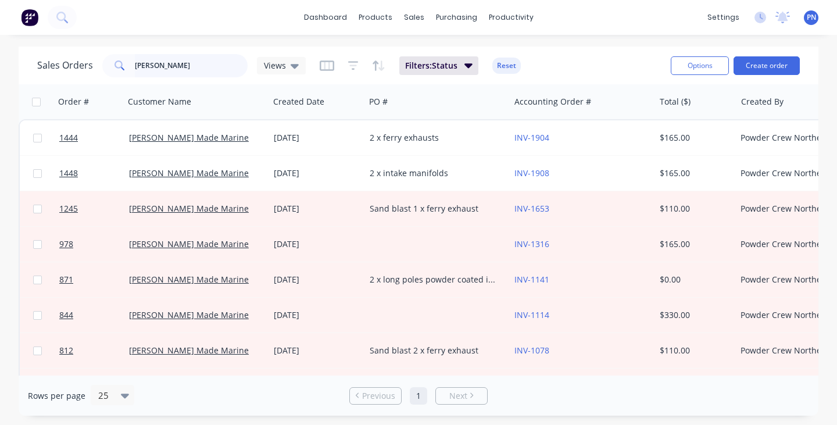
click at [208, 66] on input "[PERSON_NAME]" at bounding box center [191, 65] width 113 height 23
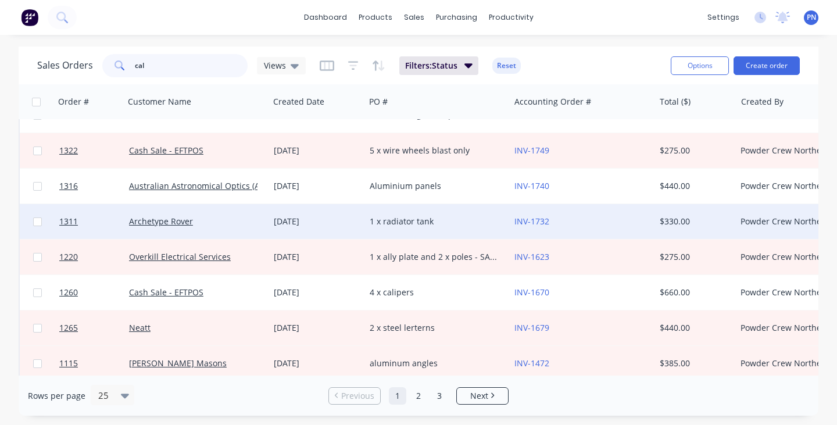
scroll to position [177, 0]
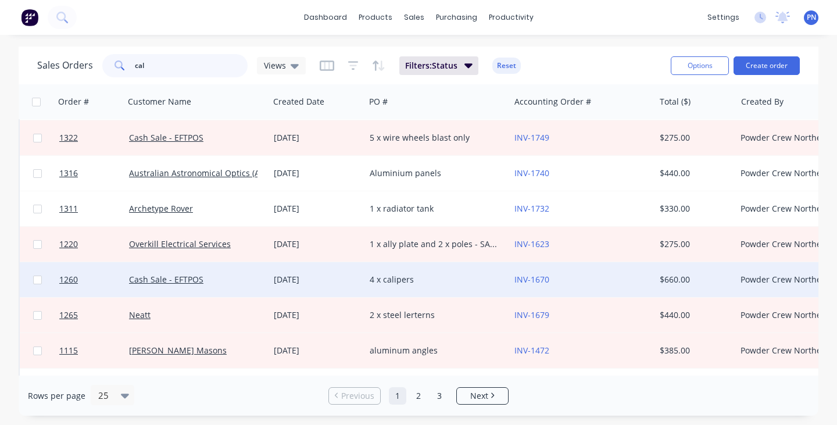
type input "cal"
click at [442, 281] on div "4 x calipers" at bounding box center [434, 280] width 129 height 12
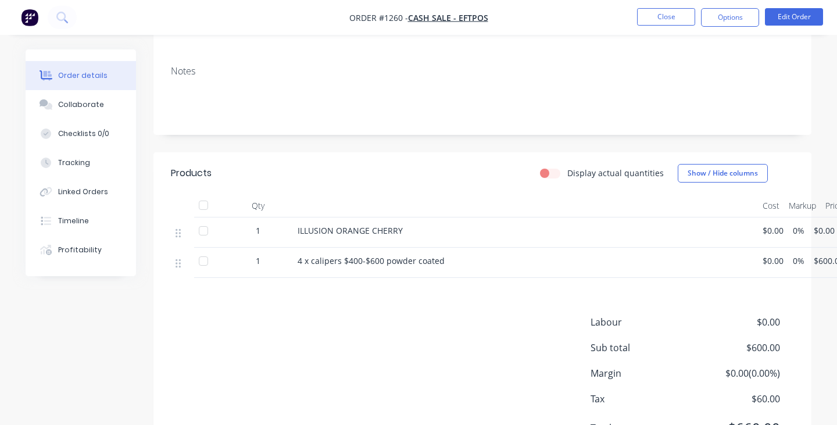
scroll to position [235, 0]
drag, startPoint x: 409, startPoint y: 208, endPoint x: 296, endPoint y: 215, distance: 113.0
click at [296, 217] on div "ILLUSION ORANGE CHERRY" at bounding box center [525, 232] width 465 height 30
copy span "ILLUSION ORANGE CHERRY"
